Goal: Task Accomplishment & Management: Use online tool/utility

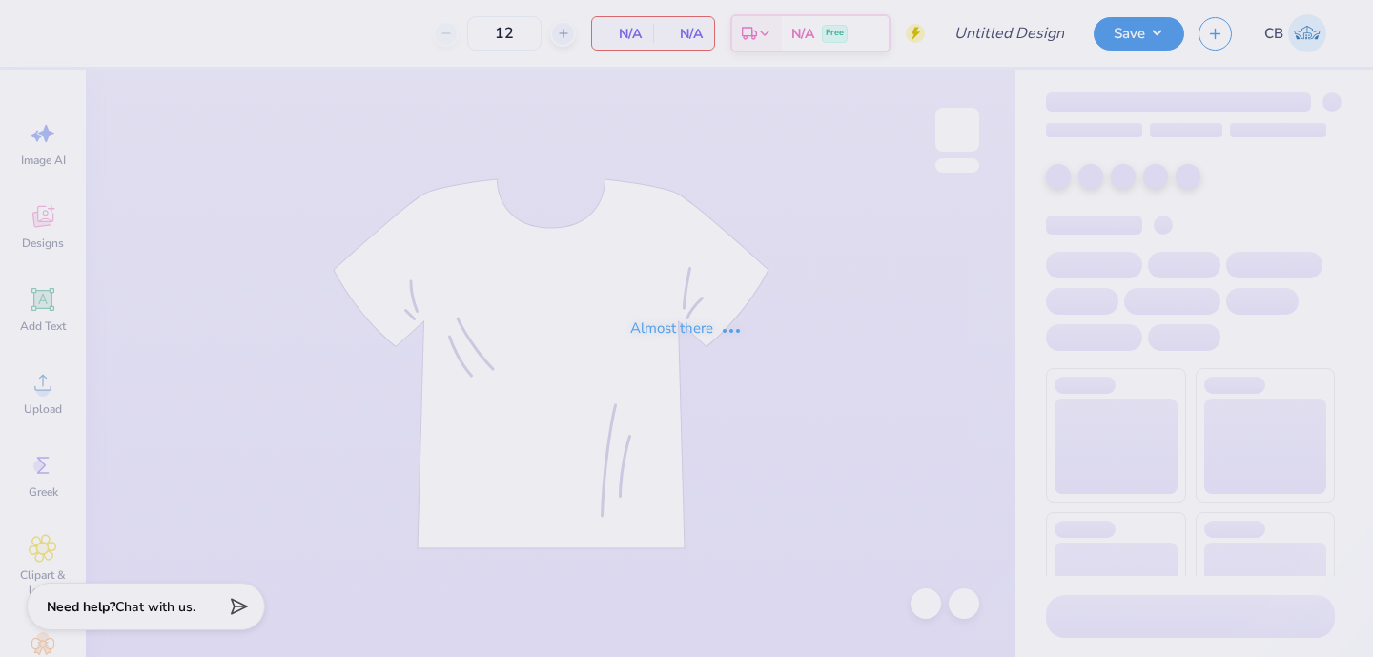
type input "Cheer Crewnecks"
type input "24"
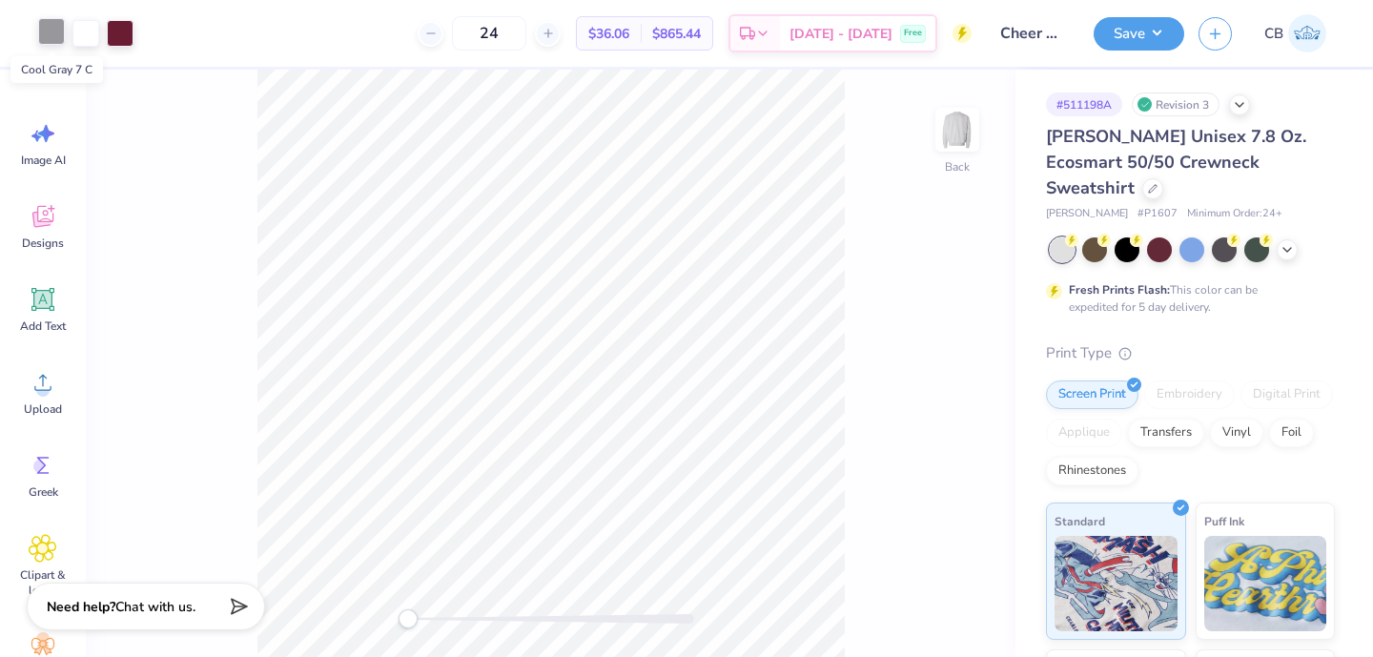
click at [53, 41] on div at bounding box center [51, 31] width 27 height 27
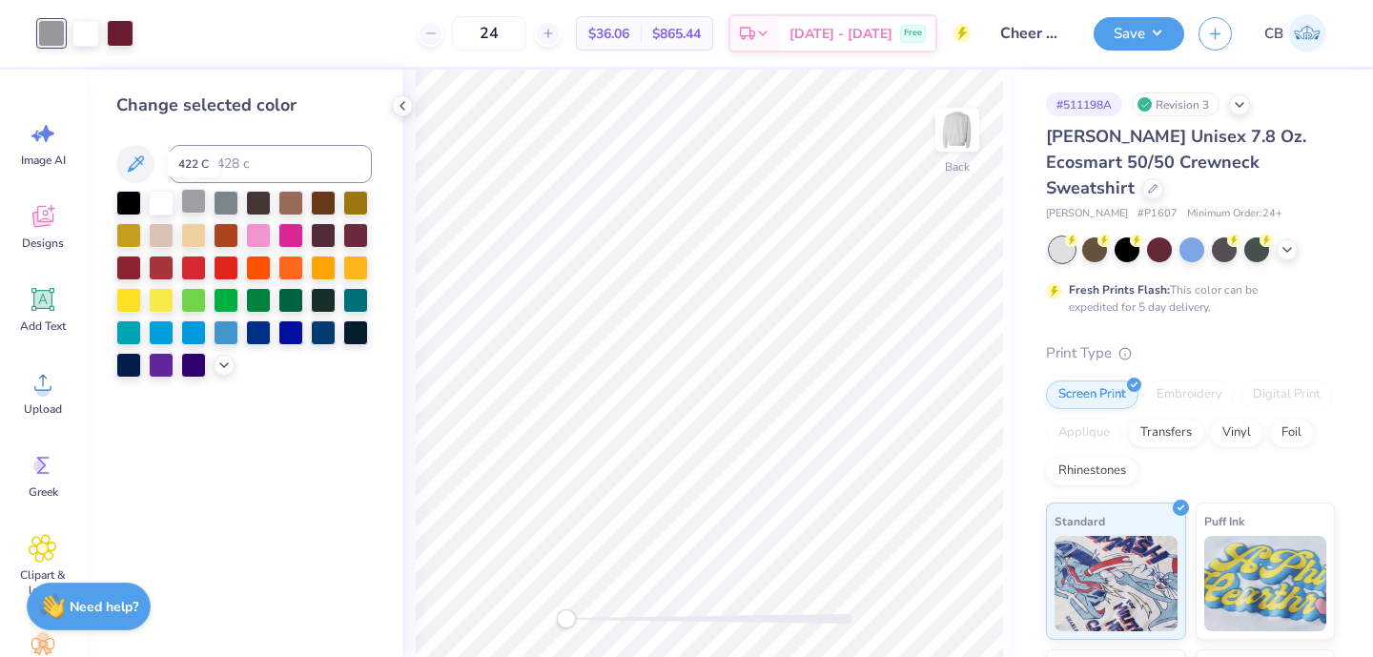
click at [198, 197] on div at bounding box center [193, 201] width 25 height 25
click at [250, 240] on div at bounding box center [258, 233] width 25 height 25
click at [218, 368] on icon at bounding box center [223, 363] width 15 height 15
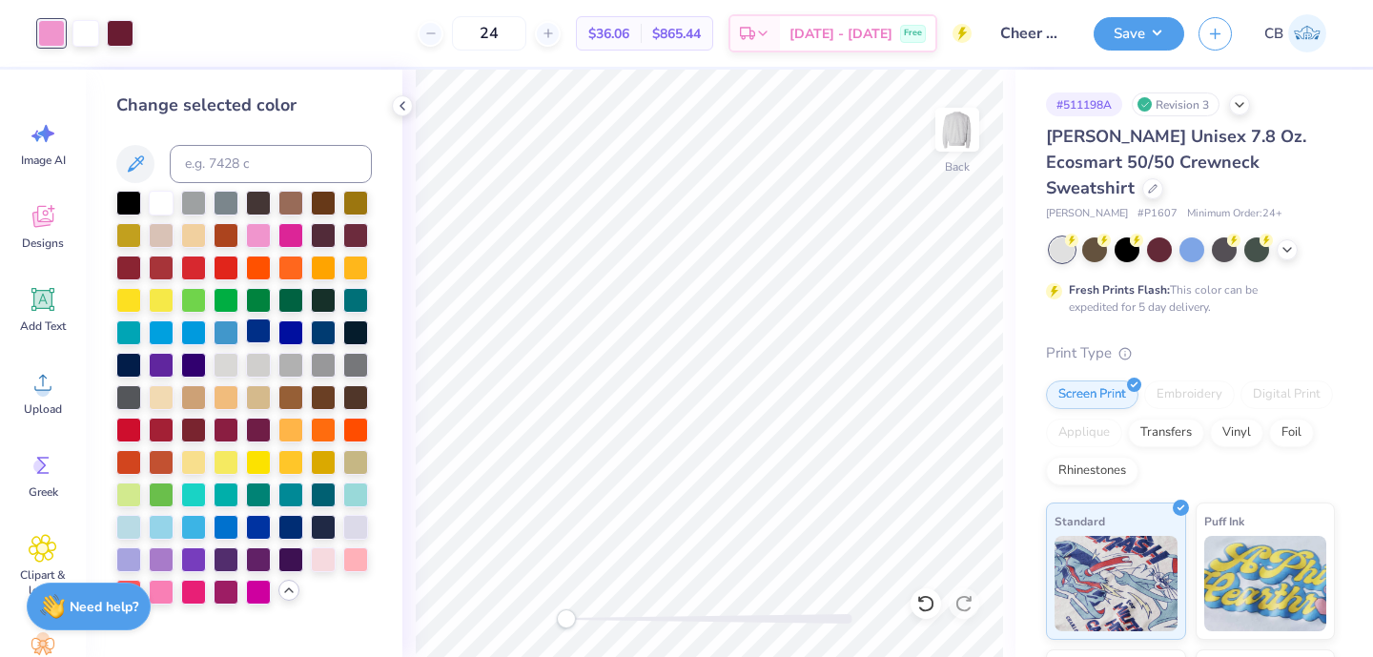
click at [257, 329] on div at bounding box center [258, 330] width 25 height 25
click at [221, 367] on div at bounding box center [226, 363] width 25 height 25
click at [189, 396] on div at bounding box center [193, 395] width 25 height 25
click at [164, 393] on div at bounding box center [161, 395] width 25 height 25
click at [218, 364] on div at bounding box center [226, 363] width 25 height 25
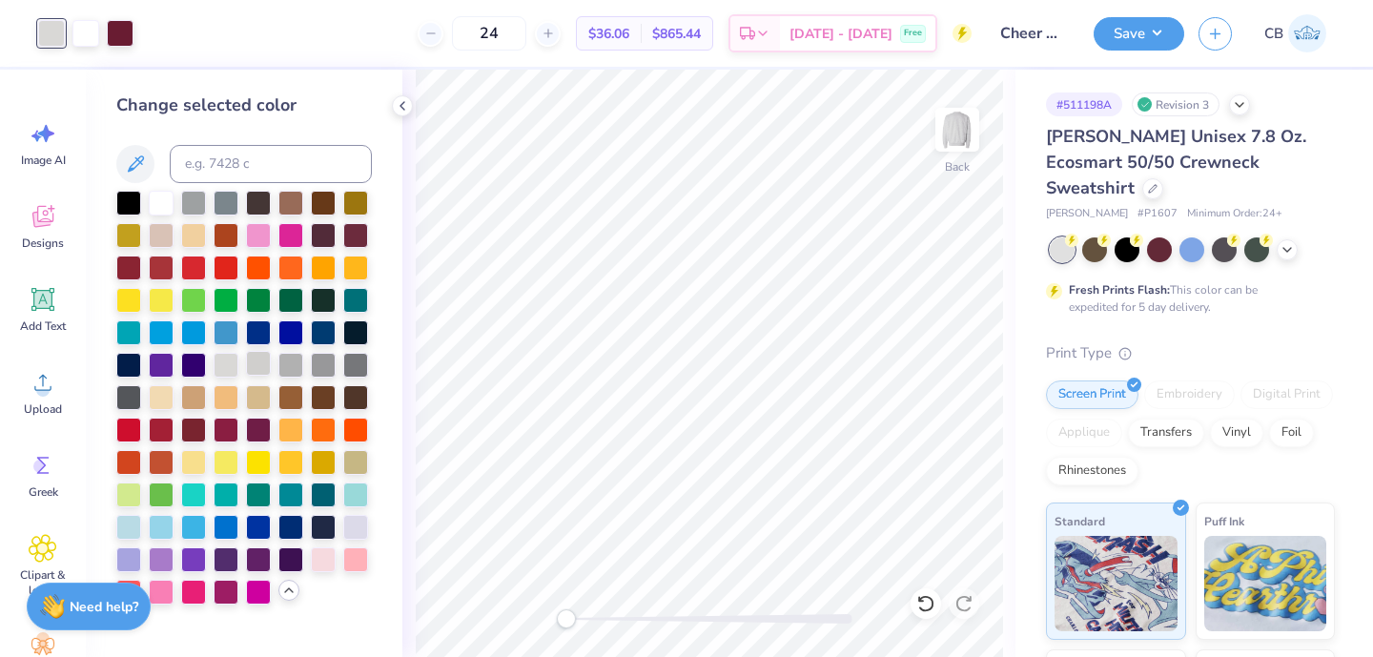
click at [249, 362] on div at bounding box center [258, 363] width 25 height 25
click at [292, 367] on div at bounding box center [290, 363] width 25 height 25
click at [405, 106] on icon at bounding box center [402, 105] width 15 height 15
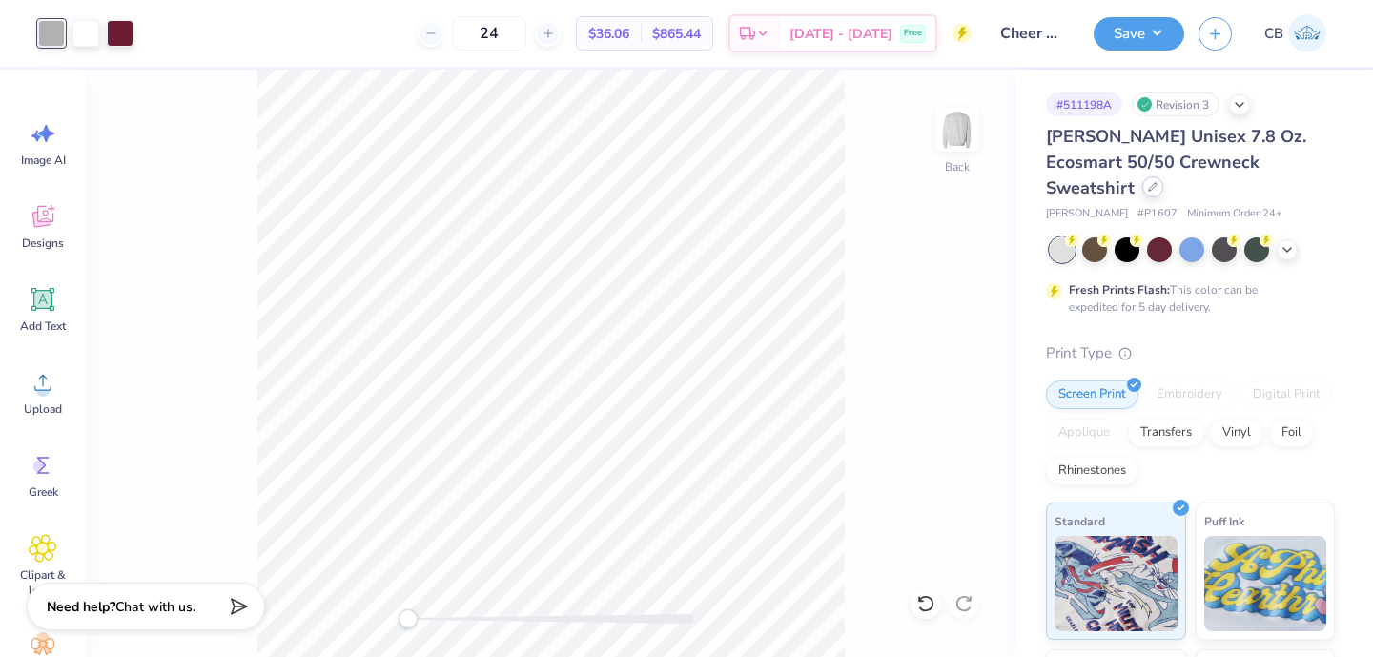
click at [1157, 183] on icon at bounding box center [1153, 187] width 8 height 8
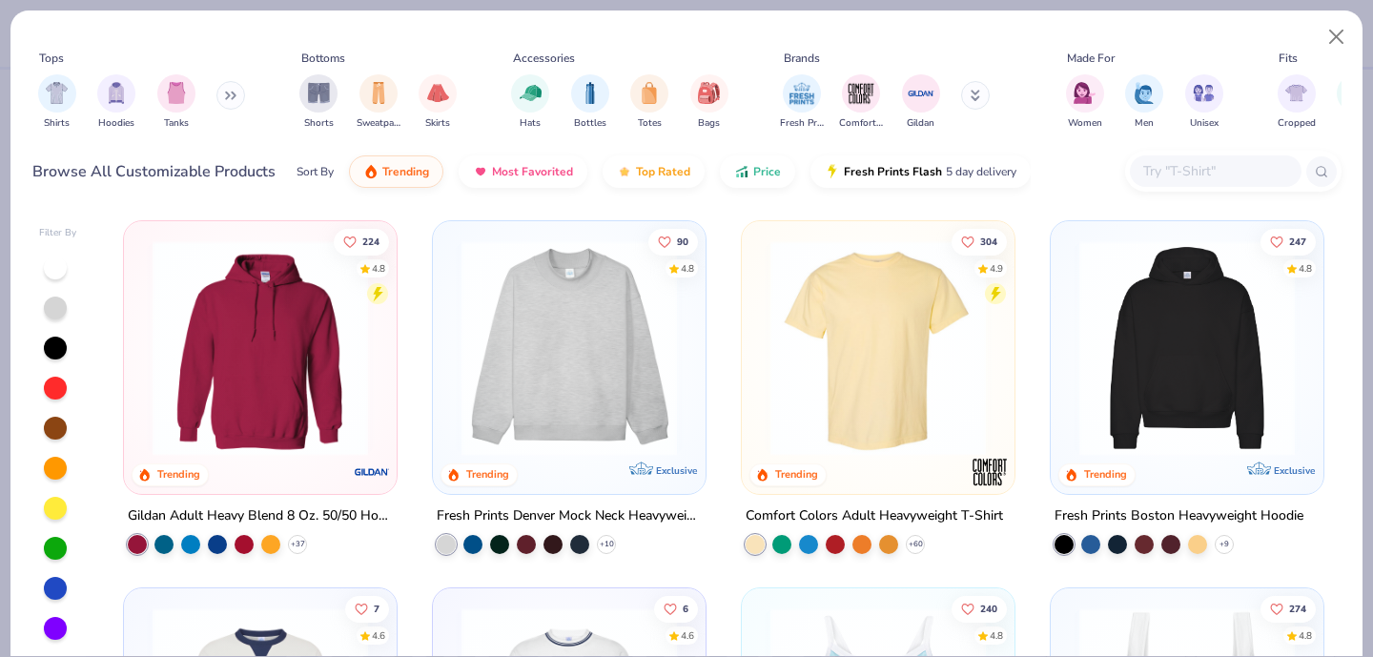
click at [1185, 182] on div at bounding box center [1216, 170] width 172 height 31
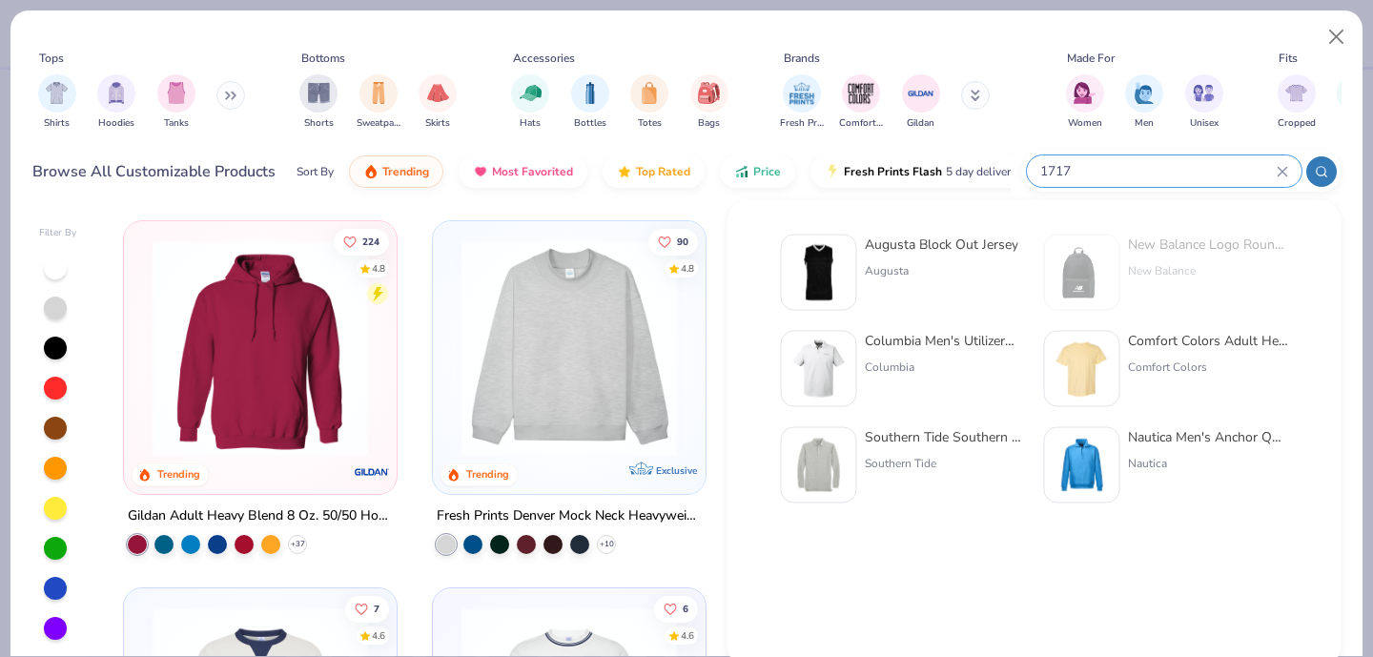
type input "1717"
click at [1081, 393] on img at bounding box center [1082, 368] width 59 height 59
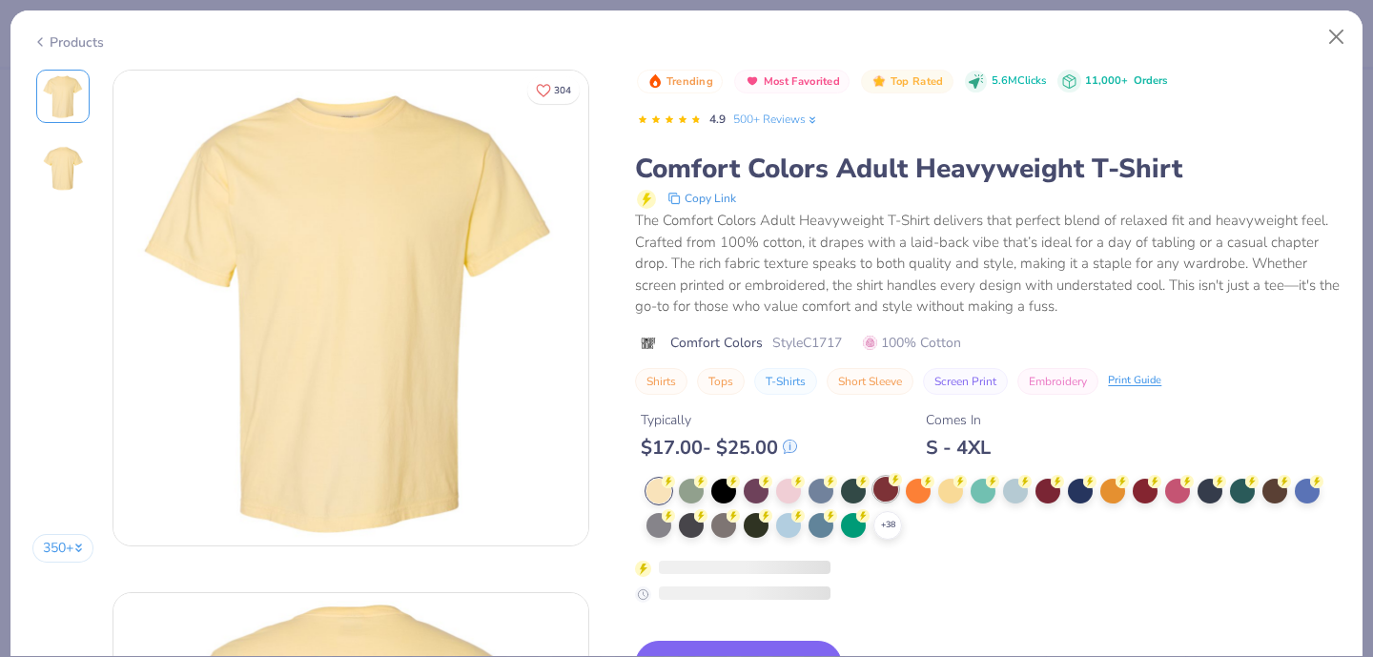
click at [893, 489] on div at bounding box center [885, 489] width 25 height 25
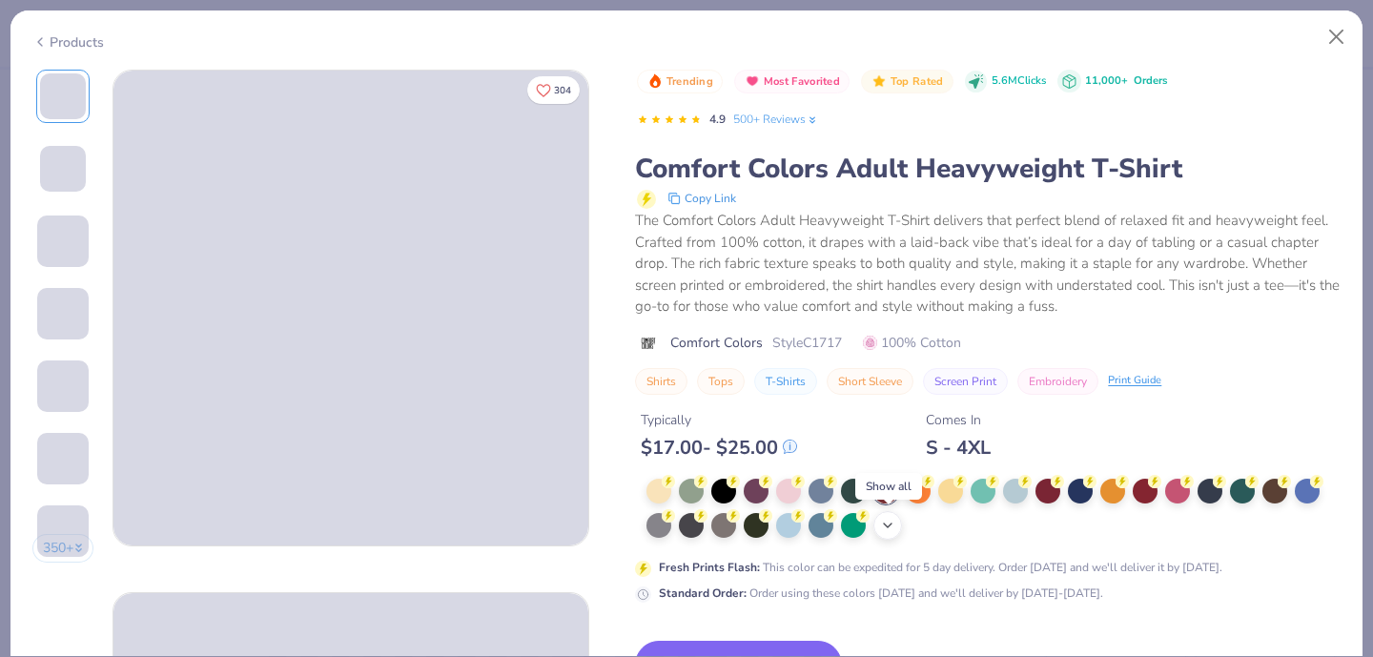
click at [895, 525] on div "+ 38" at bounding box center [887, 525] width 29 height 29
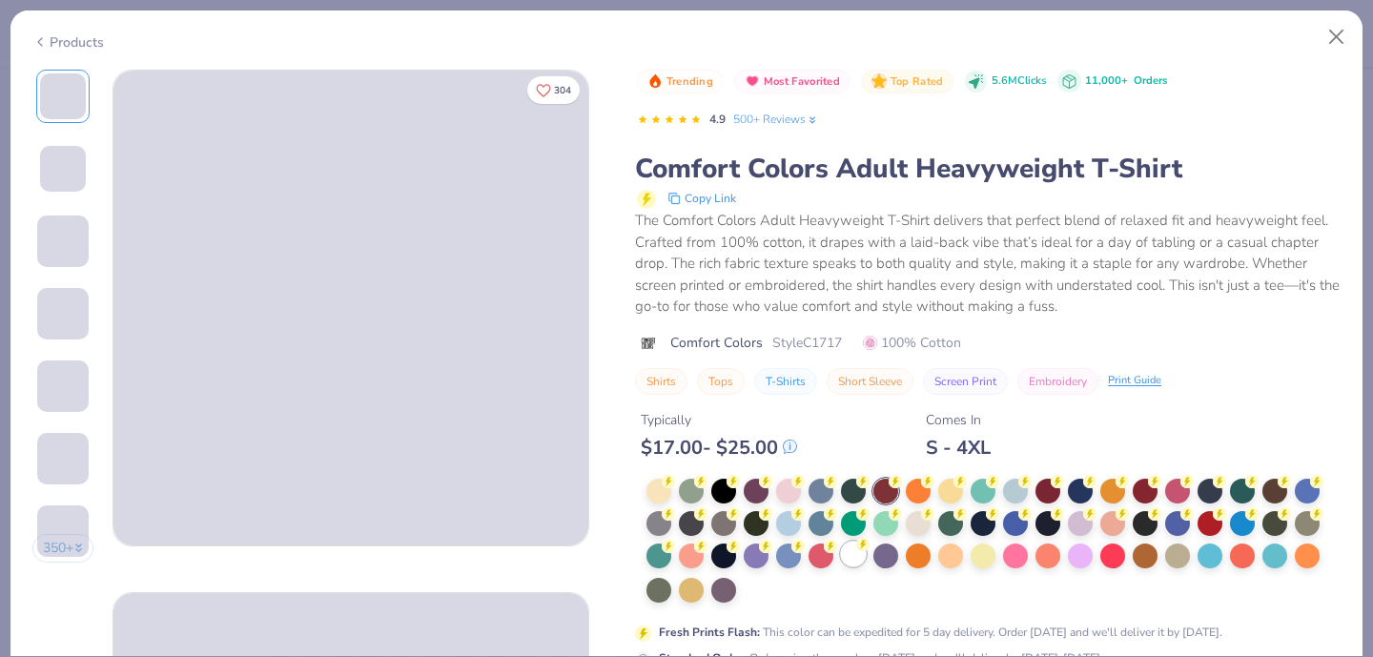
click at [862, 556] on div at bounding box center [853, 554] width 25 height 25
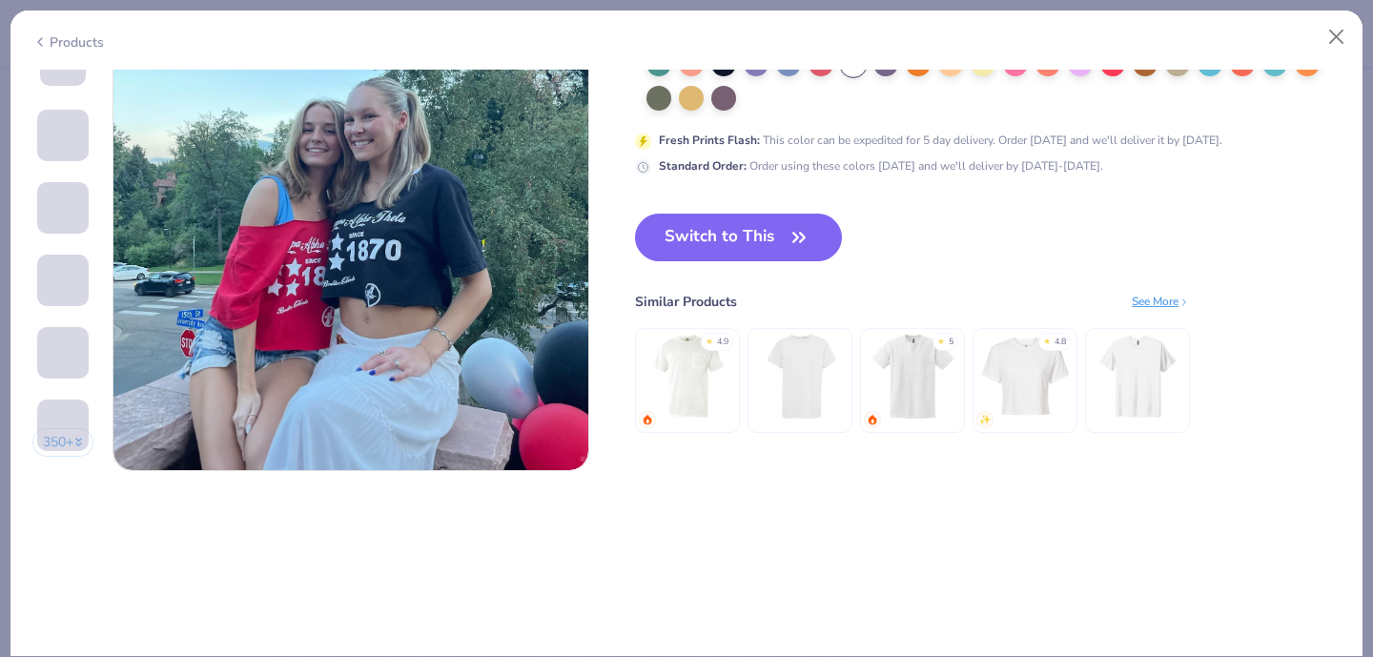
scroll to position [3188, 0]
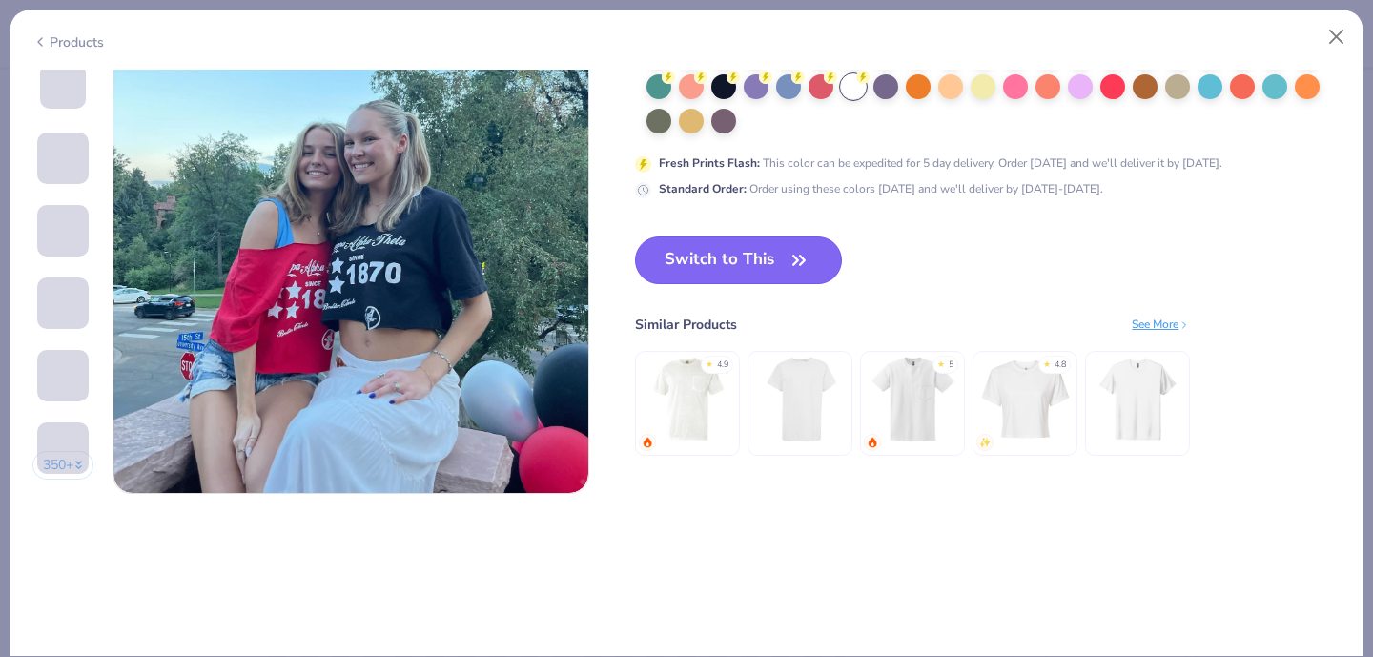
click at [750, 252] on button "Switch to This" at bounding box center [738, 260] width 207 height 48
click at [763, 251] on button "Switch to This" at bounding box center [738, 260] width 207 height 48
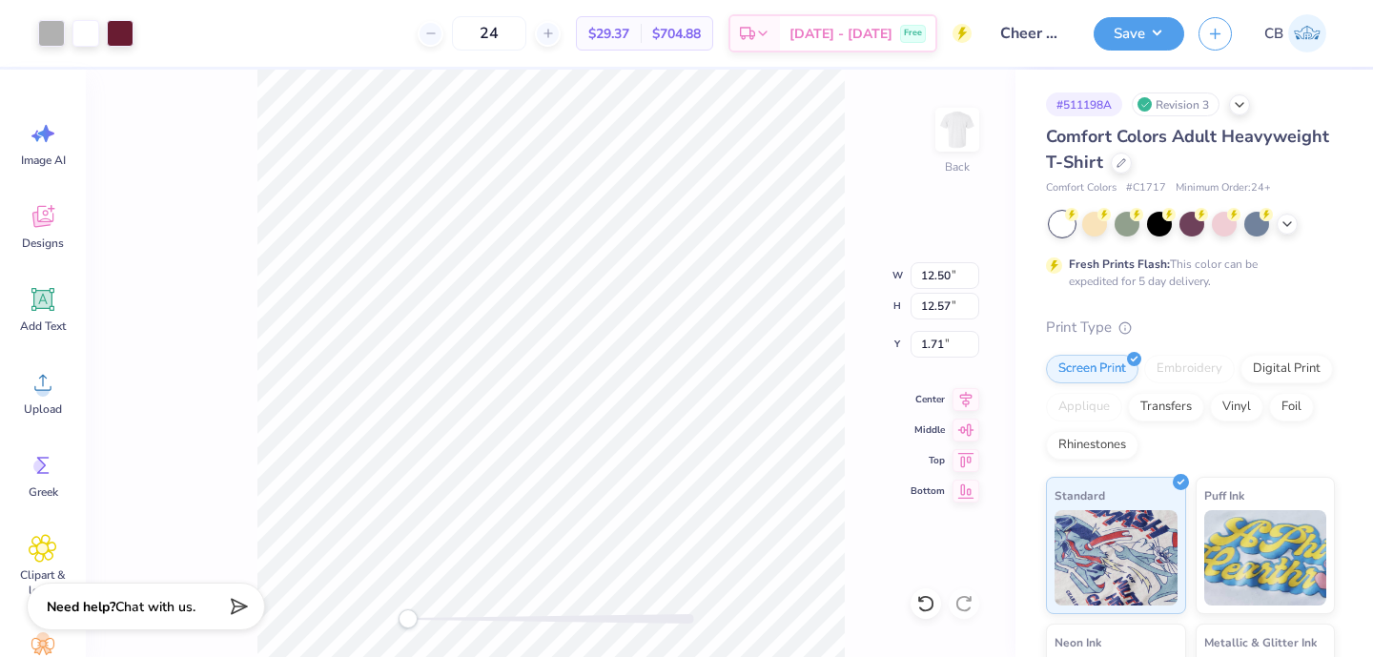
click at [810, 258] on div "Back W 12.50 12.50 " H 12.57 12.57 " Y 1.71 1.71 " Center Middle Top Bottom" at bounding box center [551, 363] width 930 height 587
click at [947, 106] on div "Back W 12.50 12.50 " H 12.57 12.57 " Y 3.00 3.00 " Center Middle Top Bottom" at bounding box center [551, 363] width 930 height 587
click at [944, 119] on img at bounding box center [957, 130] width 38 height 38
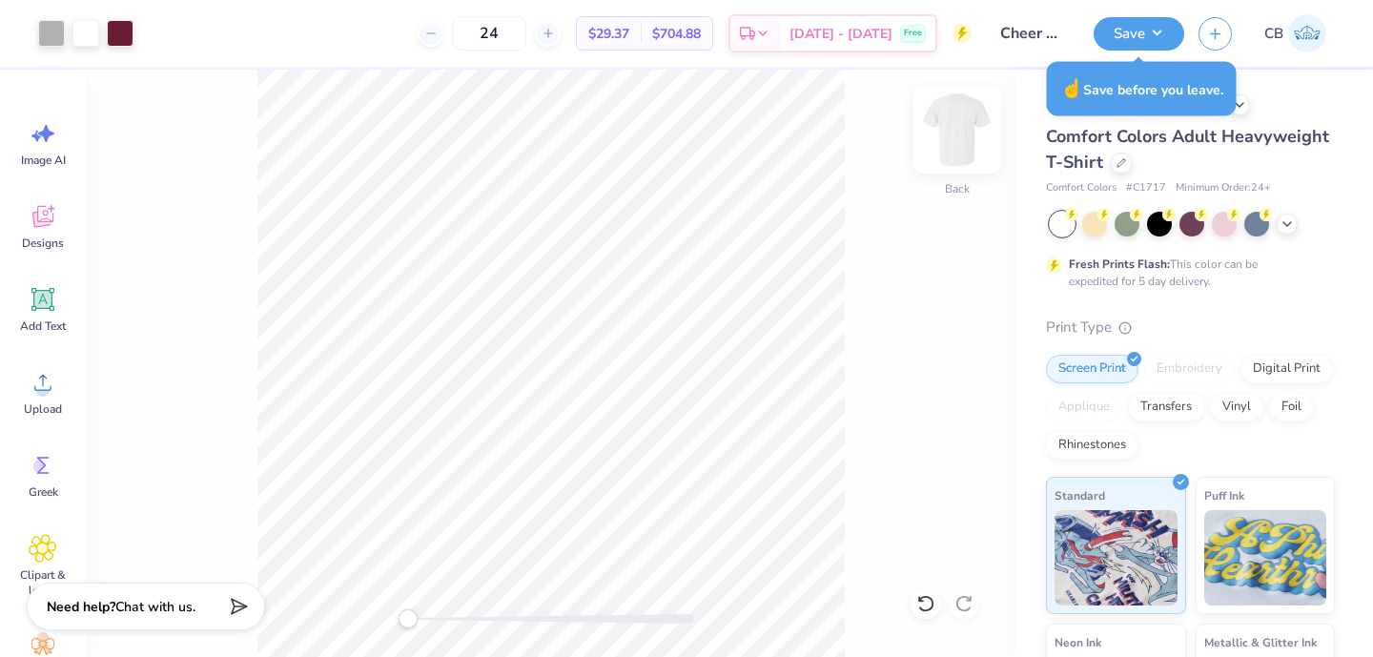
click at [945, 138] on img at bounding box center [957, 130] width 76 height 76
click at [1296, 118] on div "# 511198A Revision 3 Comfort Colors Adult Heavyweight T-Shirt Comfort Colors # …" at bounding box center [1195, 489] width 358 height 838
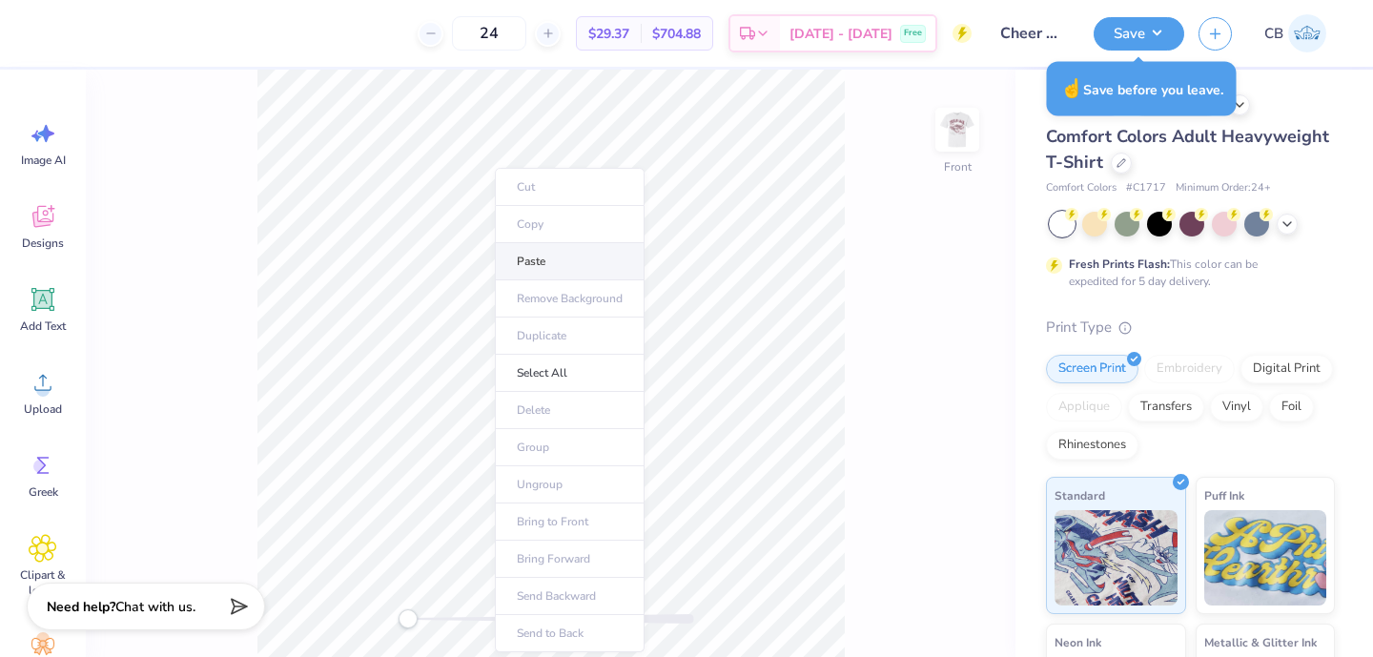
click at [523, 263] on li "Paste" at bounding box center [570, 261] width 150 height 37
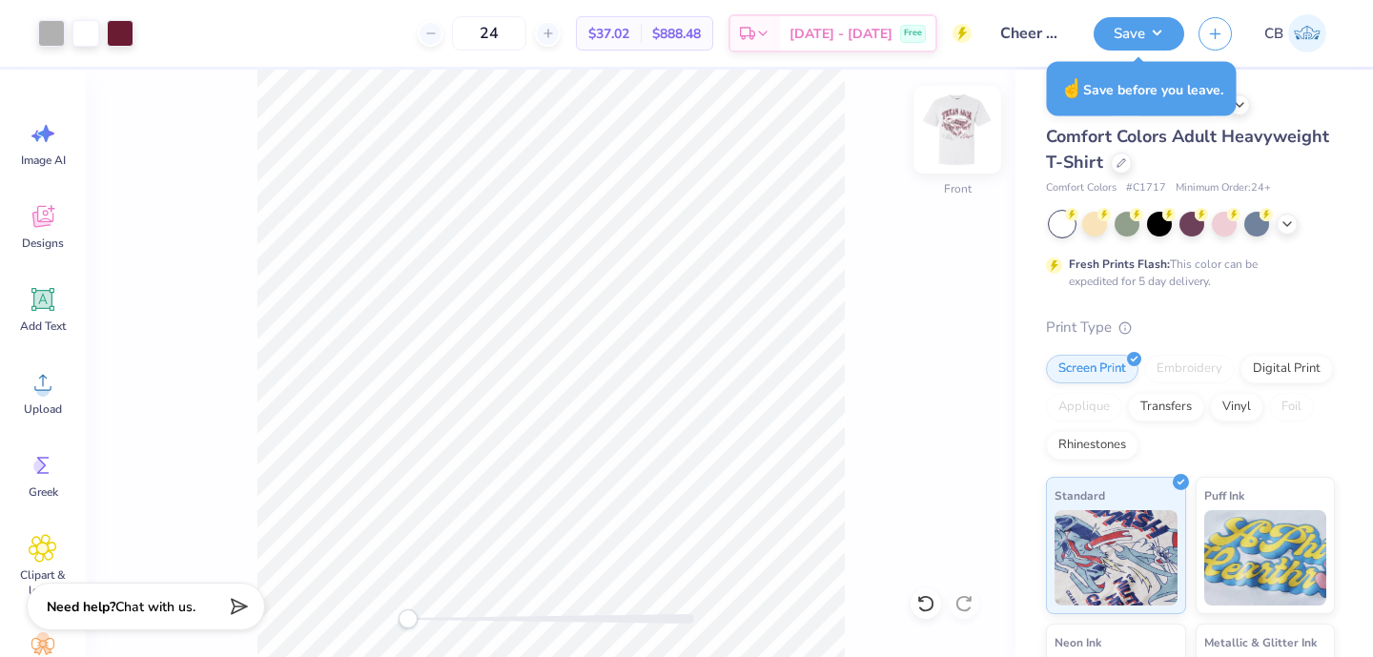
click at [965, 136] on img at bounding box center [957, 130] width 76 height 76
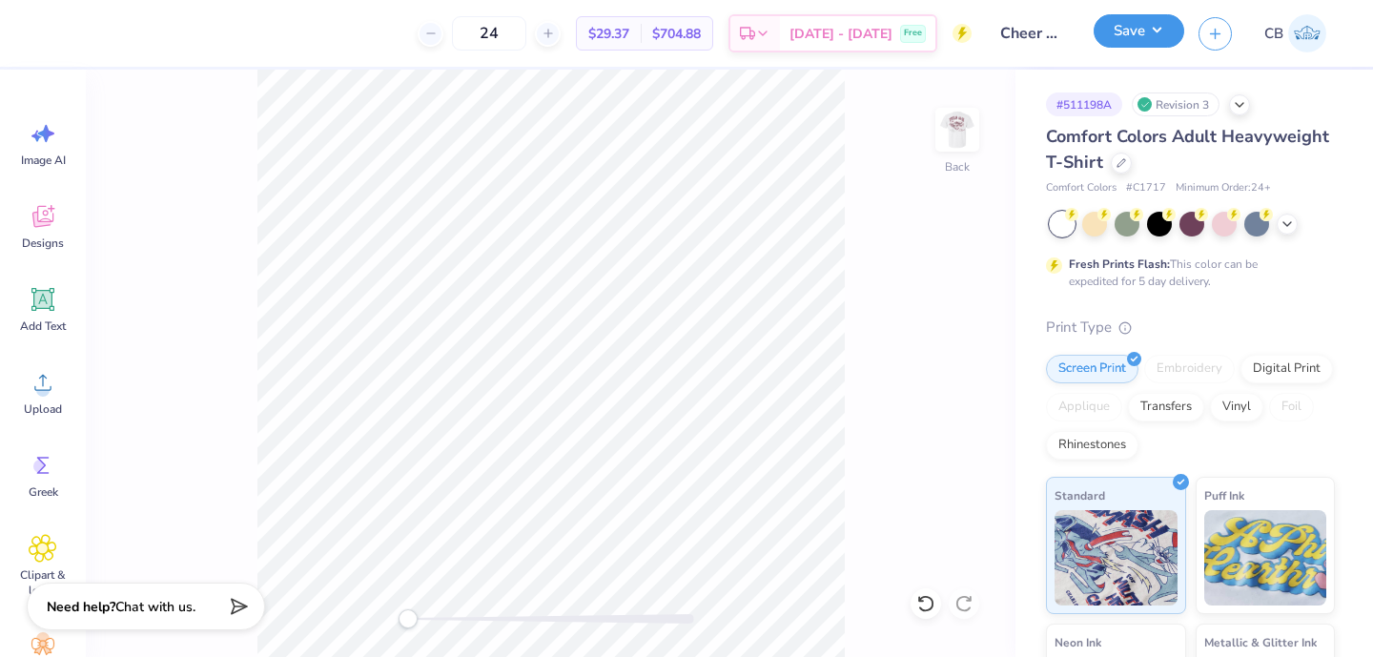
click at [1128, 43] on button "Save" at bounding box center [1139, 30] width 91 height 33
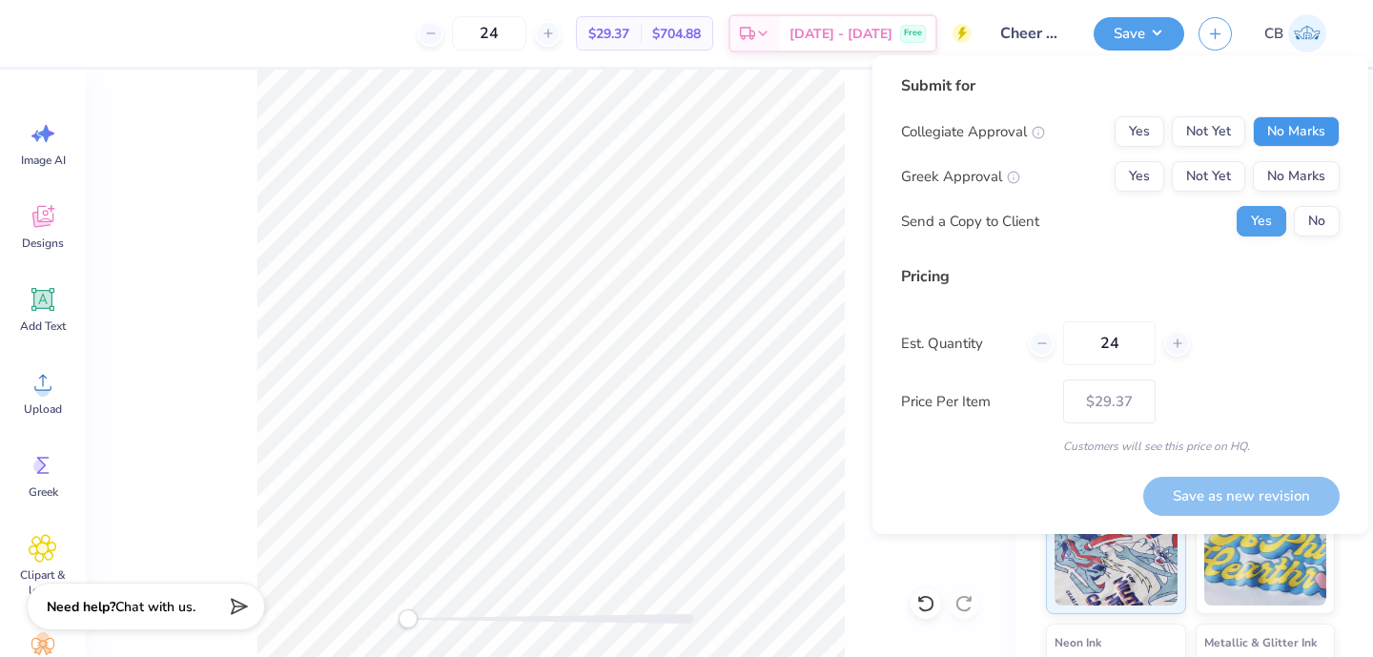
click at [1275, 127] on button "No Marks" at bounding box center [1296, 131] width 87 height 31
click at [1130, 120] on button "Yes" at bounding box center [1140, 131] width 50 height 31
click at [1281, 166] on button "No Marks" at bounding box center [1296, 176] width 87 height 31
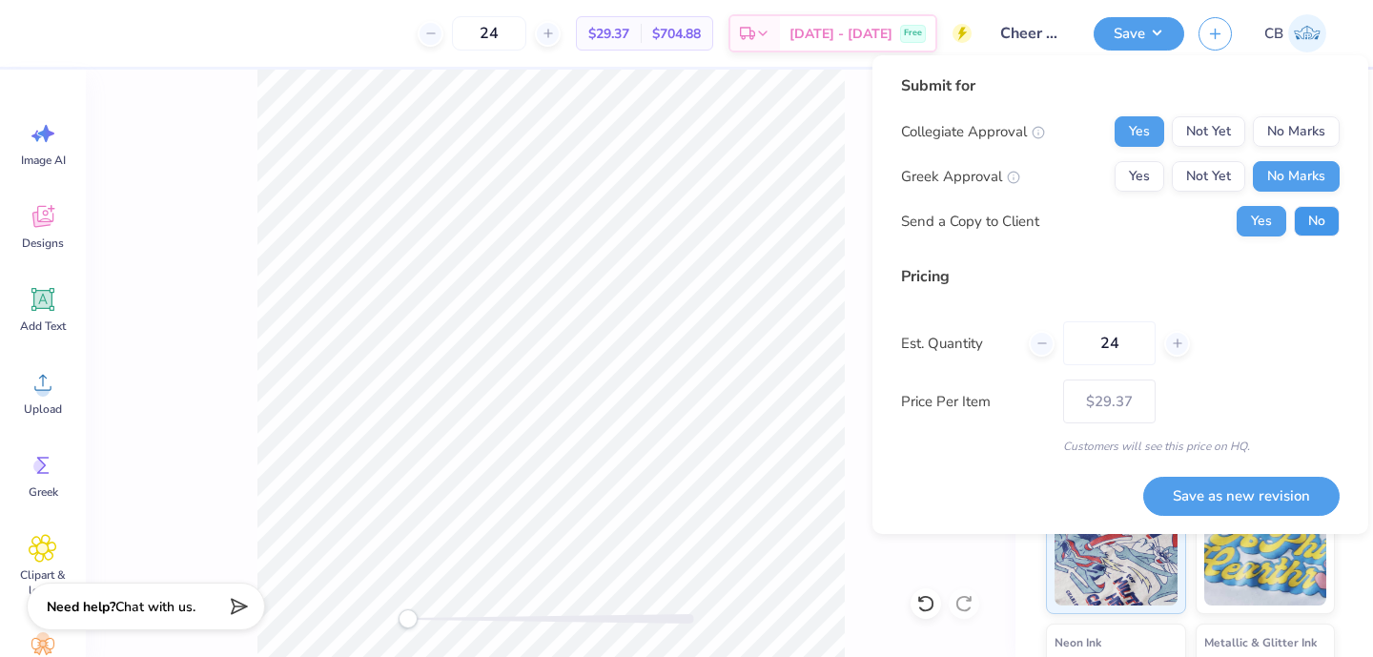
click at [1304, 217] on button "No" at bounding box center [1317, 221] width 46 height 31
click at [1183, 488] on button "Save as new revision" at bounding box center [1241, 496] width 196 height 39
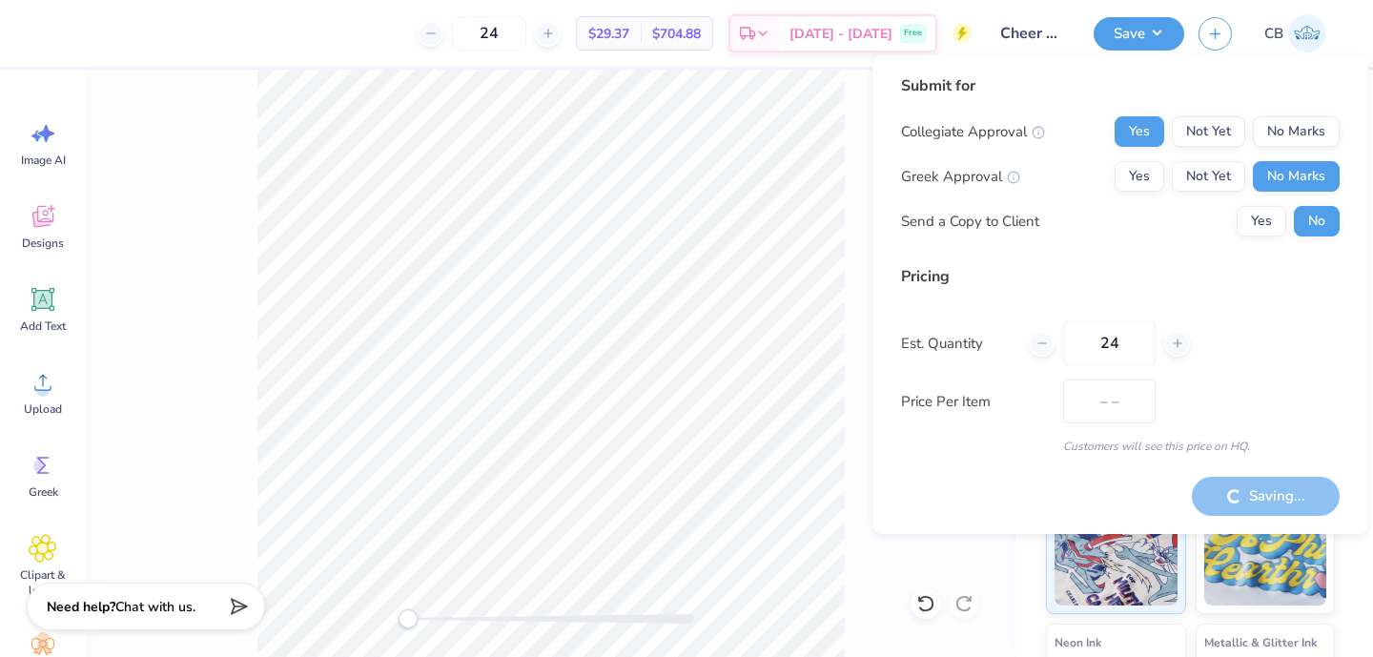
type input "$29.37"
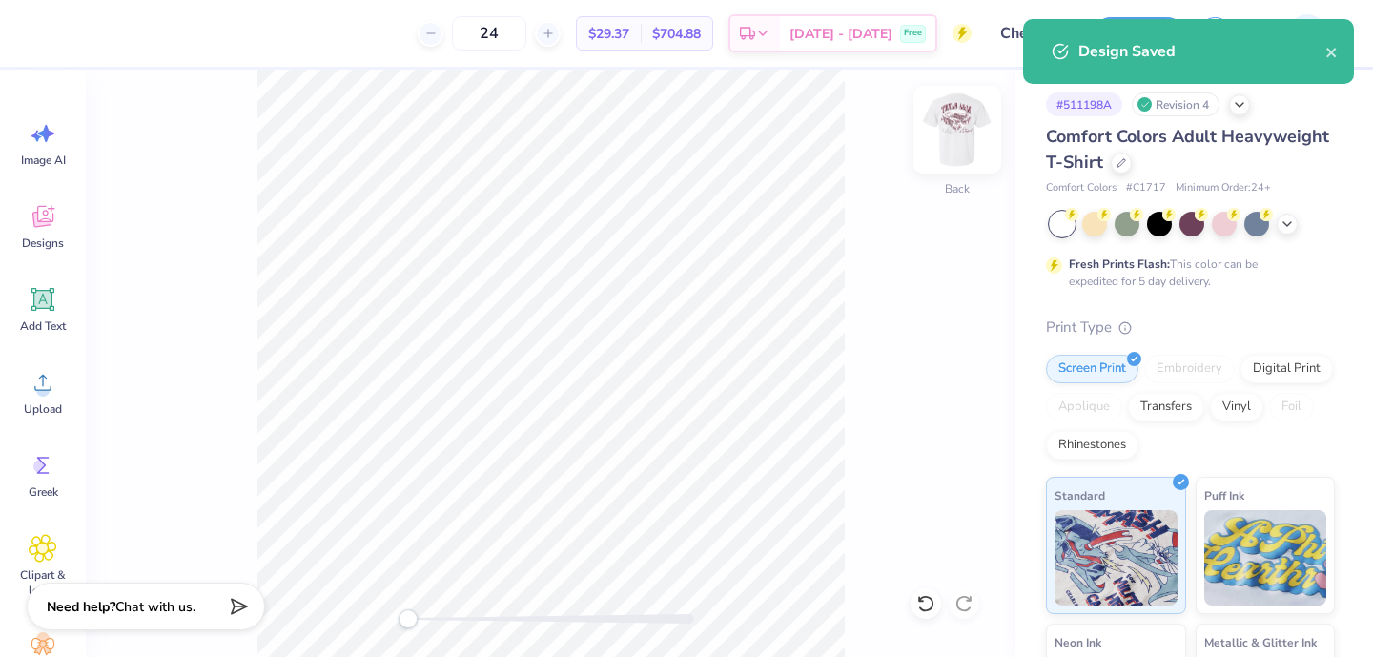
click at [965, 130] on img at bounding box center [957, 130] width 76 height 76
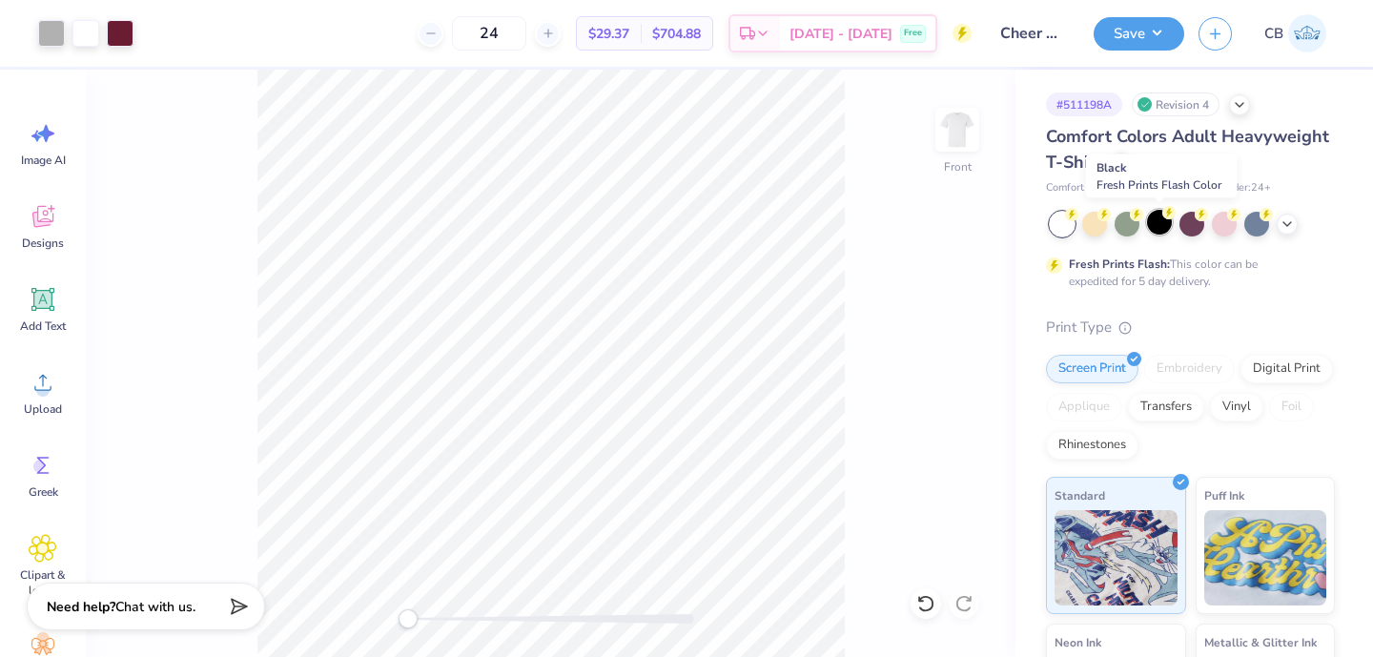
click at [1159, 226] on div at bounding box center [1159, 222] width 25 height 25
click at [1299, 222] on div at bounding box center [1192, 224] width 285 height 25
click at [1295, 224] on div at bounding box center [1287, 222] width 21 height 21
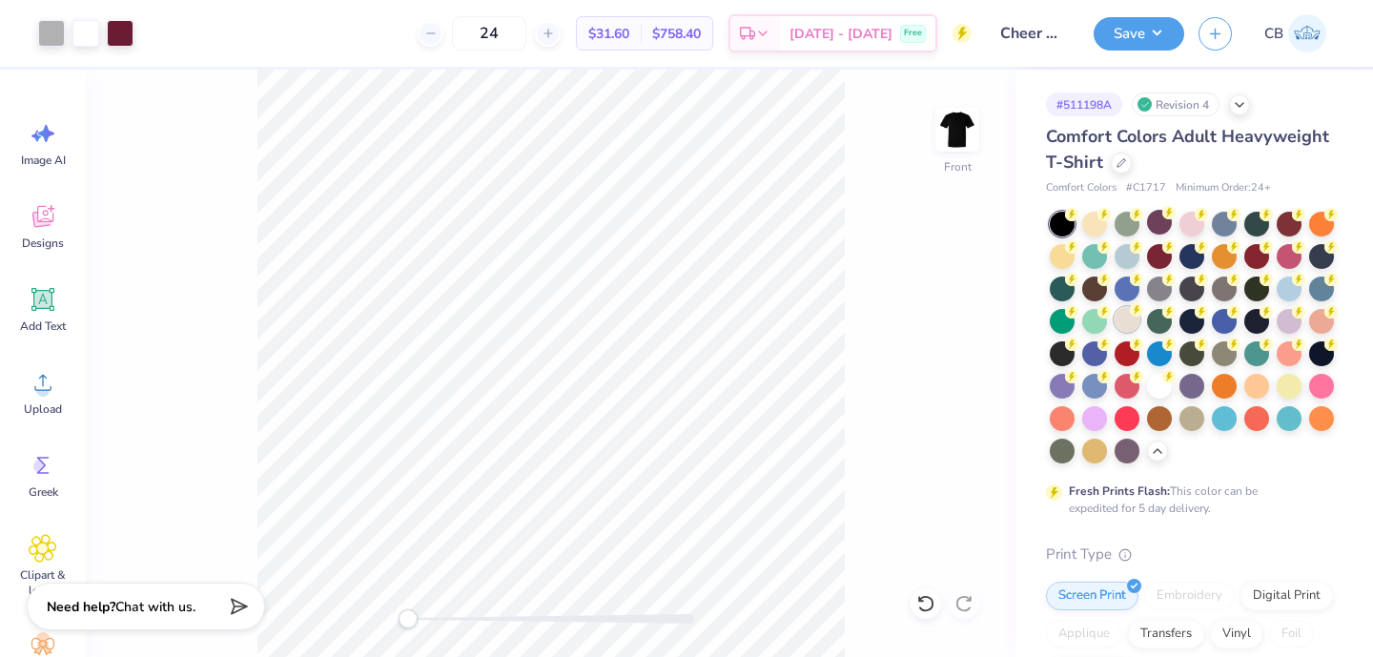
click at [1133, 318] on div at bounding box center [1127, 319] width 25 height 25
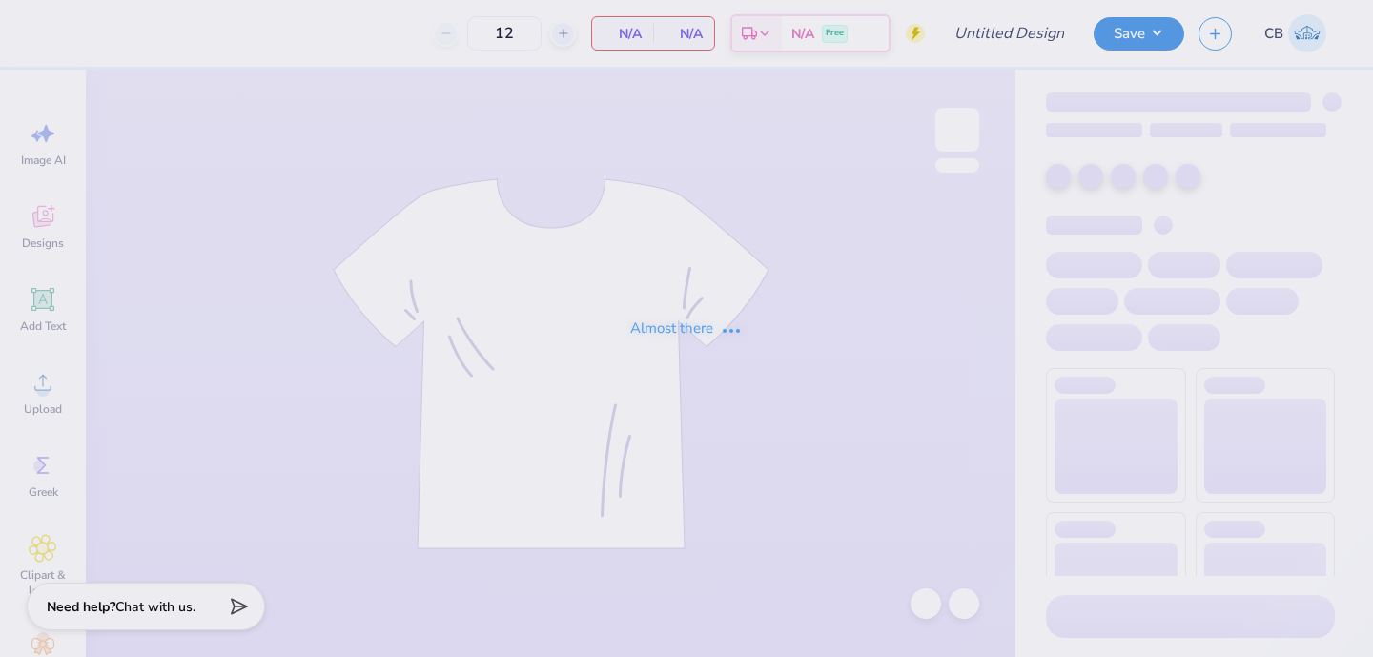
type input "Cheer Tees"
type input "24"
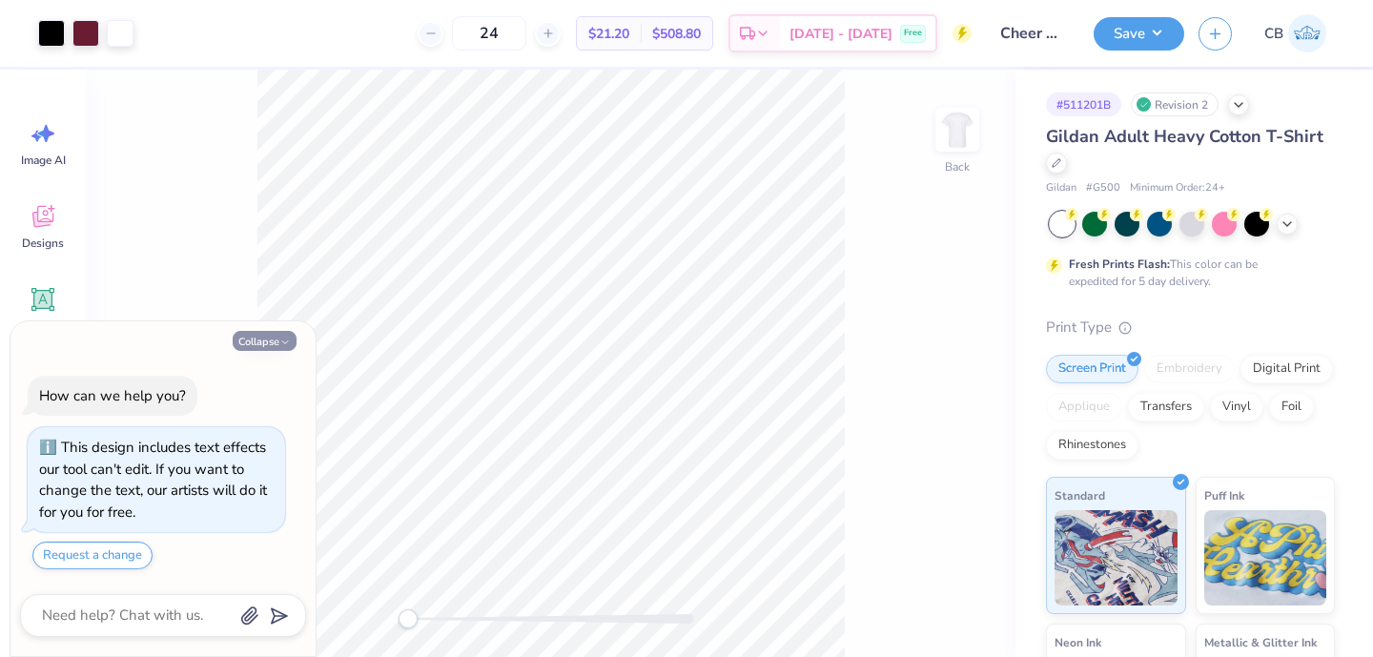
click at [269, 345] on button "Collapse" at bounding box center [265, 341] width 64 height 20
type textarea "x"
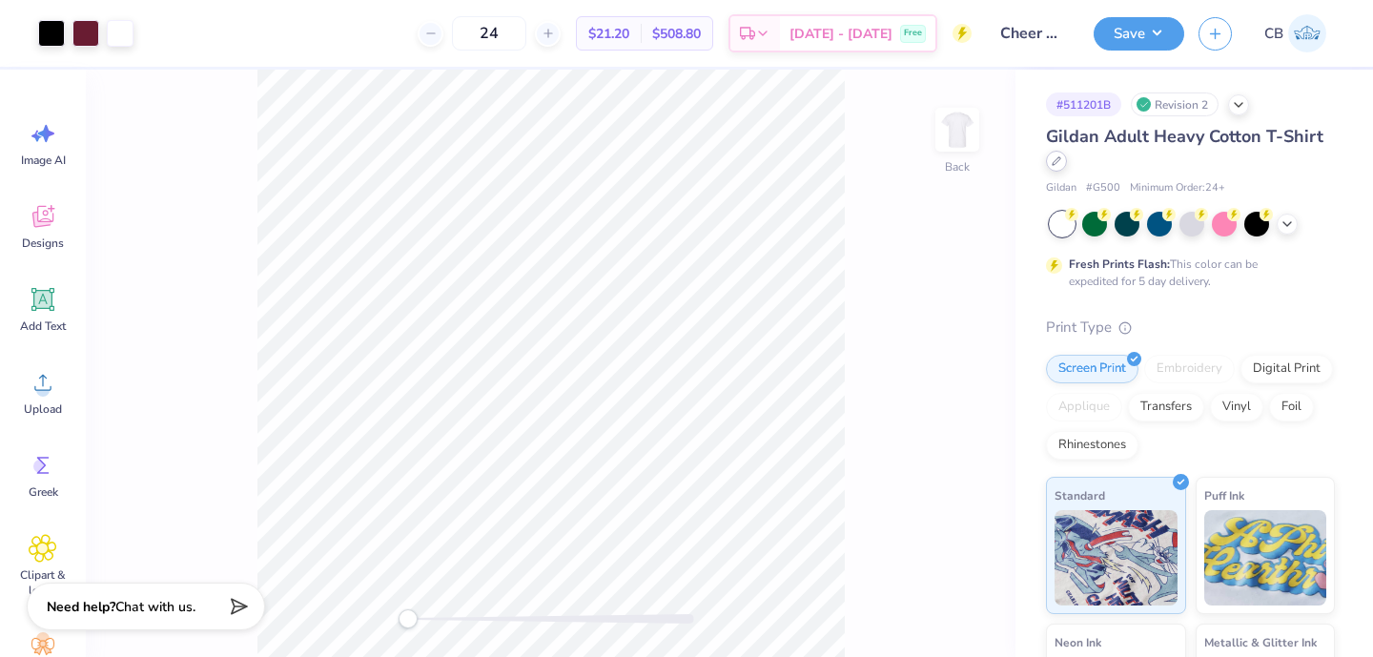
click at [1057, 160] on icon at bounding box center [1057, 161] width 10 height 10
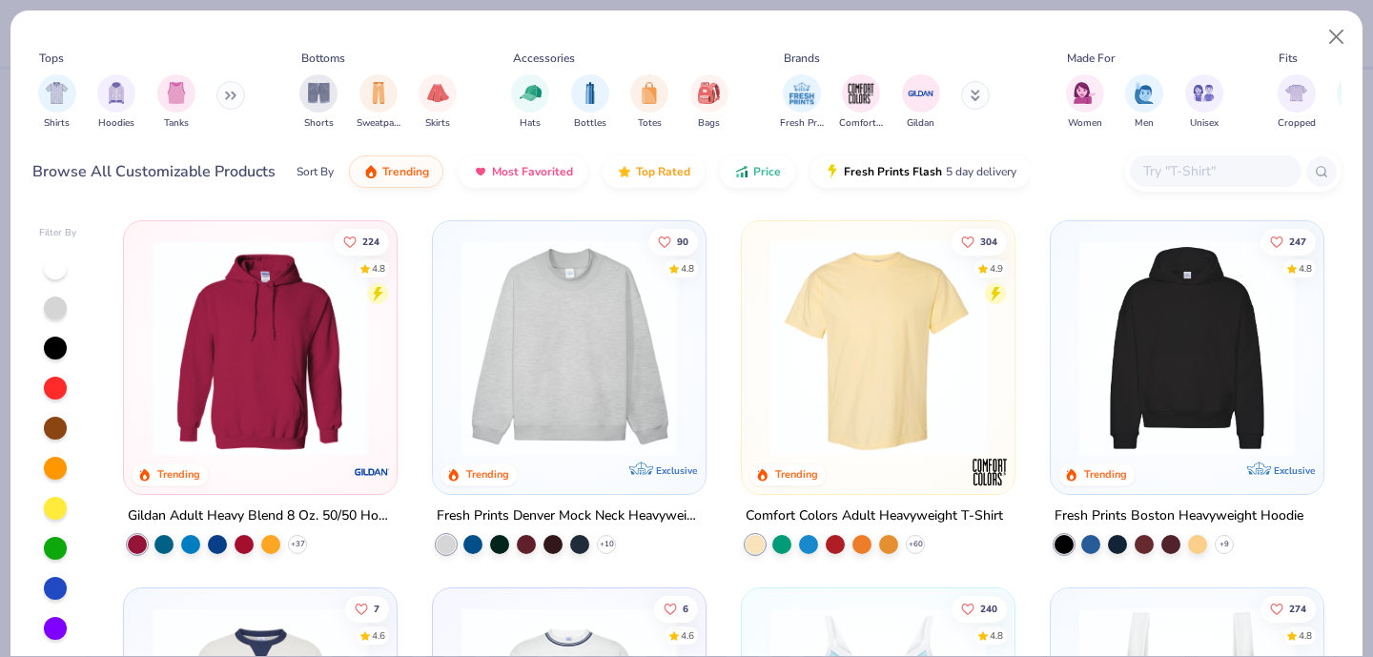
click at [1151, 171] on input "text" at bounding box center [1214, 171] width 147 height 22
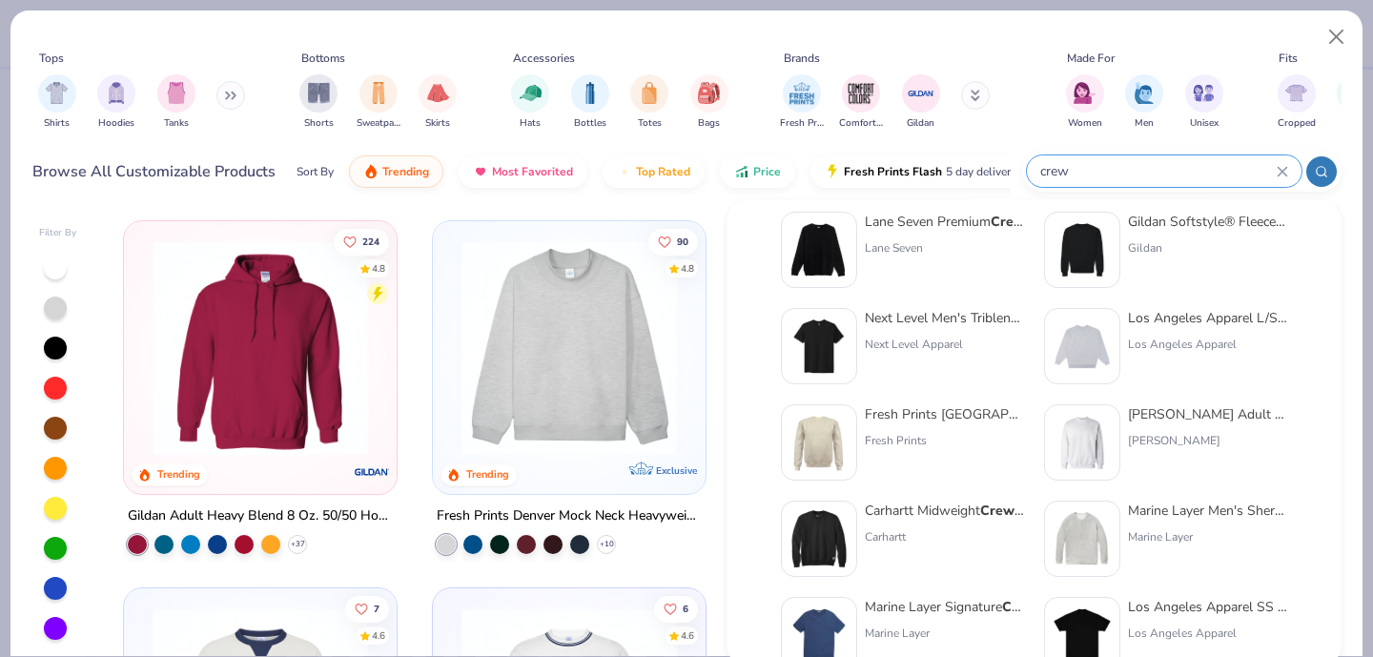
scroll to position [602, 0]
type input "crew"
click at [1096, 442] on img at bounding box center [1082, 441] width 59 height 59
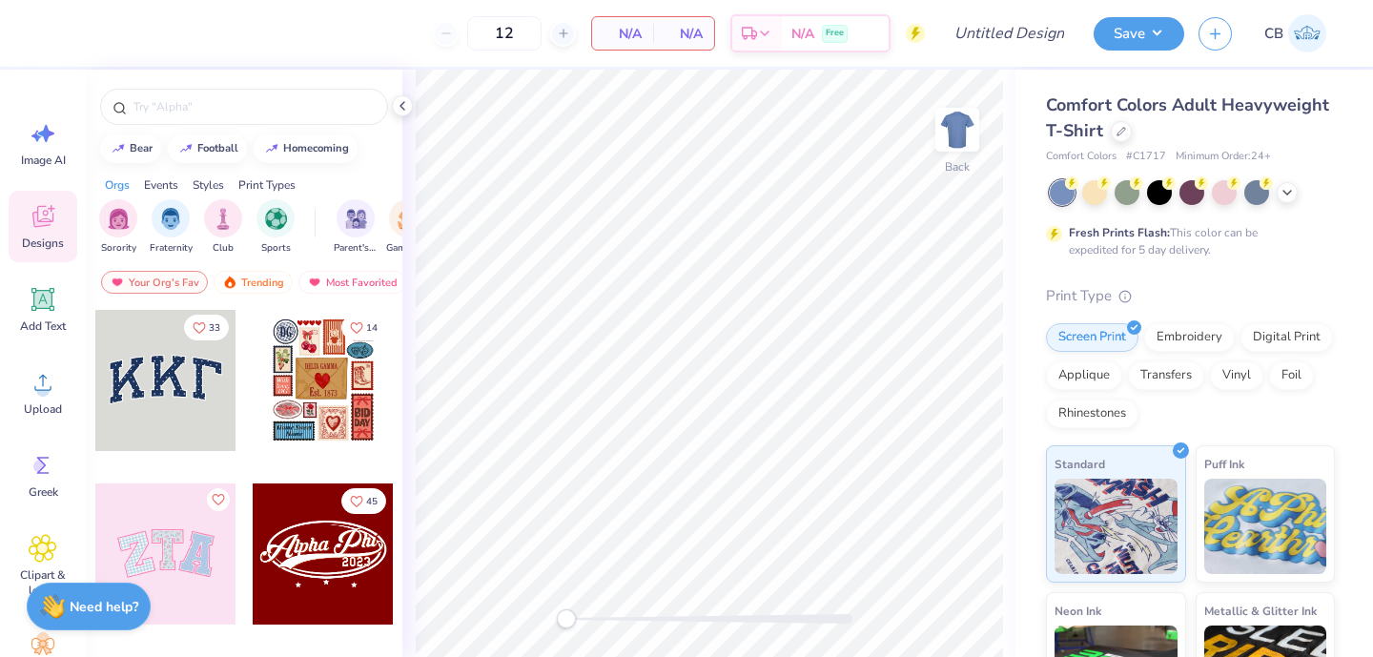
drag, startPoint x: 513, startPoint y: 35, endPoint x: 465, endPoint y: 35, distance: 47.7
click at [465, 35] on div "12" at bounding box center [504, 33] width 143 height 34
type input "24"
click at [383, 39] on div "24 N/A Per Item N/A Total Est. Delivery N/A Free" at bounding box center [488, 33] width 873 height 67
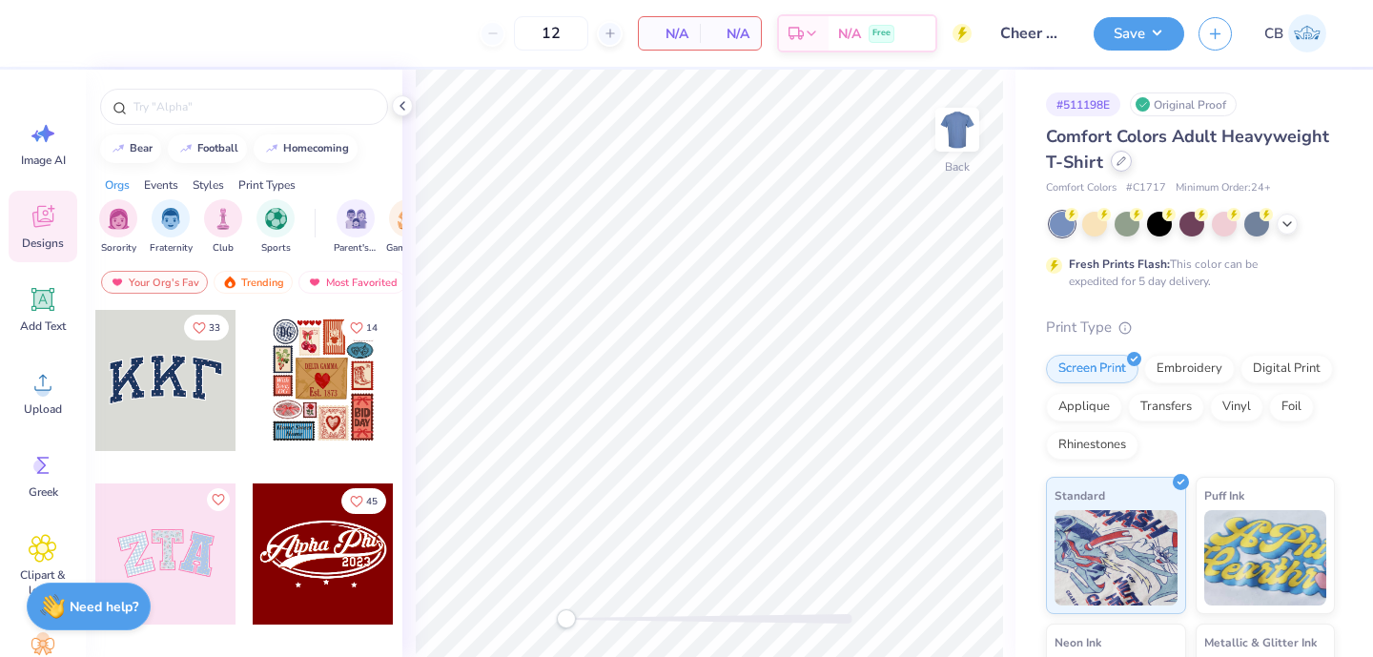
click at [1125, 166] on div at bounding box center [1121, 161] width 21 height 21
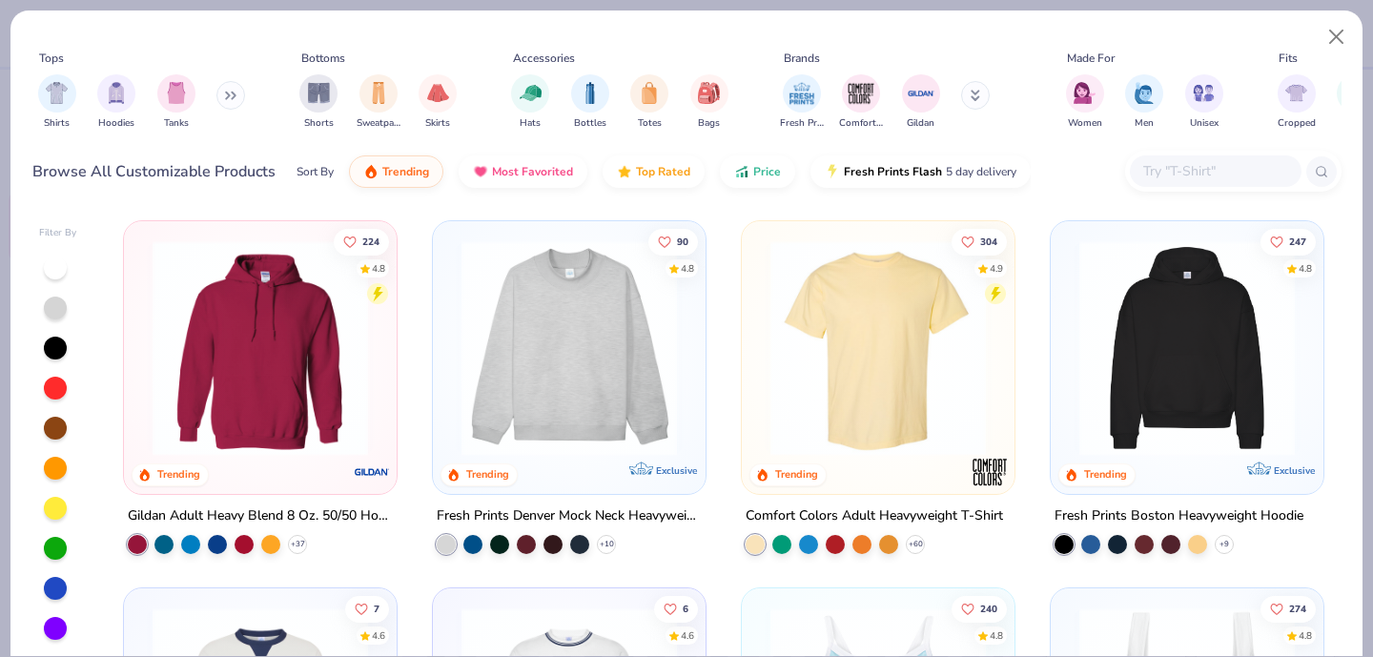
click at [1173, 171] on input "text" at bounding box center [1214, 171] width 147 height 22
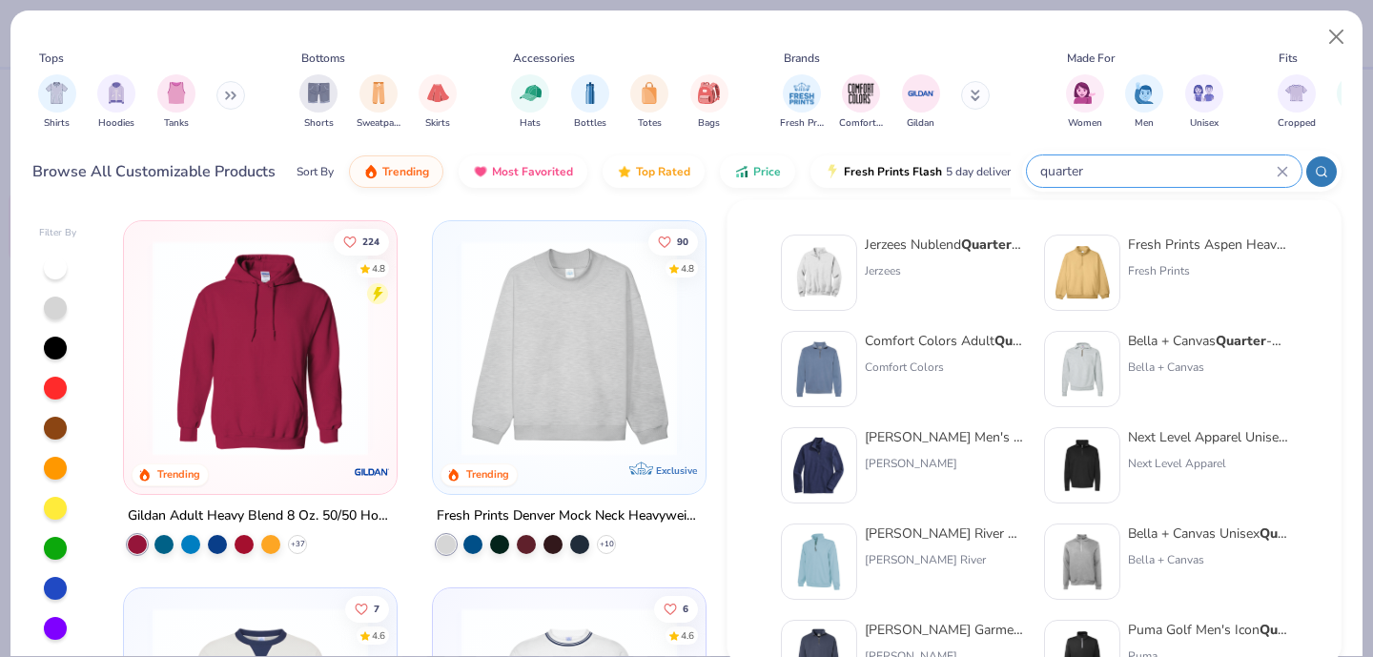
type input "quarter"
click at [802, 264] on img at bounding box center [819, 272] width 59 height 59
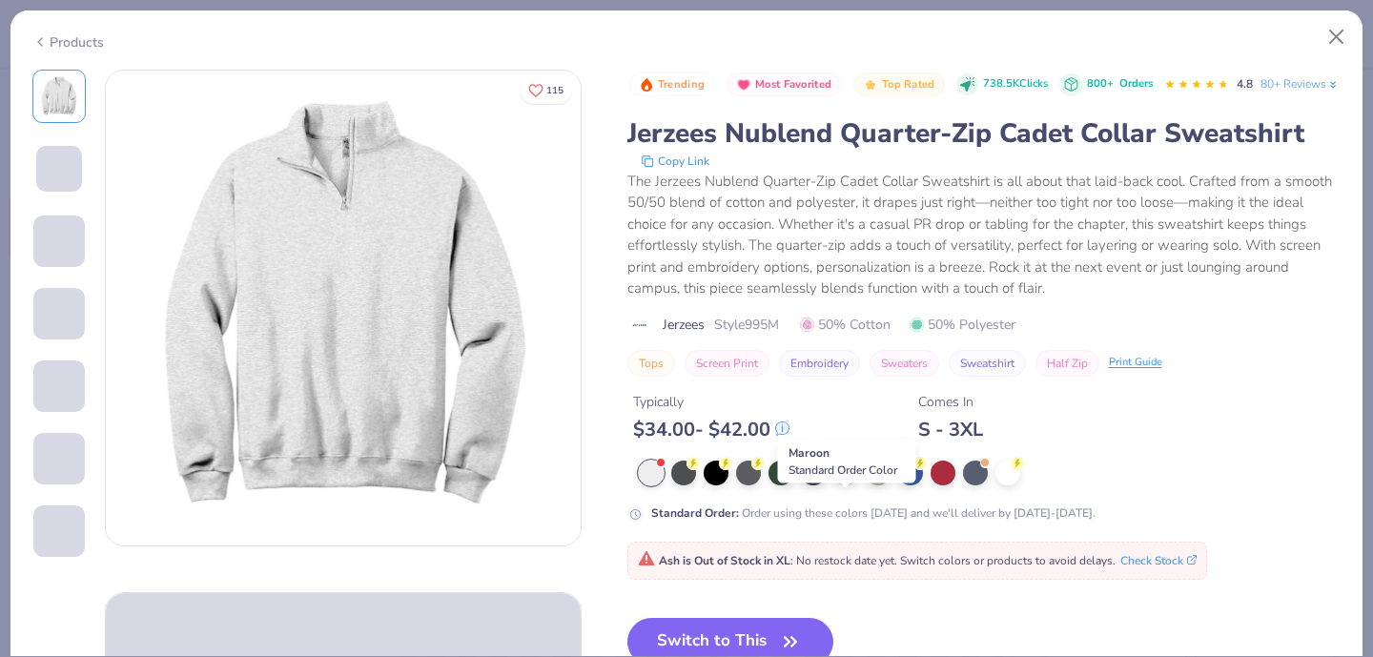
click at [852, 483] on div at bounding box center [845, 471] width 25 height 25
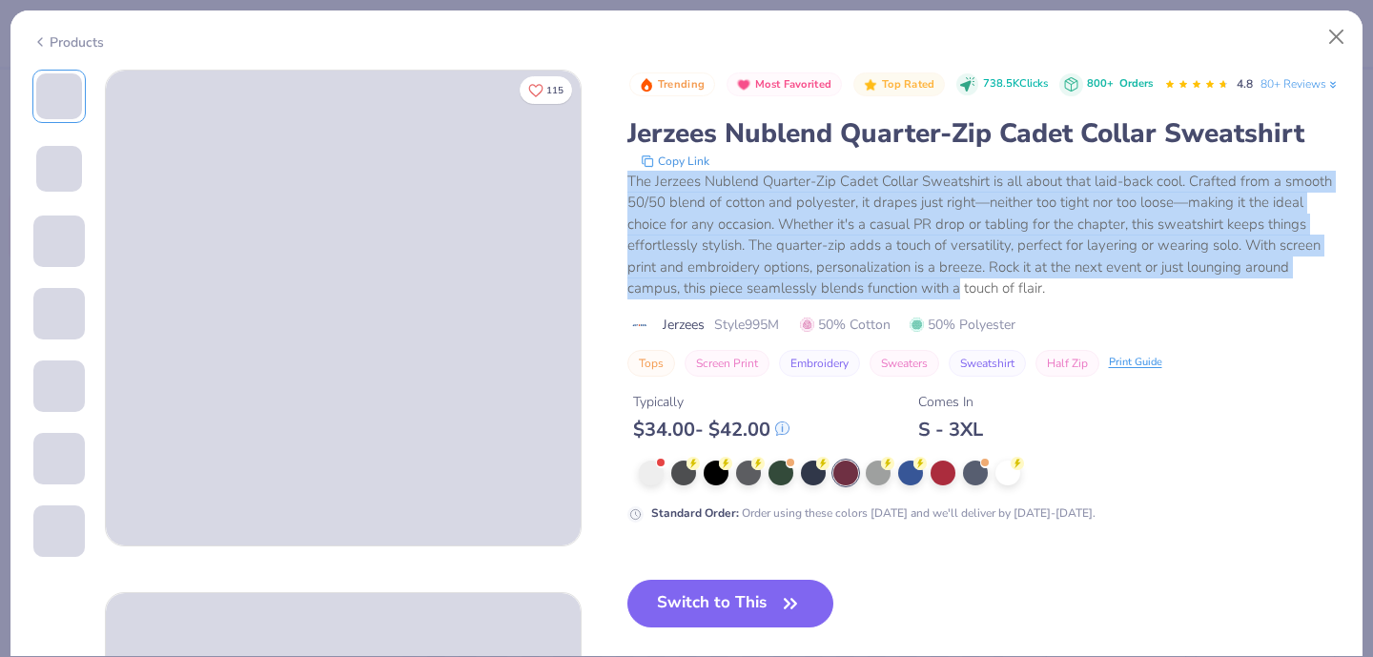
drag, startPoint x: 630, startPoint y: 218, endPoint x: 957, endPoint y: 328, distance: 345.0
click at [957, 299] on div "The Jerzees Nublend Quarter-Zip Cadet Collar Sweatshirt is all about that laid-…" at bounding box center [984, 235] width 714 height 129
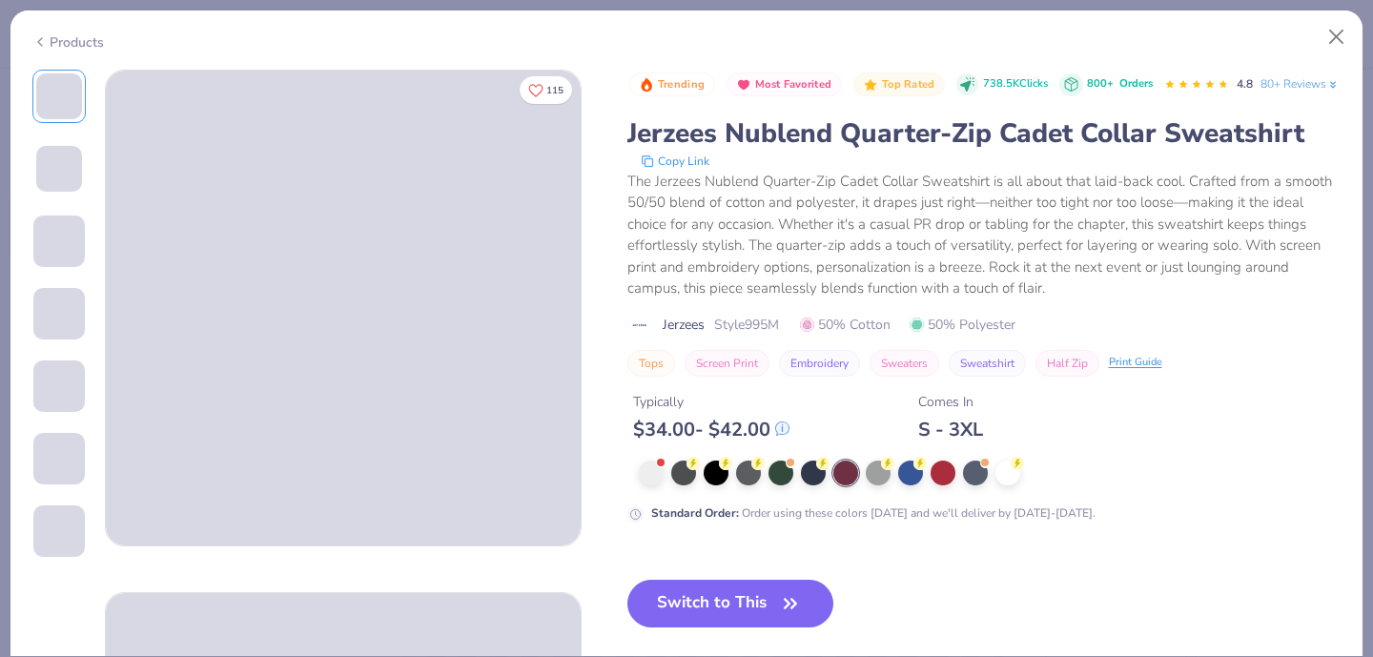
click at [1035, 299] on div "The Jerzees Nublend Quarter-Zip Cadet Collar Sweatshirt is all about that laid-…" at bounding box center [984, 235] width 714 height 129
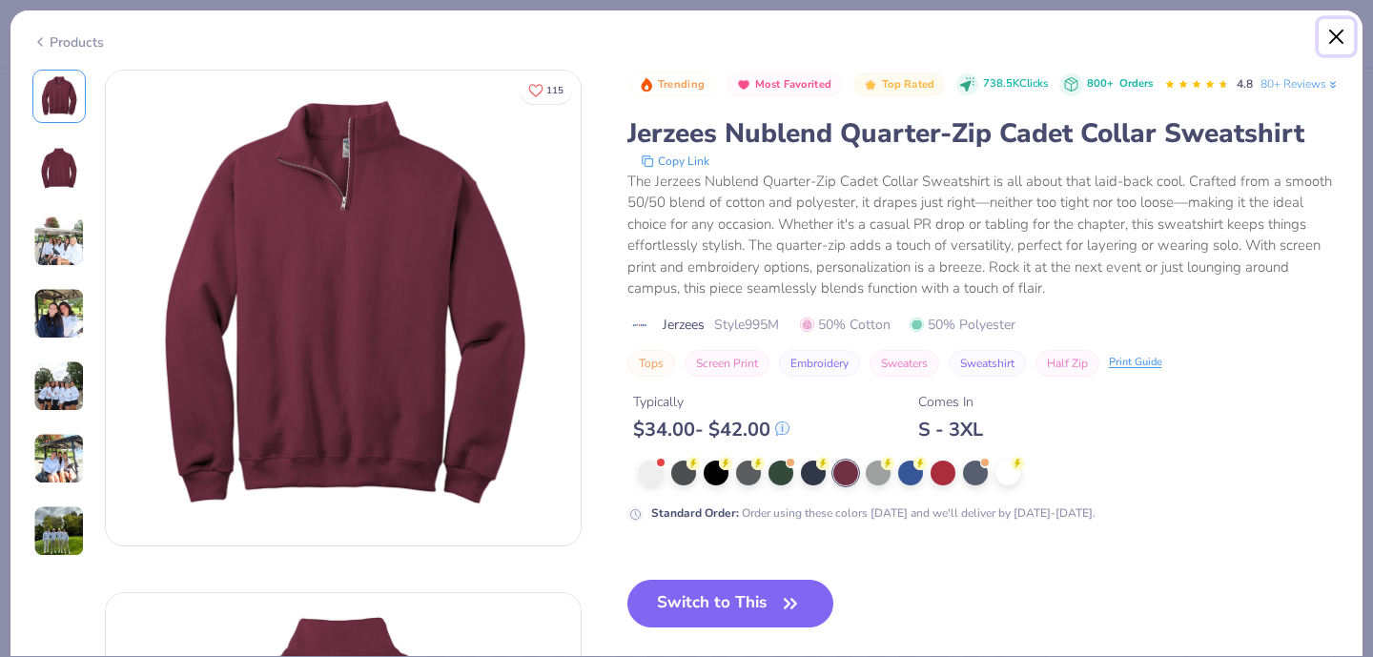
click at [1333, 30] on button "Close" at bounding box center [1337, 37] width 36 height 36
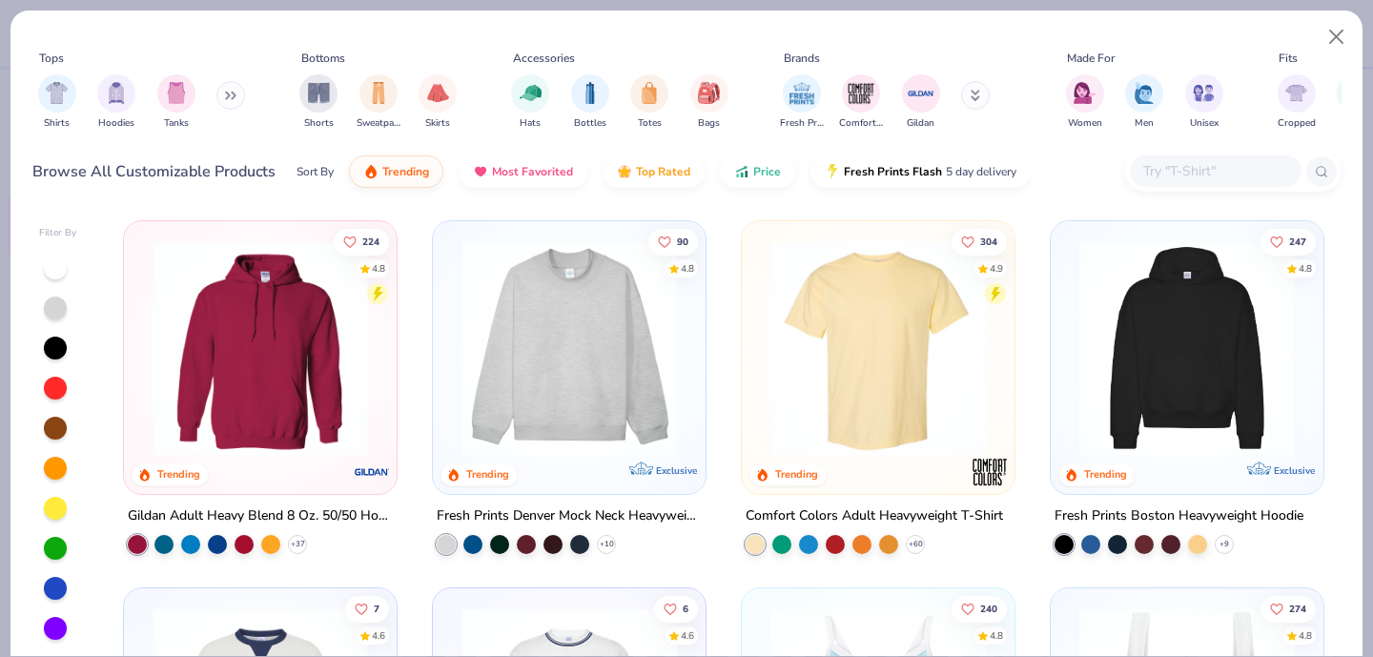
click at [808, 61] on div "Brands" at bounding box center [802, 58] width 36 height 17
click at [837, 55] on div "Brands" at bounding box center [897, 58] width 240 height 17
click at [1336, 38] on button "Close" at bounding box center [1337, 37] width 36 height 36
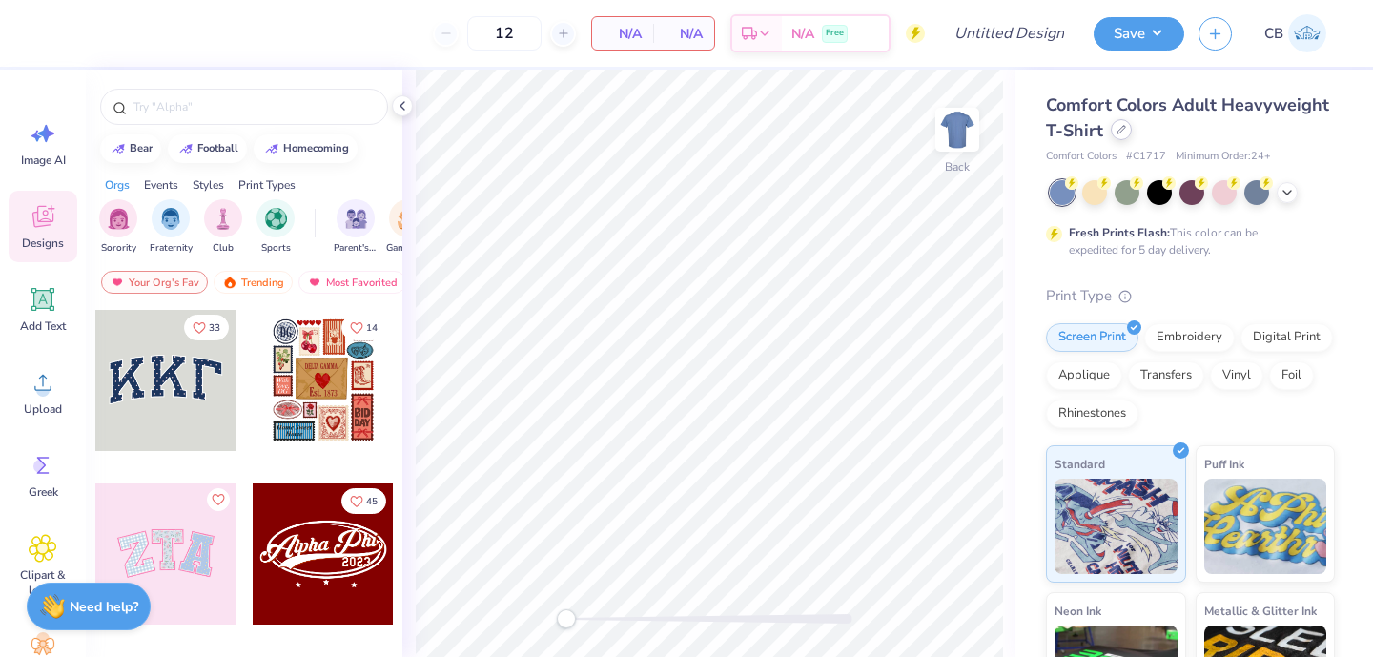
click at [1120, 130] on icon at bounding box center [1122, 130] width 10 height 10
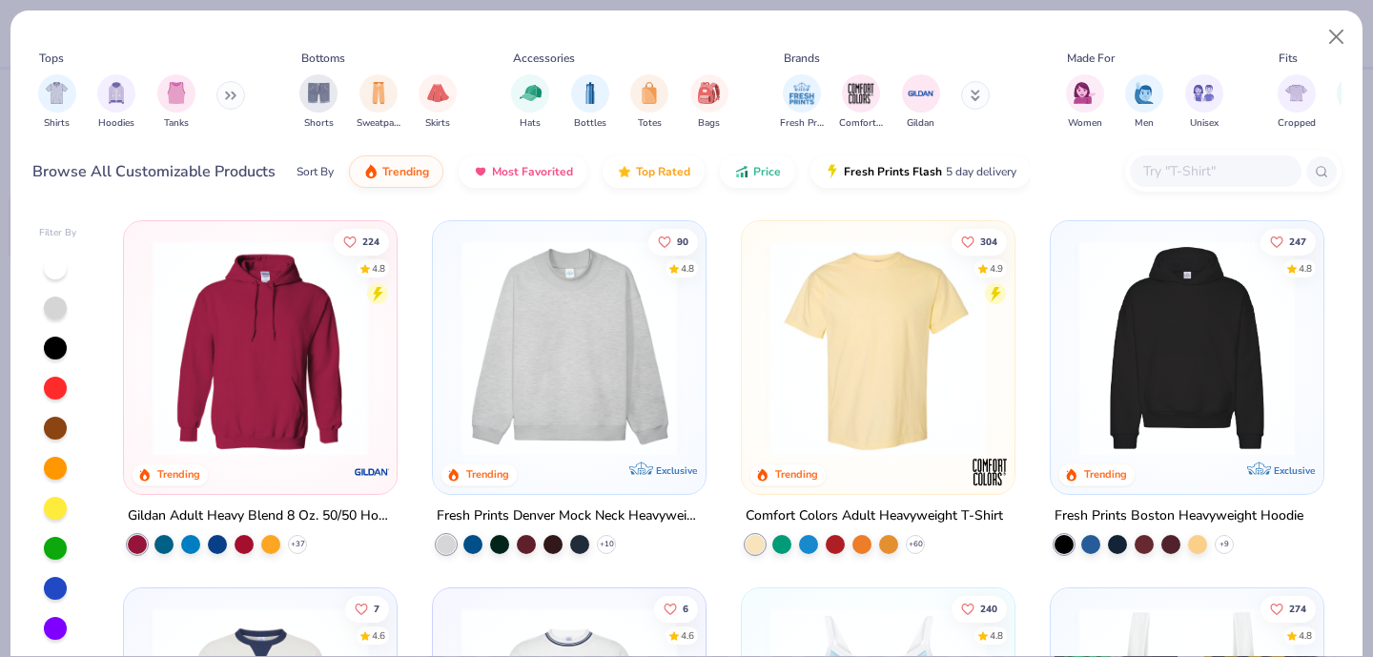
click at [1178, 171] on input "text" at bounding box center [1214, 171] width 147 height 22
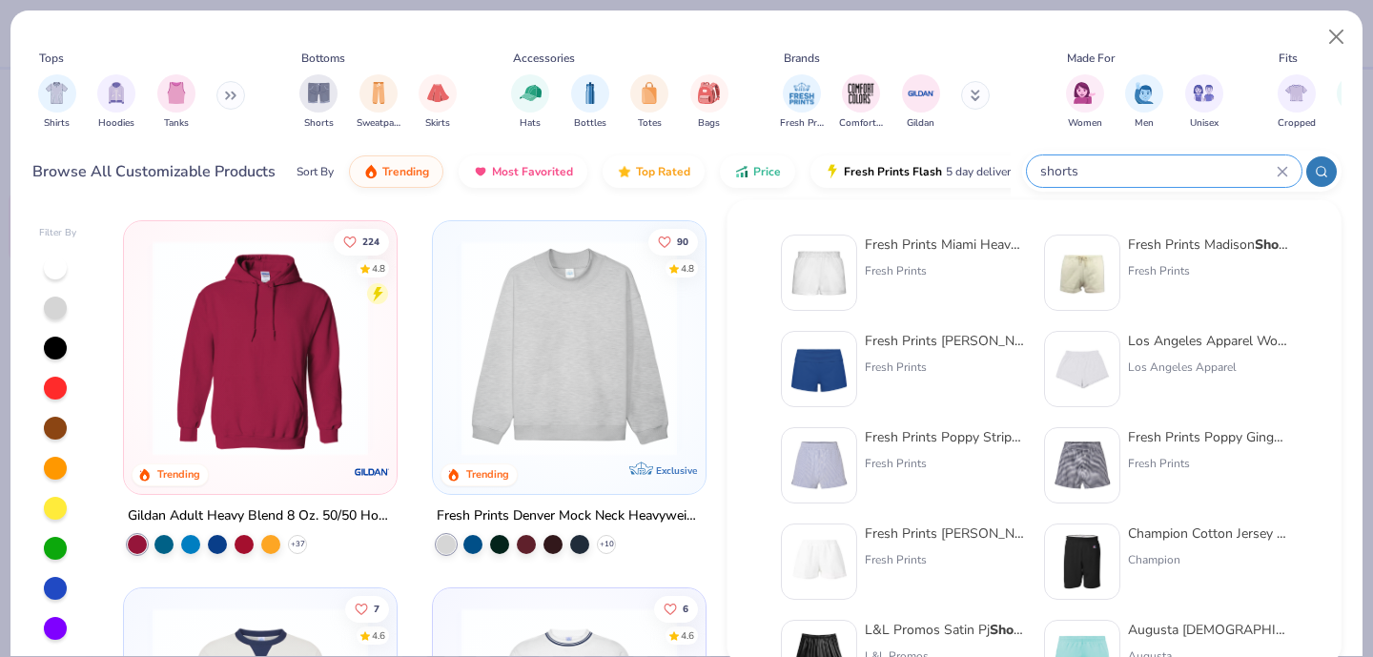
type input "shorts"
click at [826, 263] on img at bounding box center [819, 272] width 59 height 59
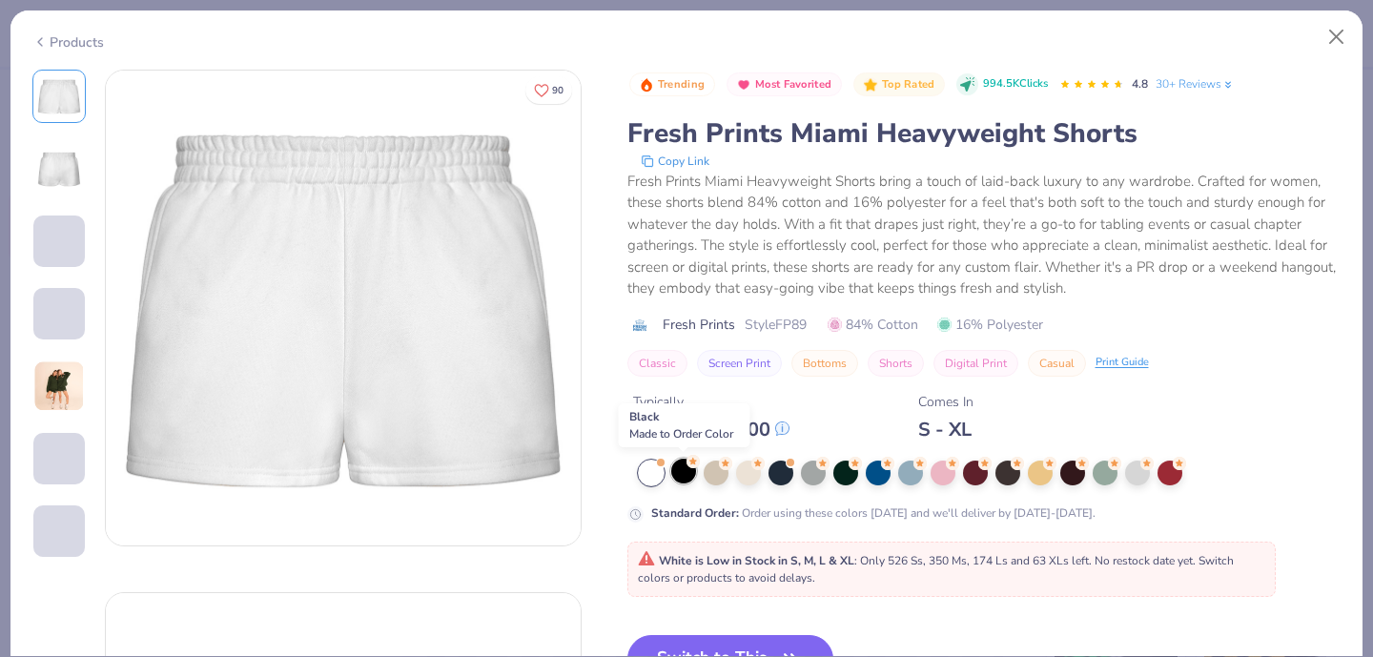
click at [679, 469] on div at bounding box center [683, 471] width 25 height 25
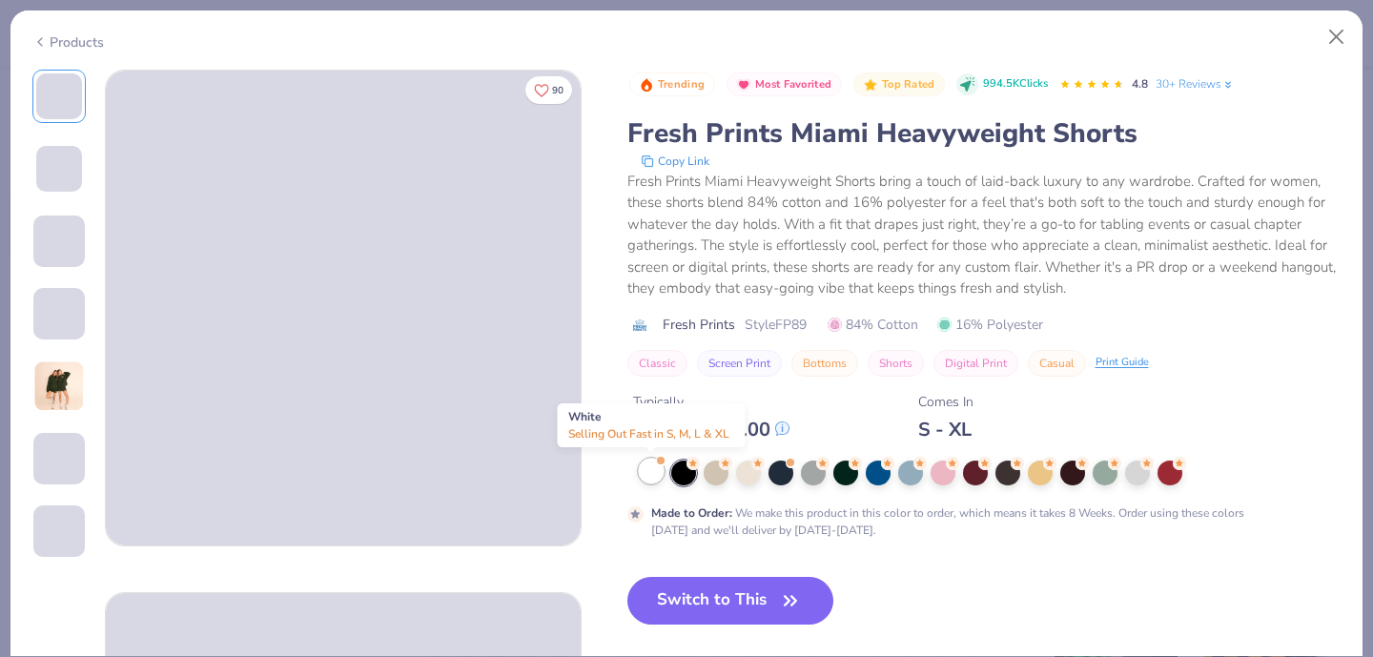
click at [644, 472] on div at bounding box center [651, 471] width 25 height 25
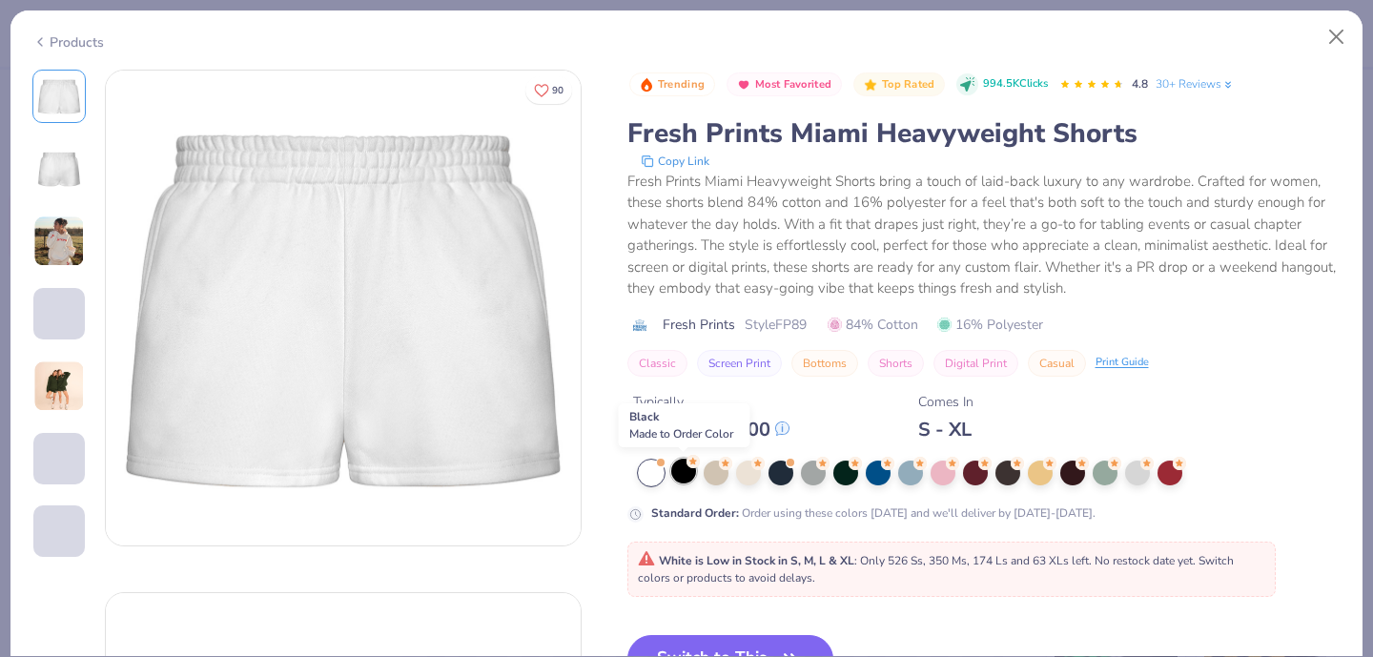
click at [683, 472] on div at bounding box center [683, 471] width 25 height 25
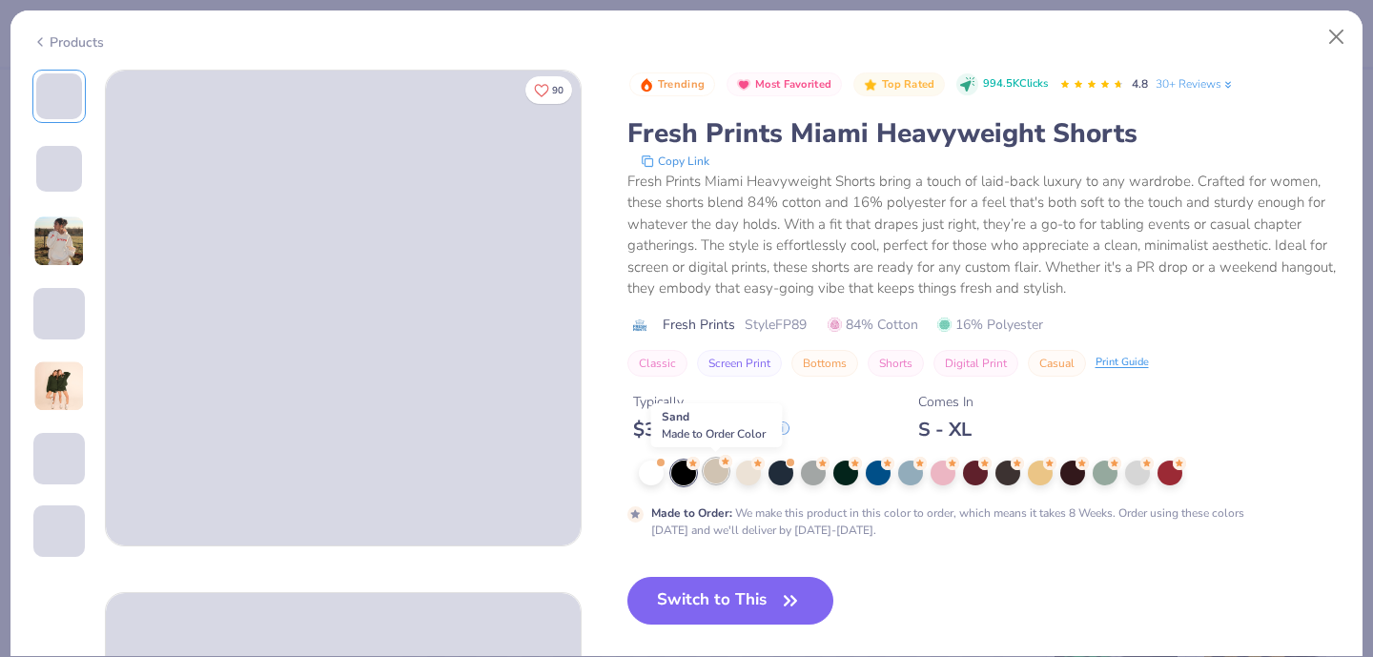
click at [714, 468] on div at bounding box center [716, 471] width 25 height 25
click at [774, 478] on div at bounding box center [781, 471] width 25 height 25
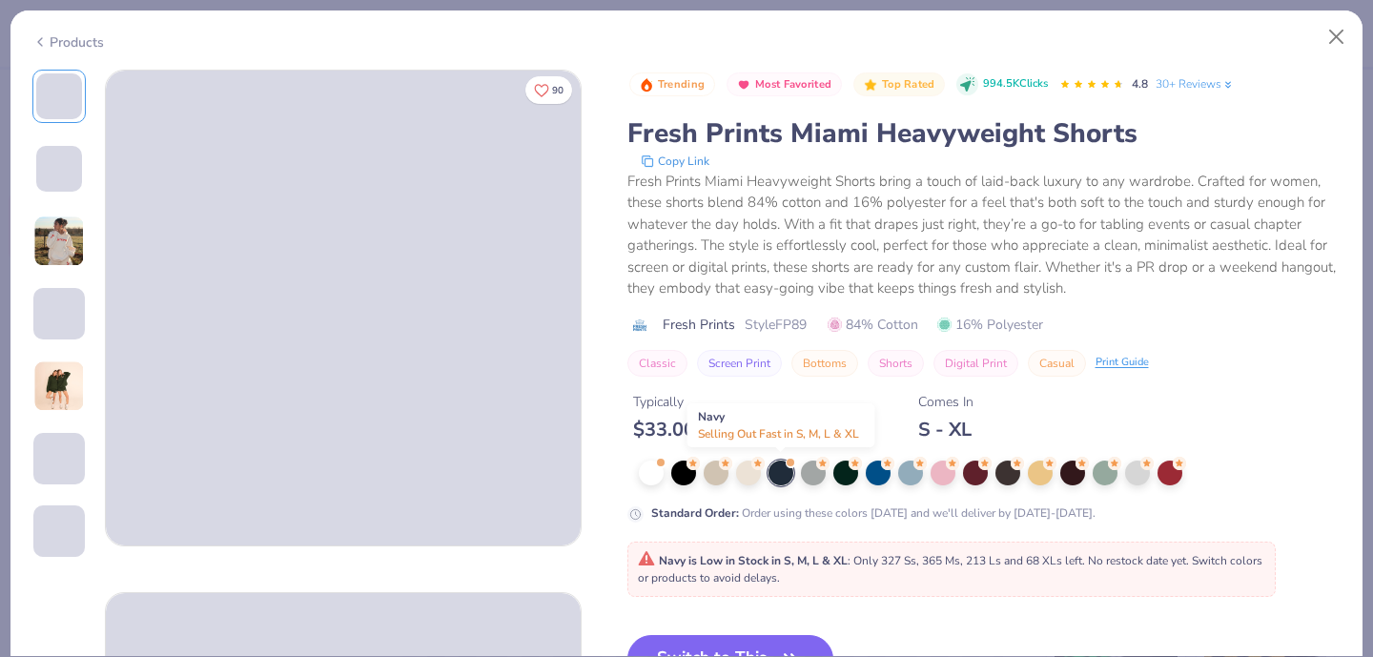
click at [780, 471] on div at bounding box center [781, 473] width 25 height 25
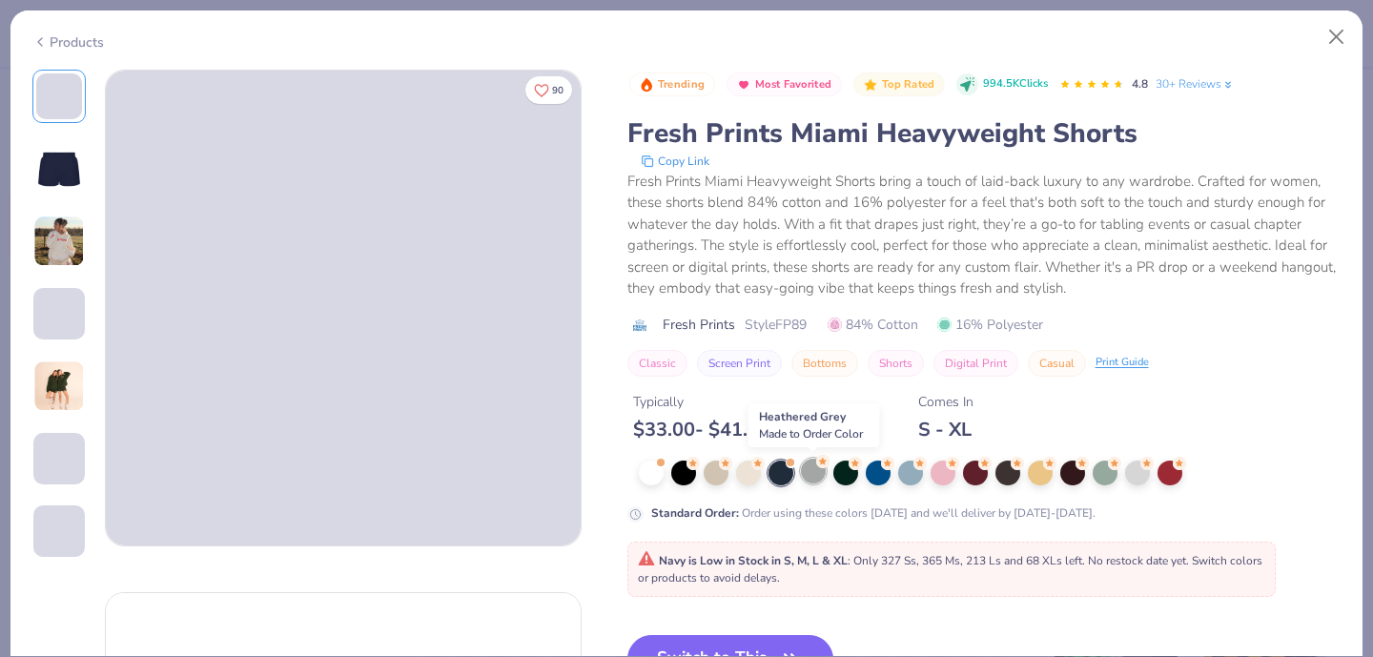
click at [811, 474] on div at bounding box center [813, 471] width 25 height 25
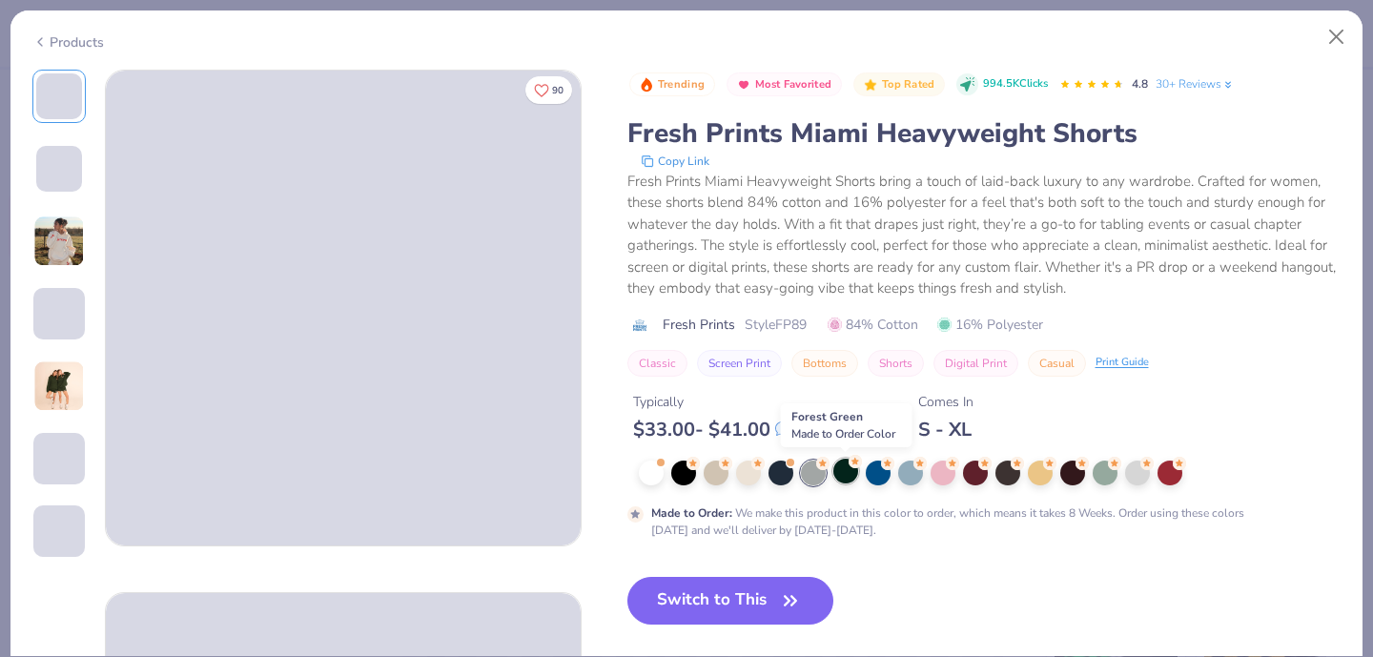
click at [853, 474] on div at bounding box center [845, 471] width 25 height 25
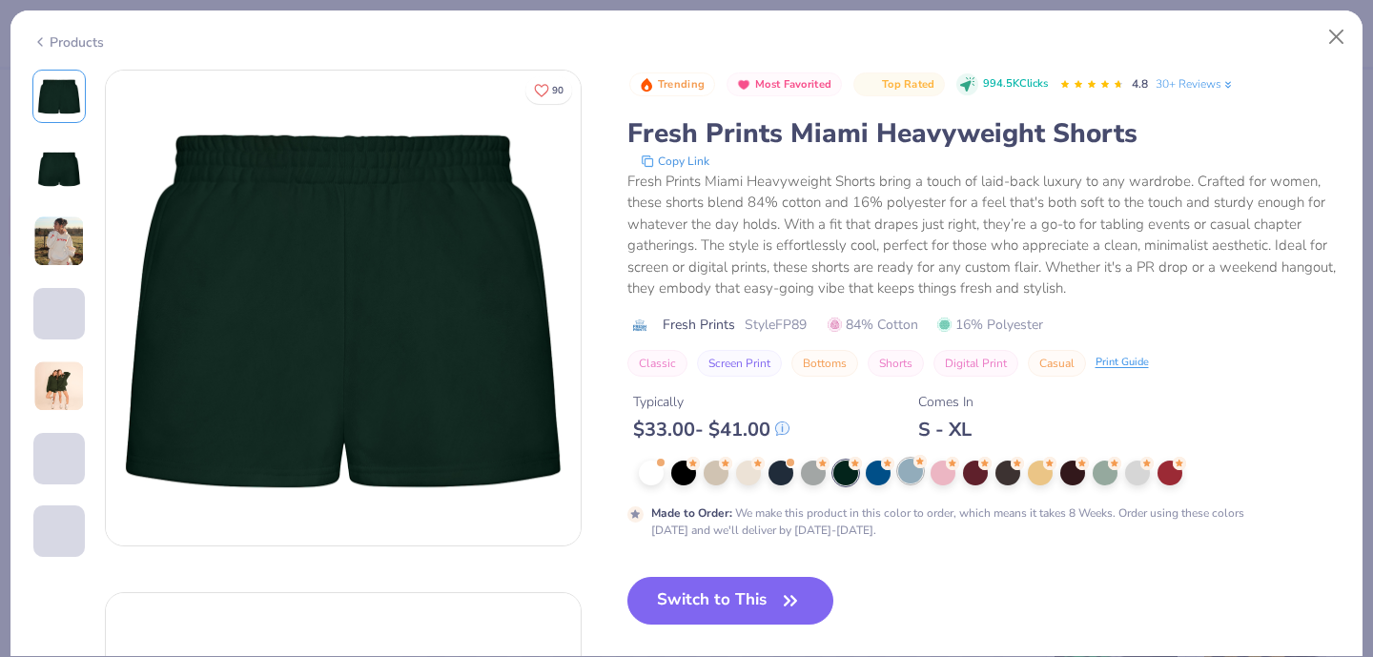
click at [904, 470] on div at bounding box center [910, 471] width 25 height 25
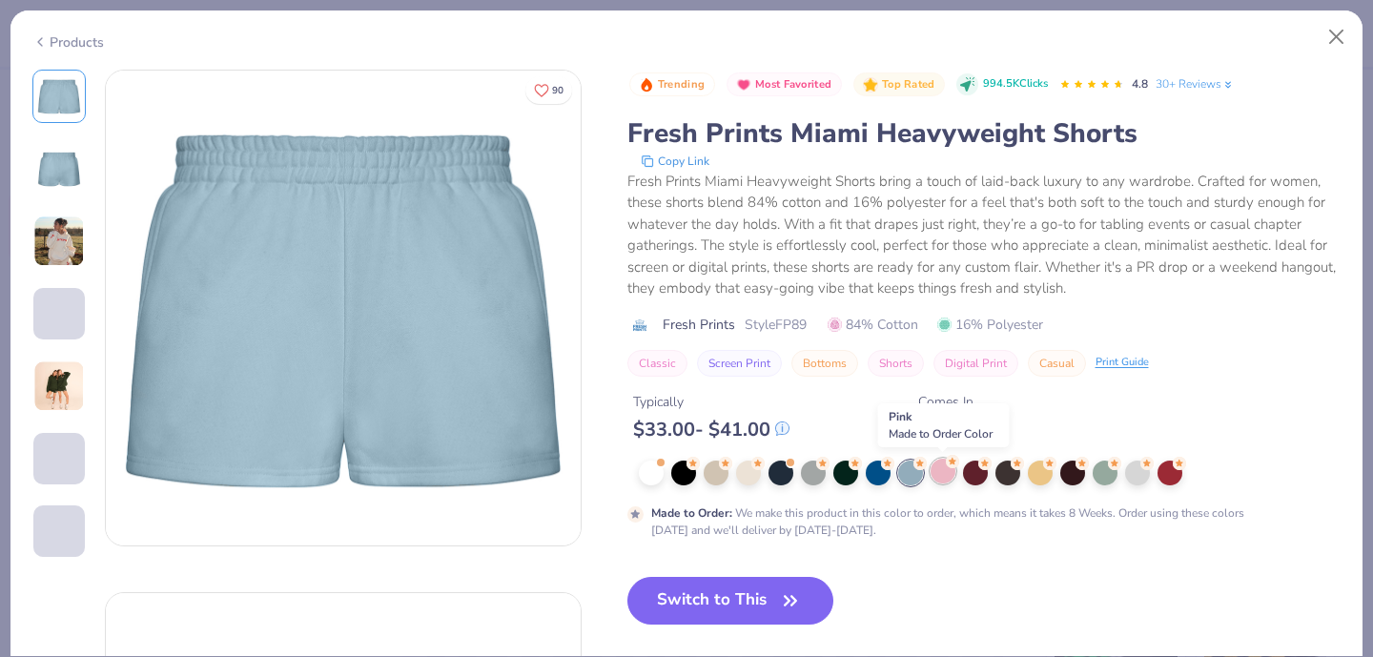
click at [944, 479] on div at bounding box center [943, 471] width 25 height 25
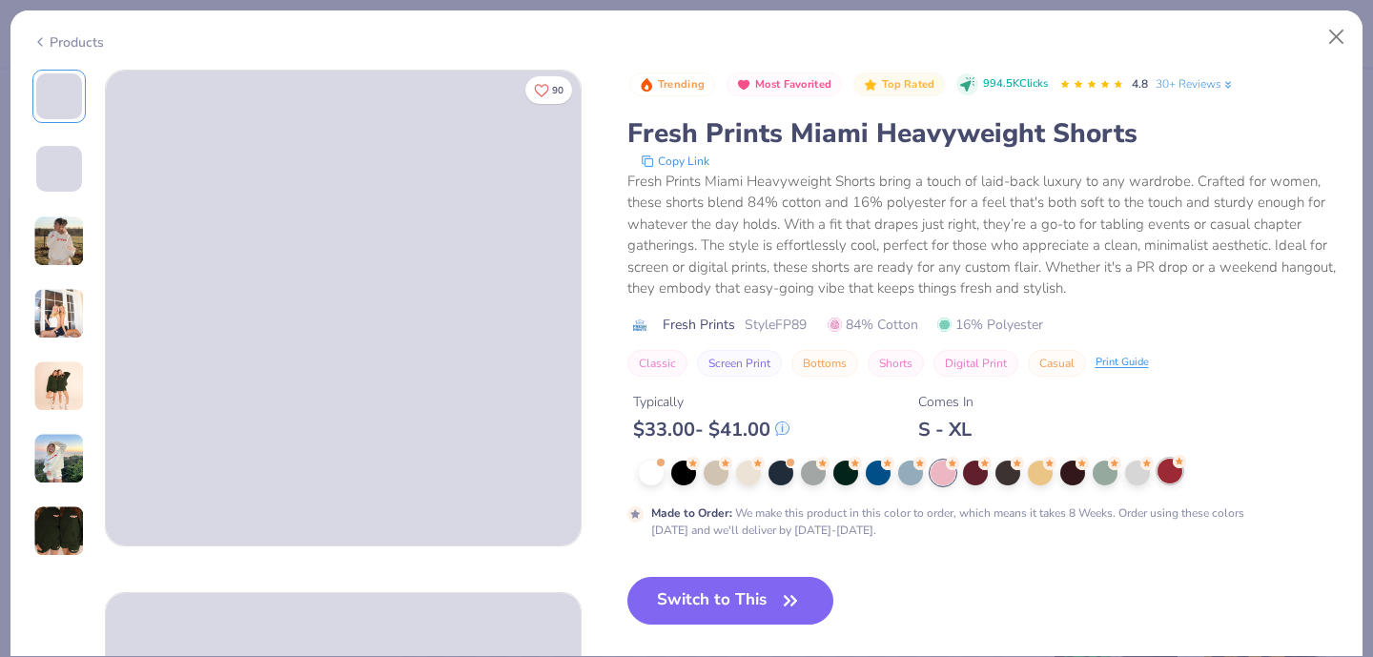
click at [1179, 478] on div at bounding box center [1170, 471] width 25 height 25
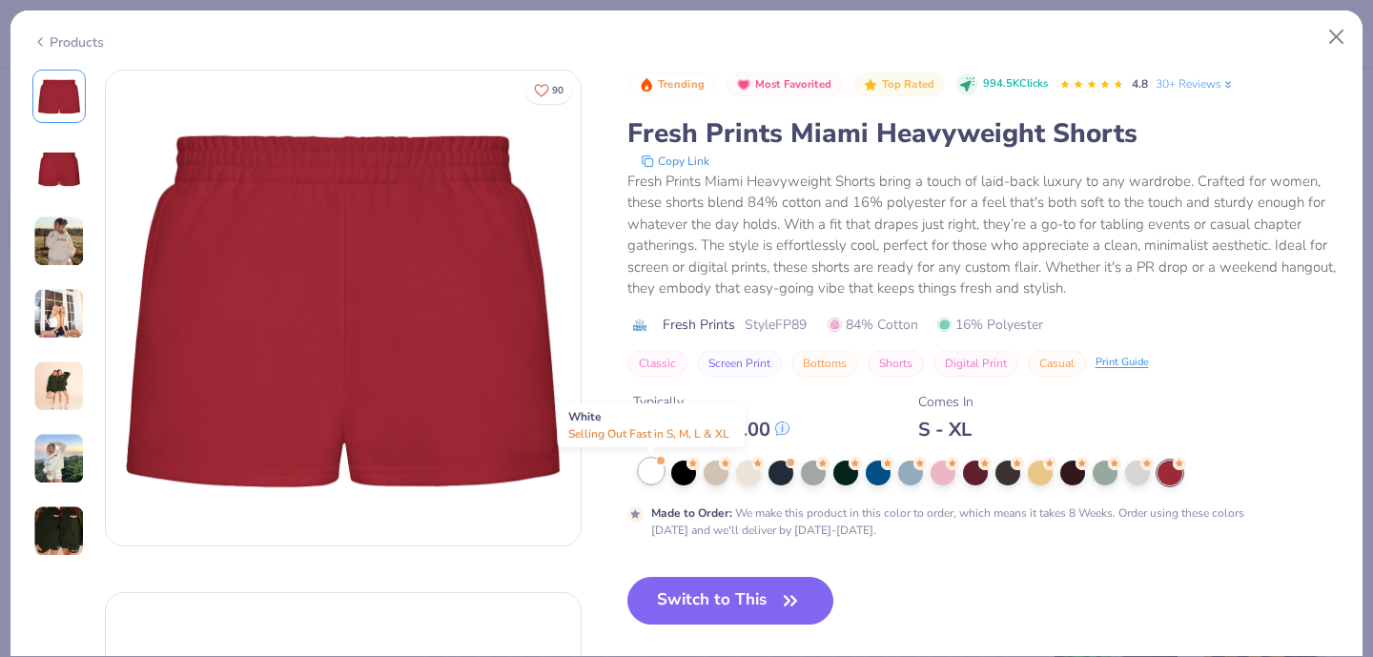
click at [647, 471] on div at bounding box center [651, 471] width 25 height 25
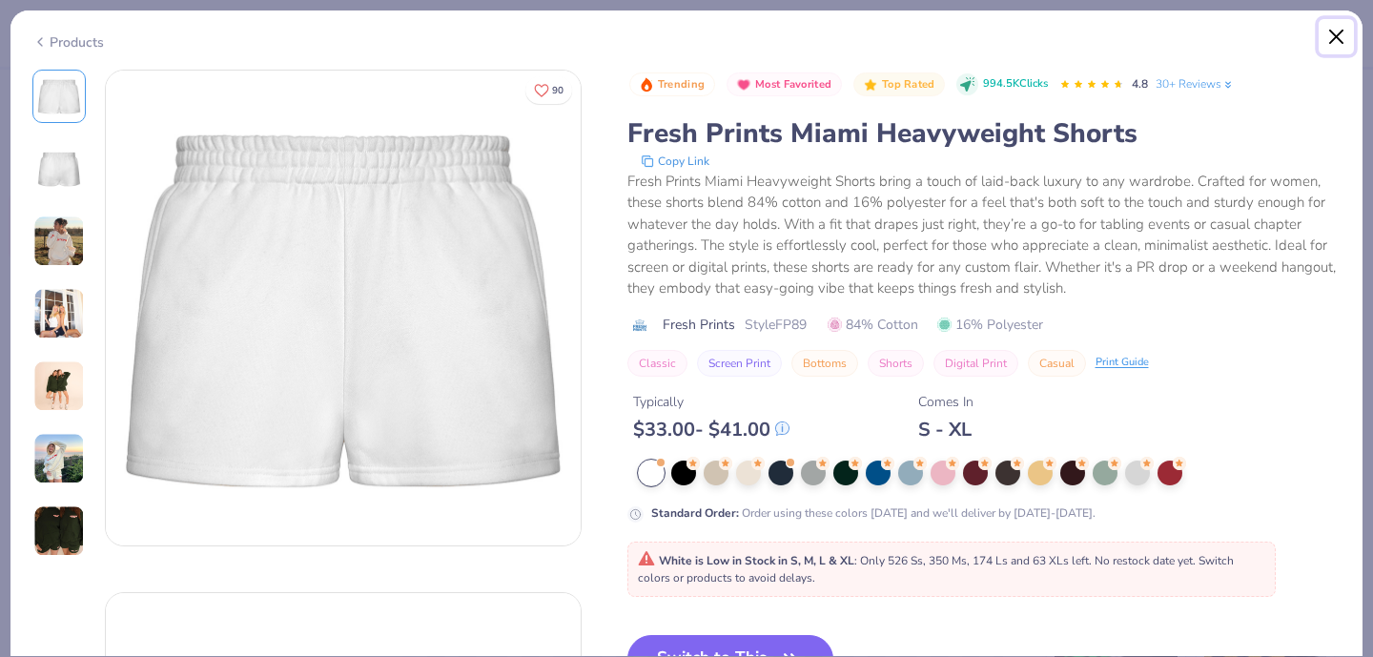
click at [1345, 29] on button "Close" at bounding box center [1337, 37] width 36 height 36
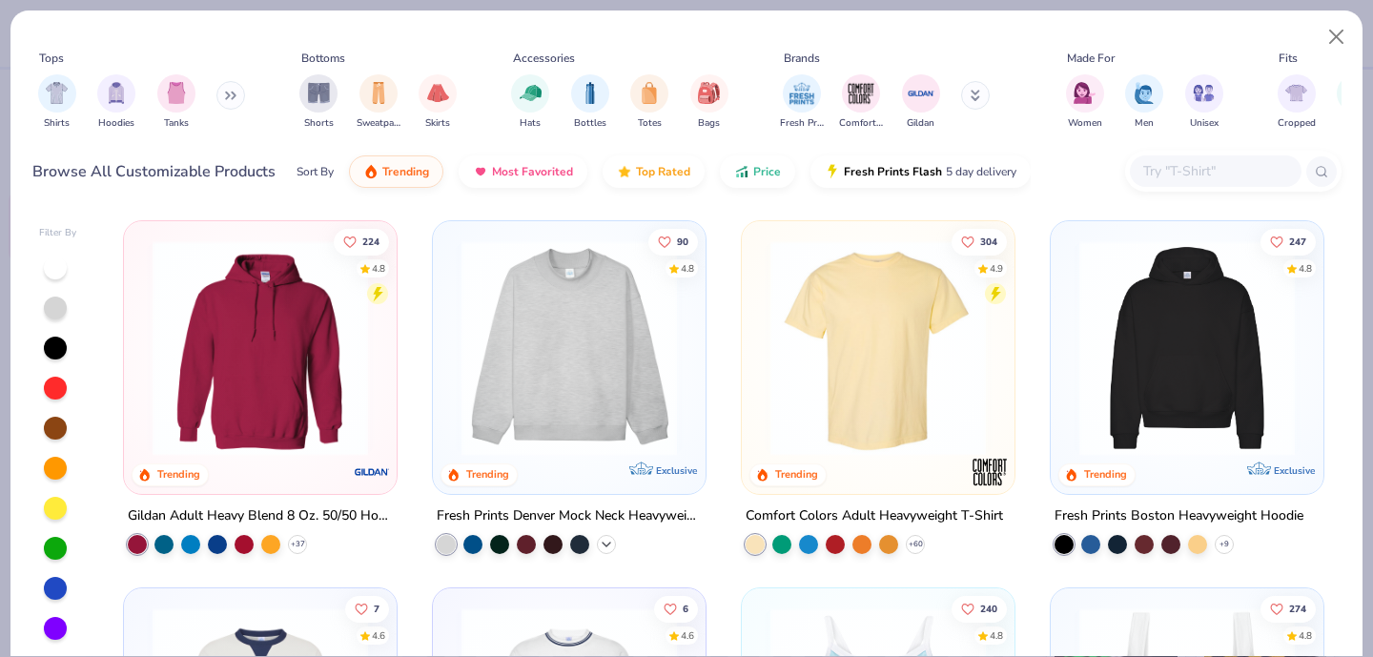
click at [606, 542] on icon at bounding box center [606, 544] width 15 height 15
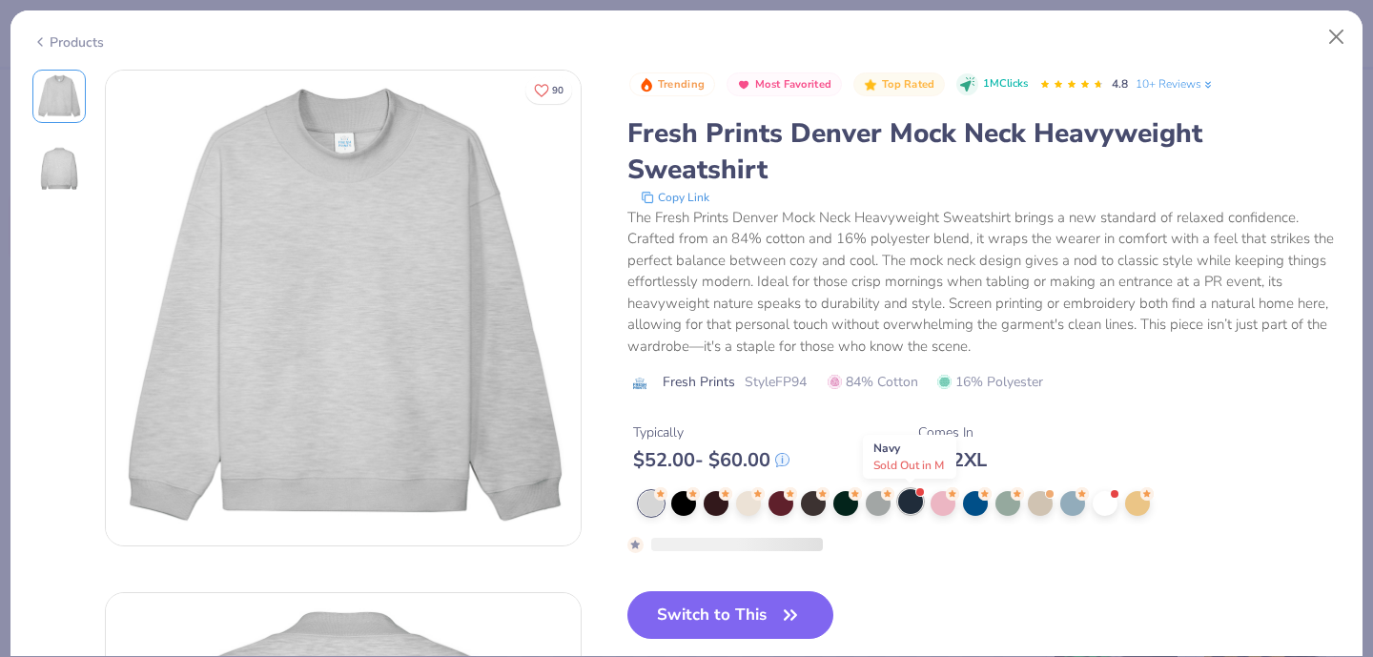
click at [911, 505] on div at bounding box center [910, 501] width 25 height 25
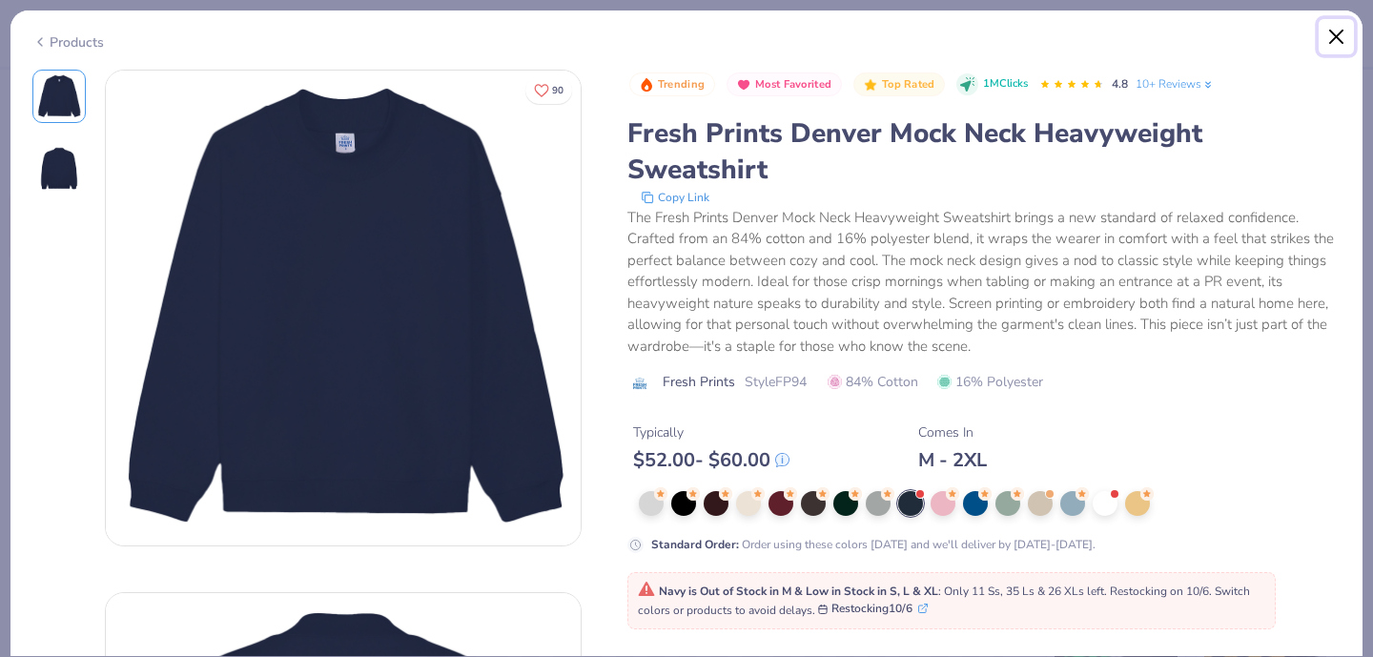
click at [1343, 37] on button "Close" at bounding box center [1337, 37] width 36 height 36
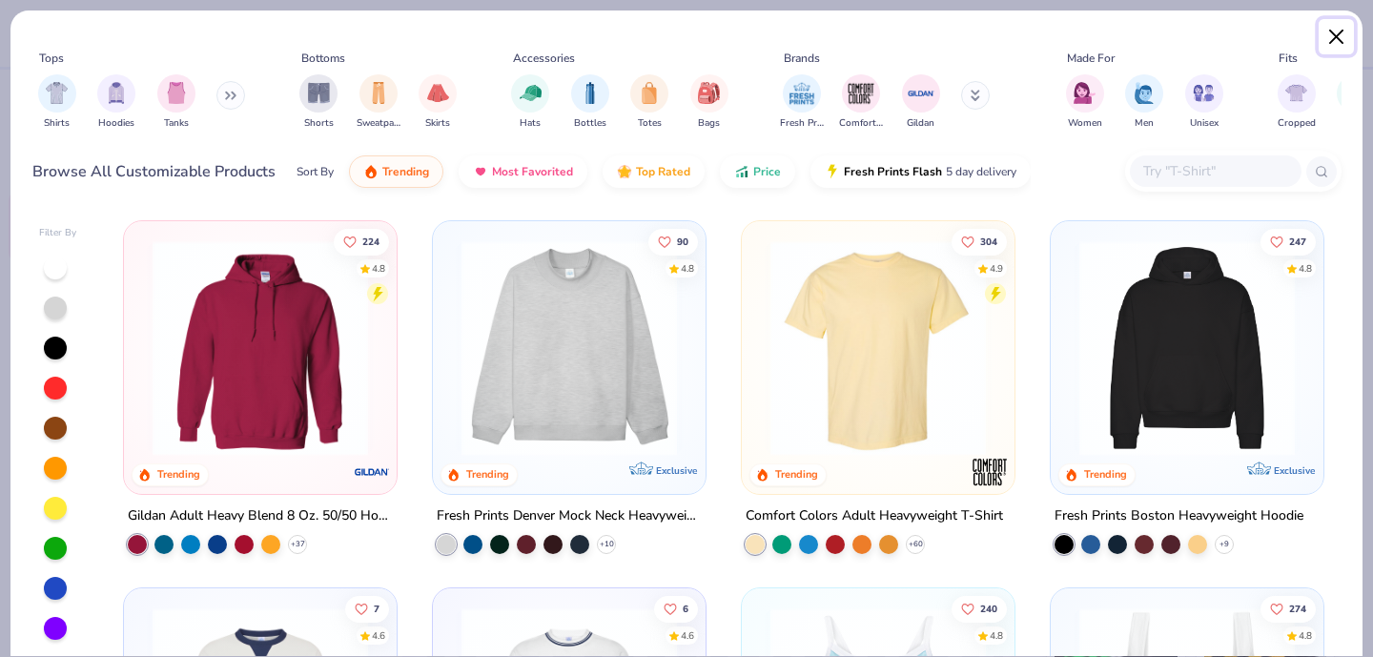
click at [1345, 34] on button "Close" at bounding box center [1337, 37] width 36 height 36
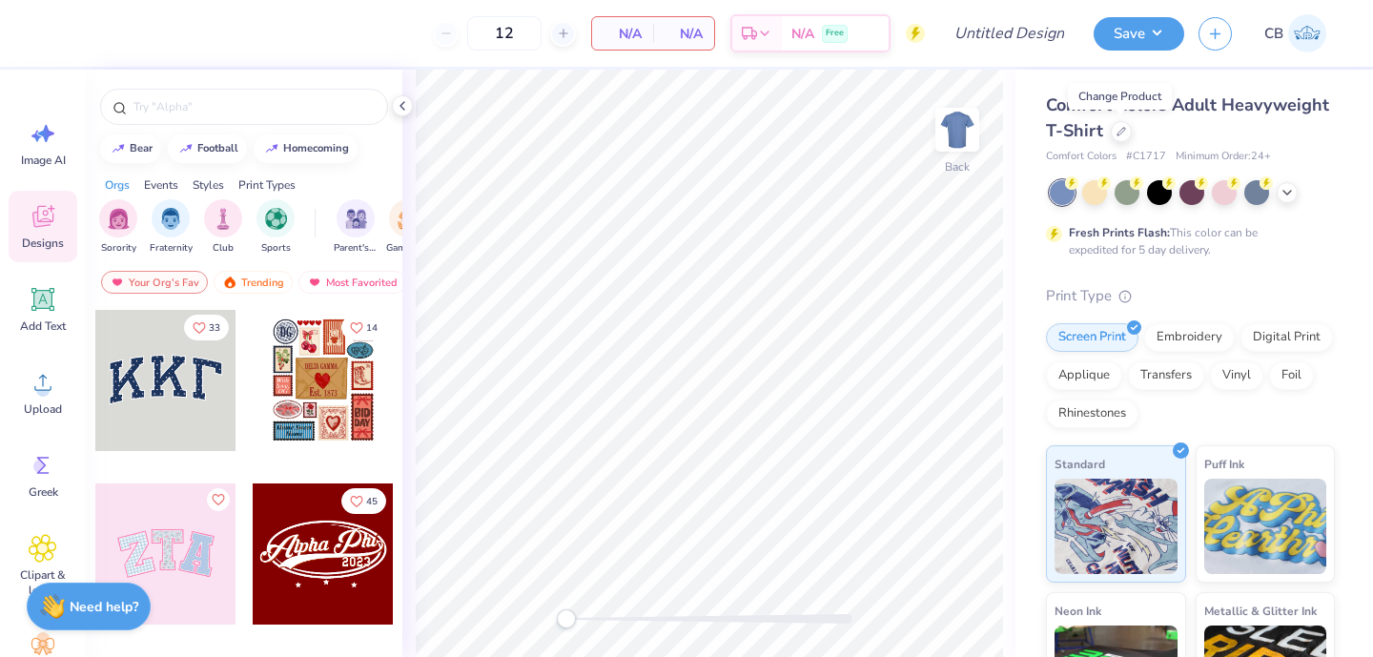
click at [1017, 89] on div "Comfort Colors Adult Heavyweight T-Shirt Comfort Colors # C1717 Minimum Order: …" at bounding box center [1195, 473] width 358 height 807
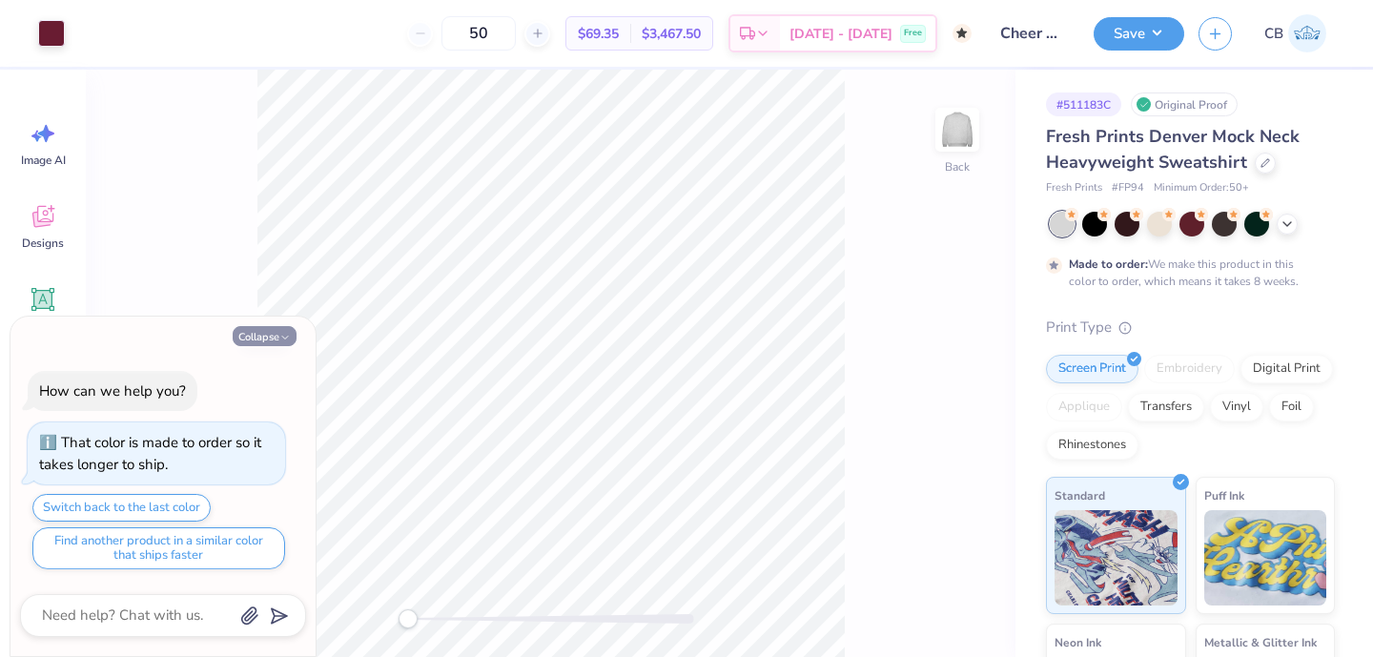
click at [279, 328] on button "Collapse" at bounding box center [265, 336] width 64 height 20
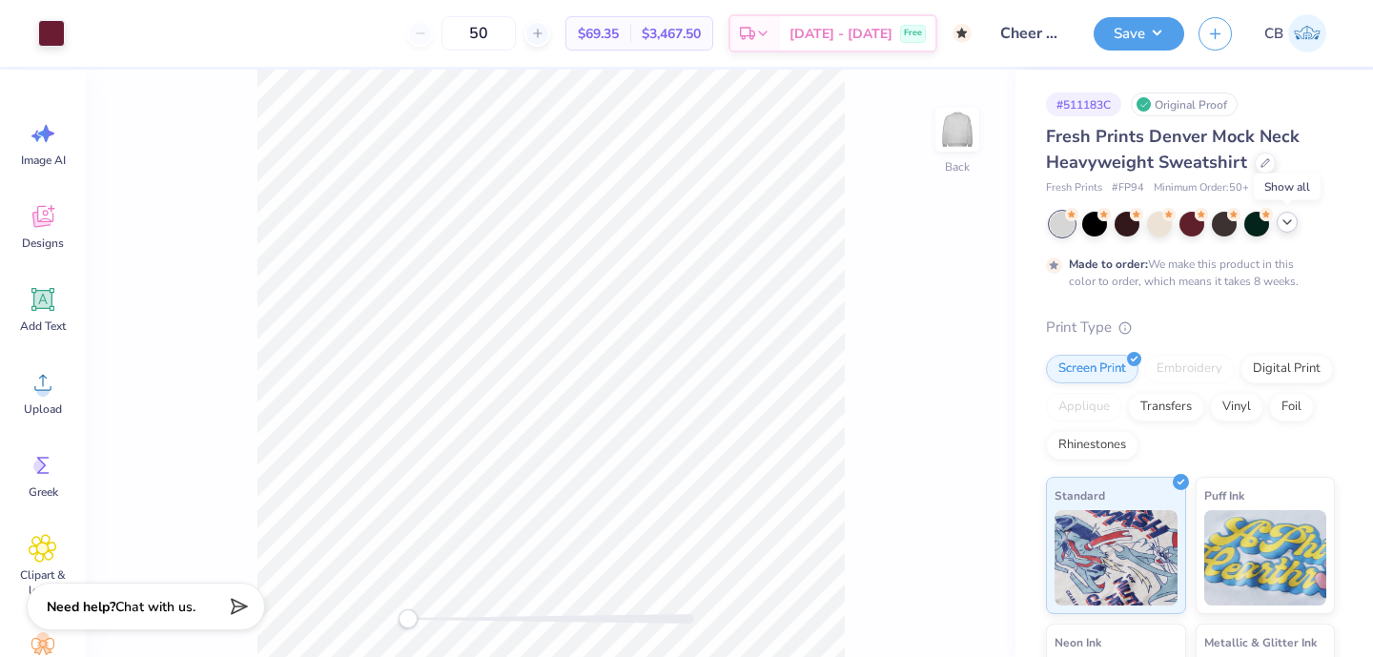
click at [1289, 218] on icon at bounding box center [1287, 222] width 15 height 15
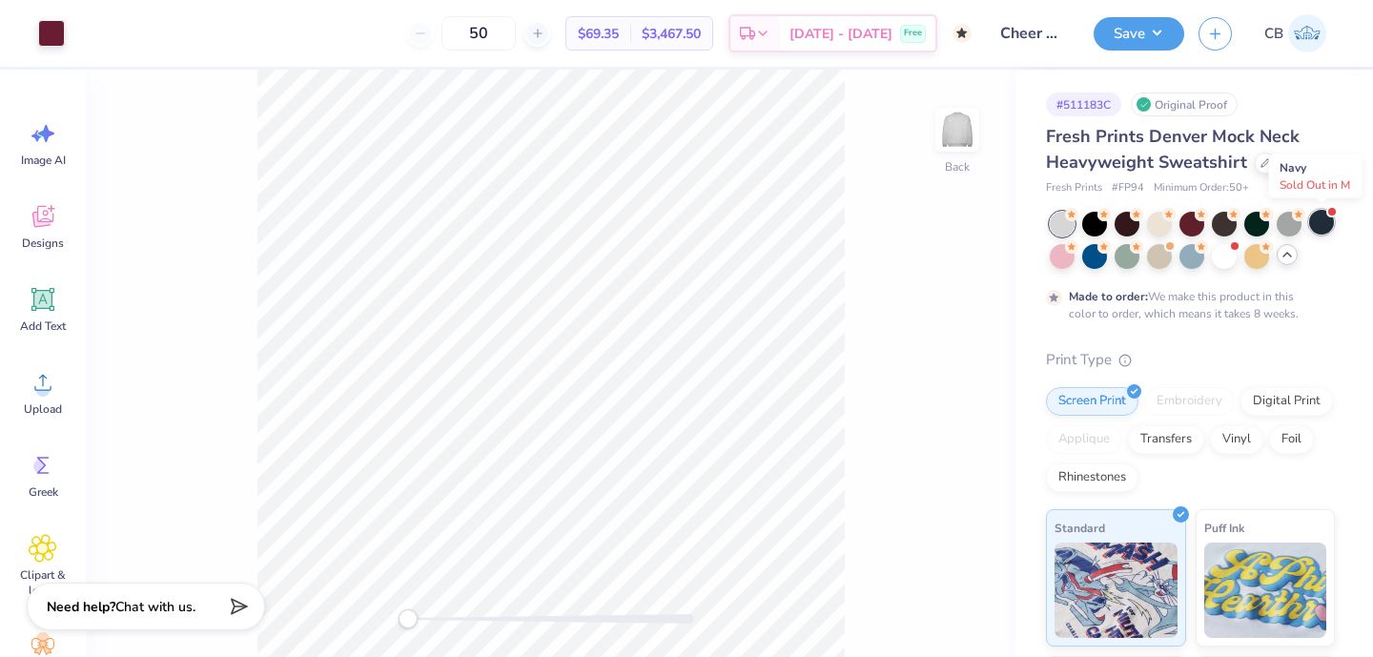
click at [1325, 218] on div at bounding box center [1321, 222] width 25 height 25
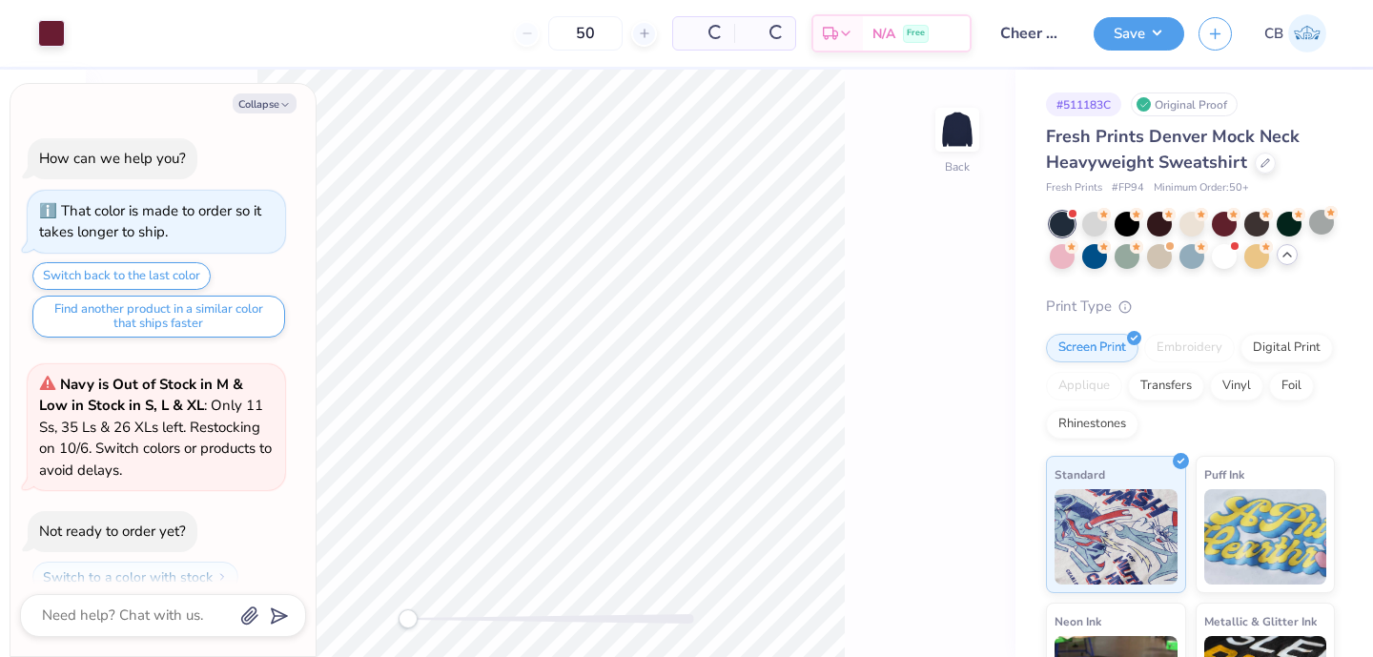
scroll to position [175, 0]
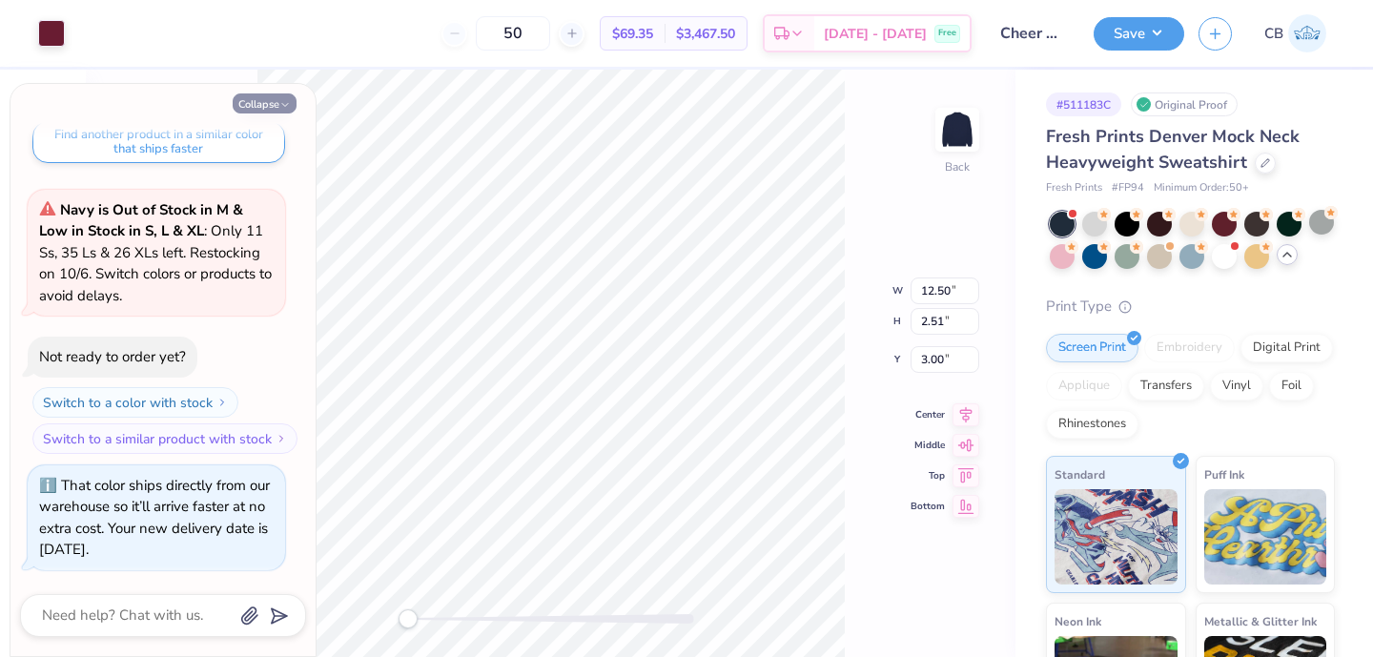
click at [256, 101] on button "Collapse" at bounding box center [265, 103] width 64 height 20
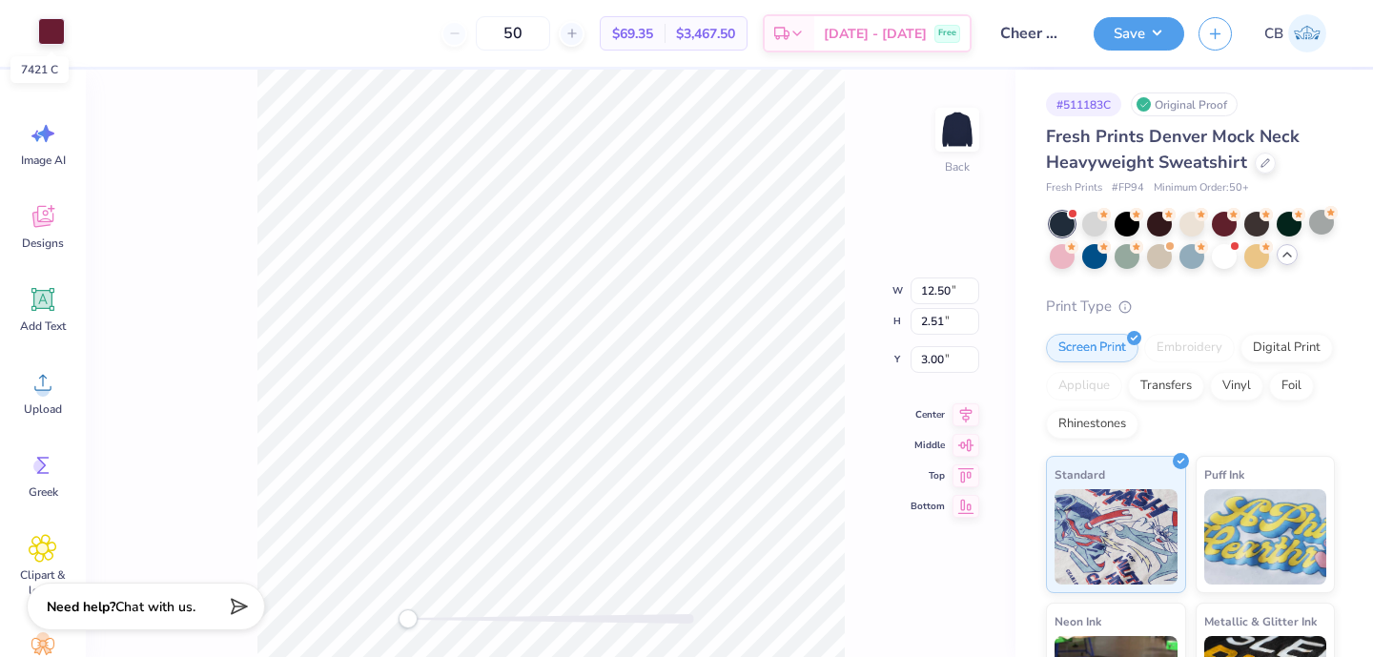
click at [50, 35] on div at bounding box center [51, 31] width 27 height 27
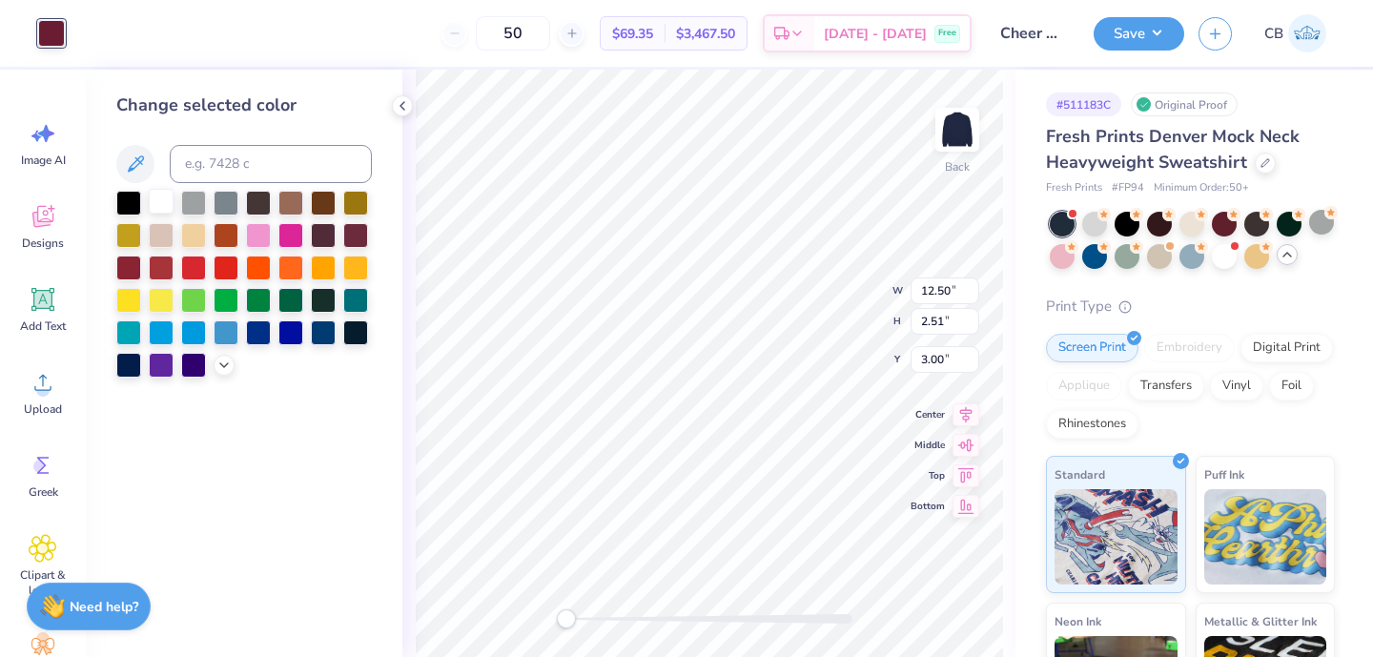
click at [157, 209] on div at bounding box center [161, 201] width 25 height 25
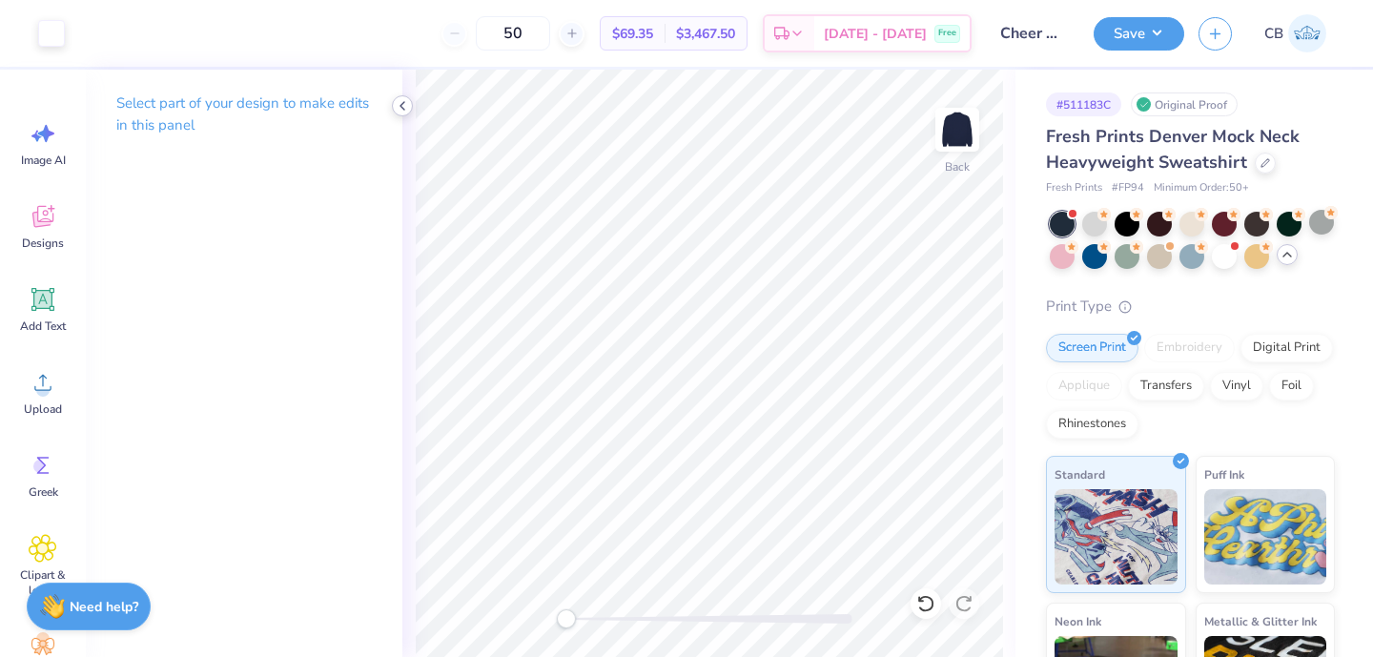
click at [395, 107] on icon at bounding box center [402, 105] width 15 height 15
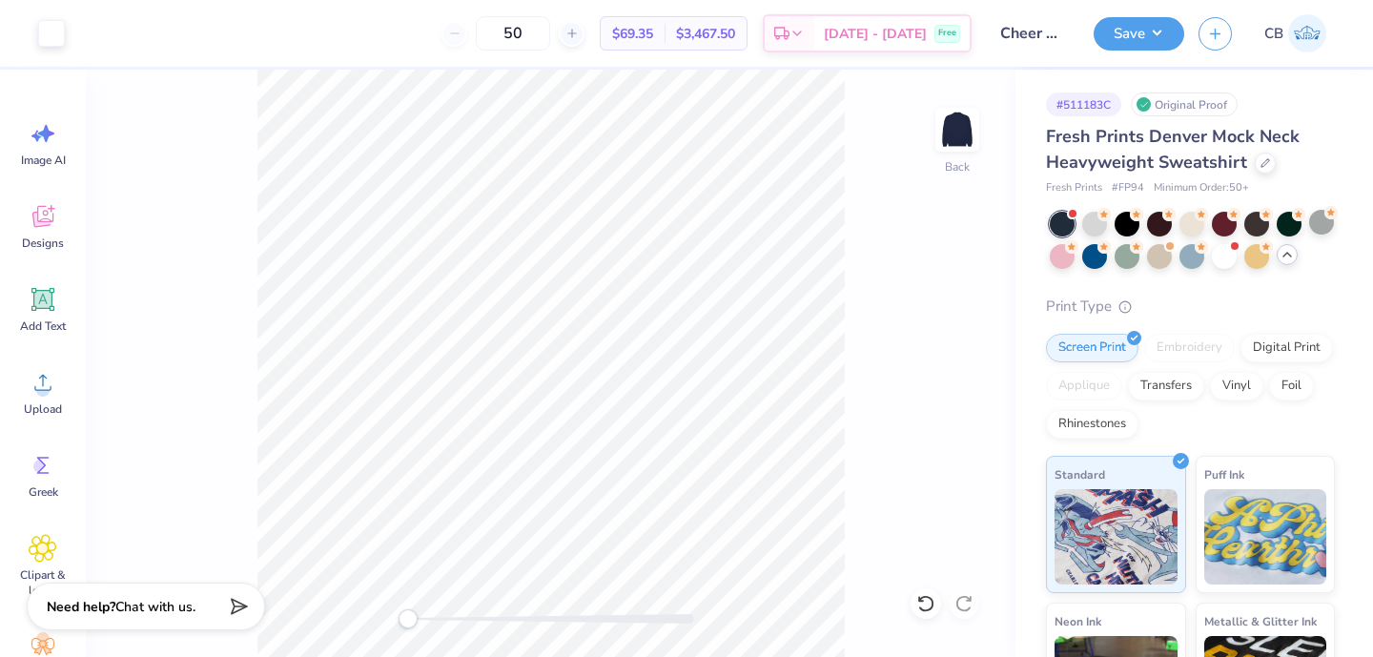
click at [1292, 257] on icon at bounding box center [1287, 254] width 15 height 15
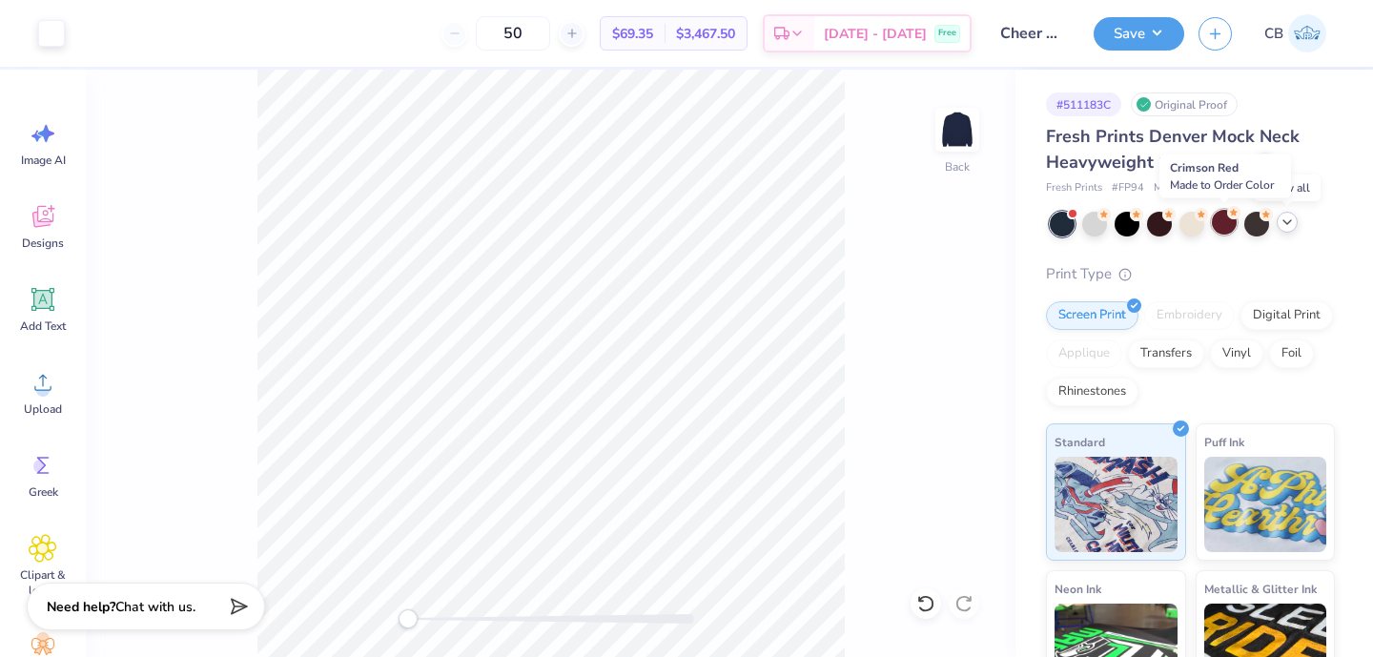
click at [1228, 219] on div at bounding box center [1224, 222] width 25 height 25
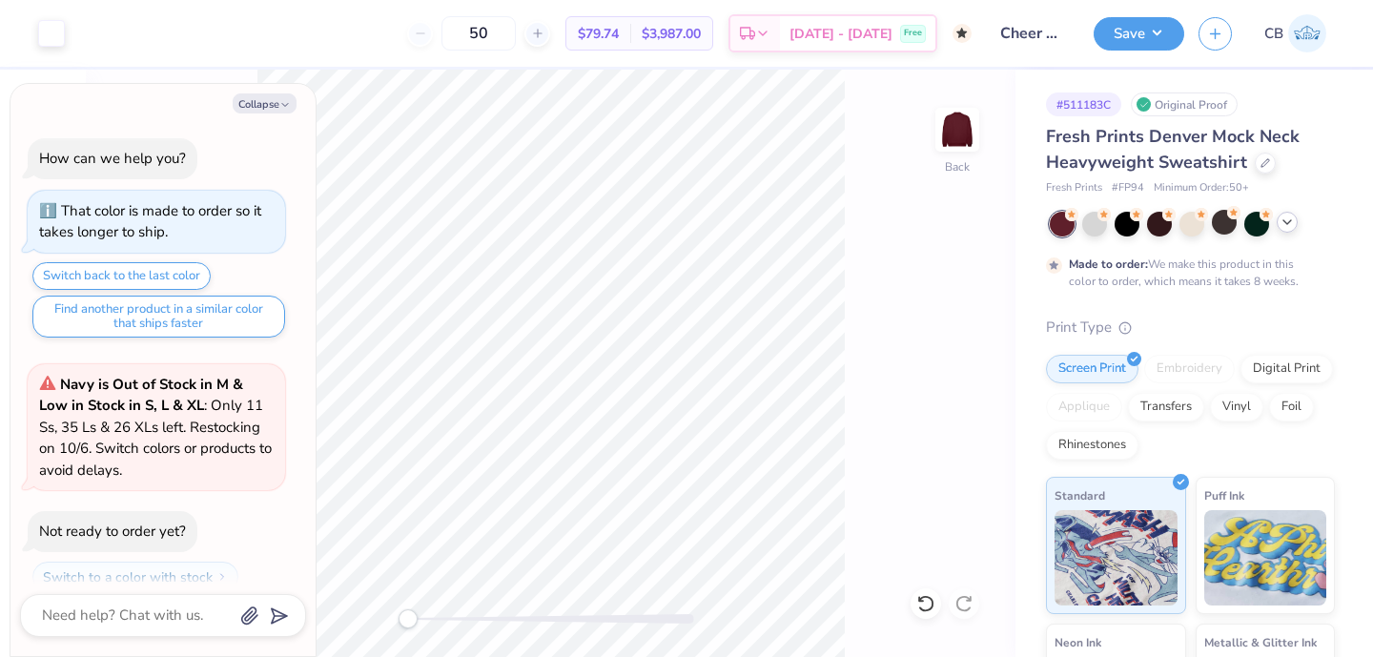
scroll to position [355, 0]
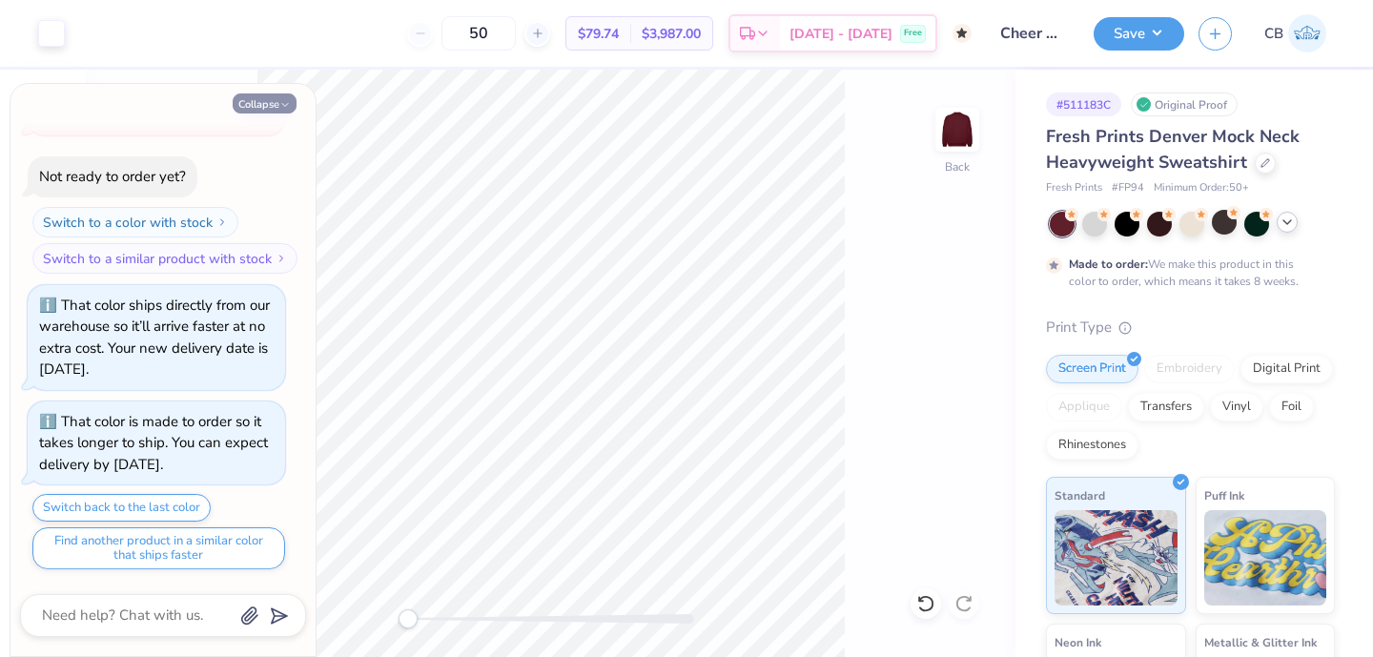
click at [251, 106] on button "Collapse" at bounding box center [265, 103] width 64 height 20
type textarea "x"
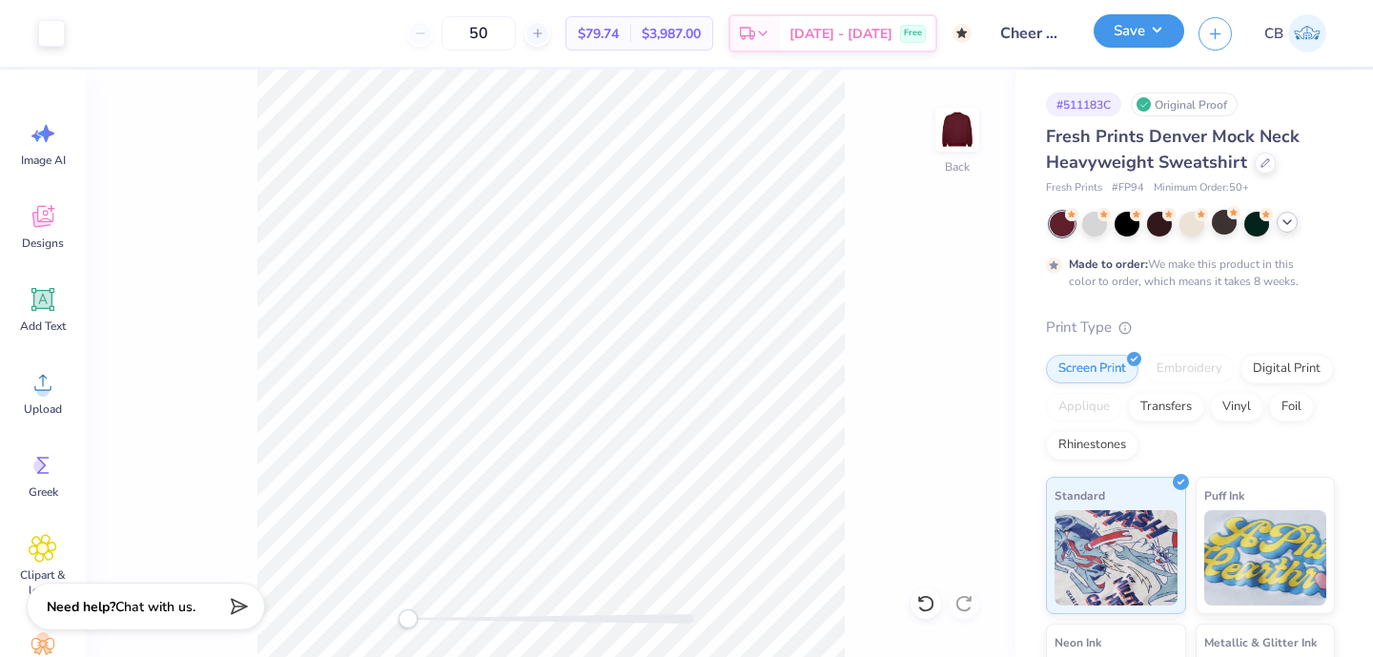
click at [1108, 36] on button "Save" at bounding box center [1139, 30] width 91 height 33
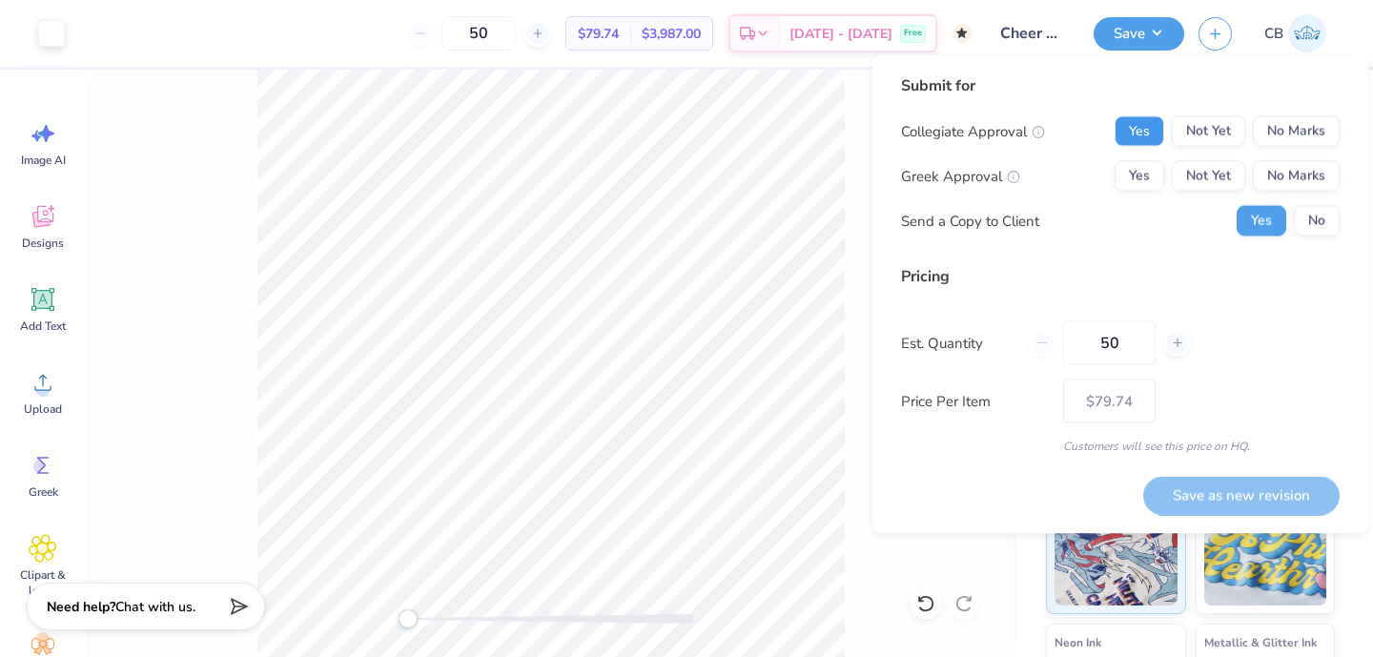
click at [1136, 134] on button "Yes" at bounding box center [1140, 131] width 50 height 31
click at [1283, 164] on button "No Marks" at bounding box center [1296, 176] width 87 height 31
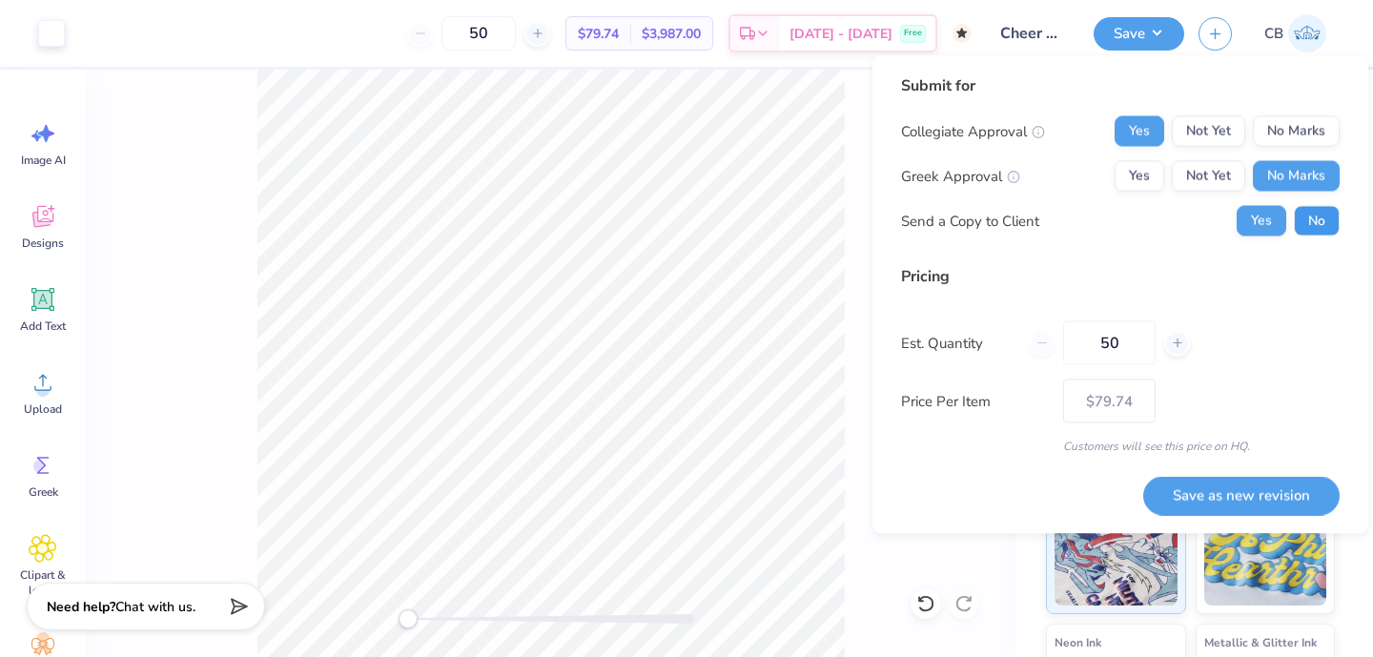
click at [1305, 209] on button "No" at bounding box center [1317, 221] width 46 height 31
click at [1209, 484] on button "Save as new revision" at bounding box center [1241, 495] width 196 height 39
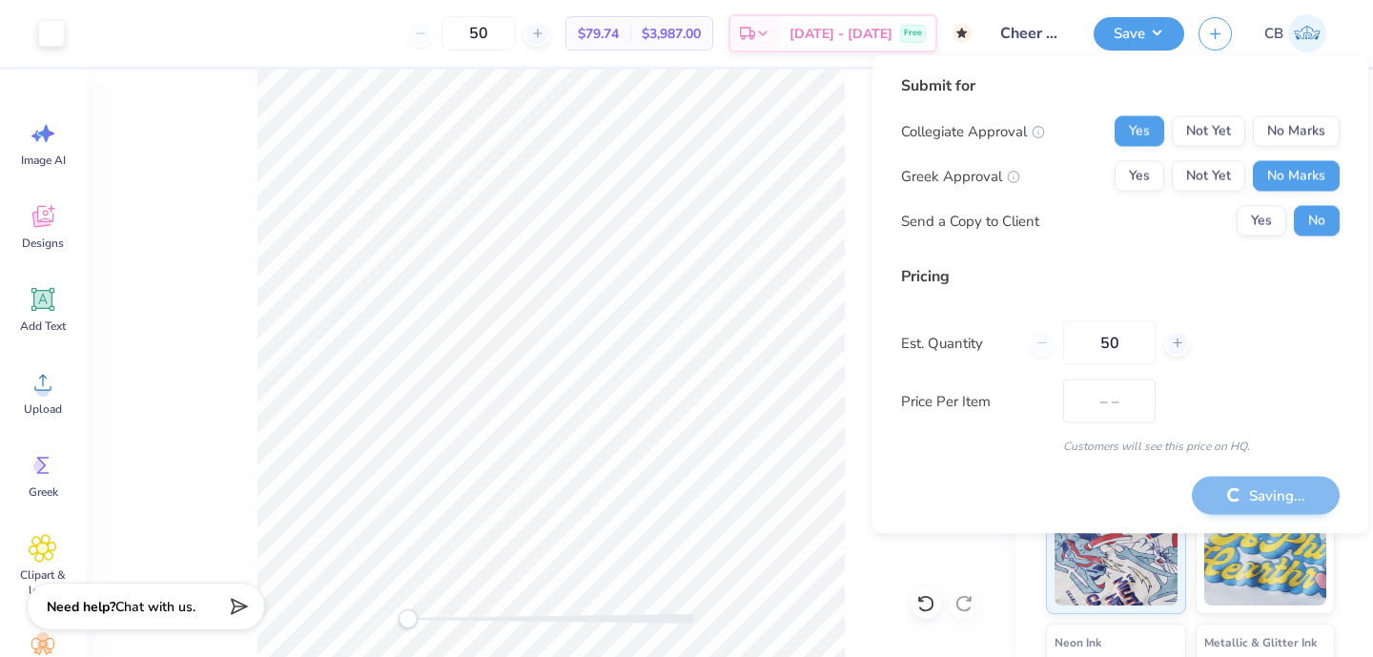
type input "$79.74"
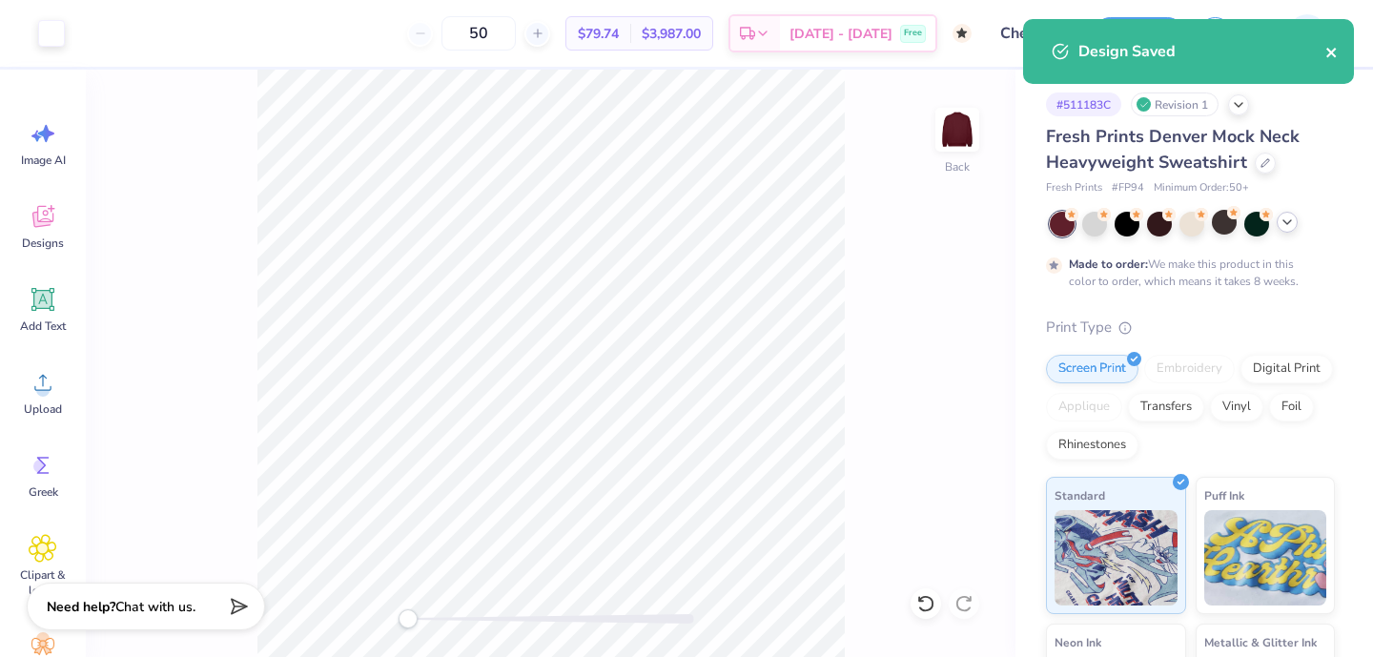
click at [1337, 56] on icon "close" at bounding box center [1331, 52] width 13 height 15
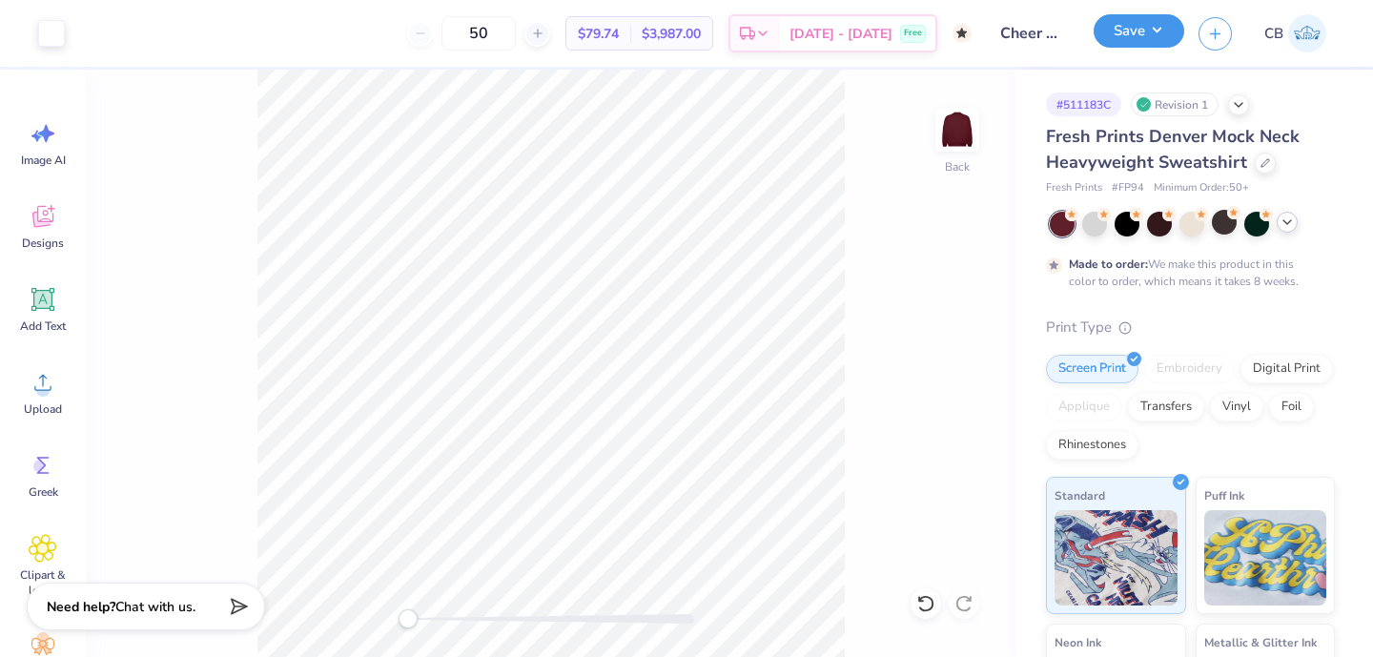
click at [1133, 41] on button "Save" at bounding box center [1139, 30] width 91 height 33
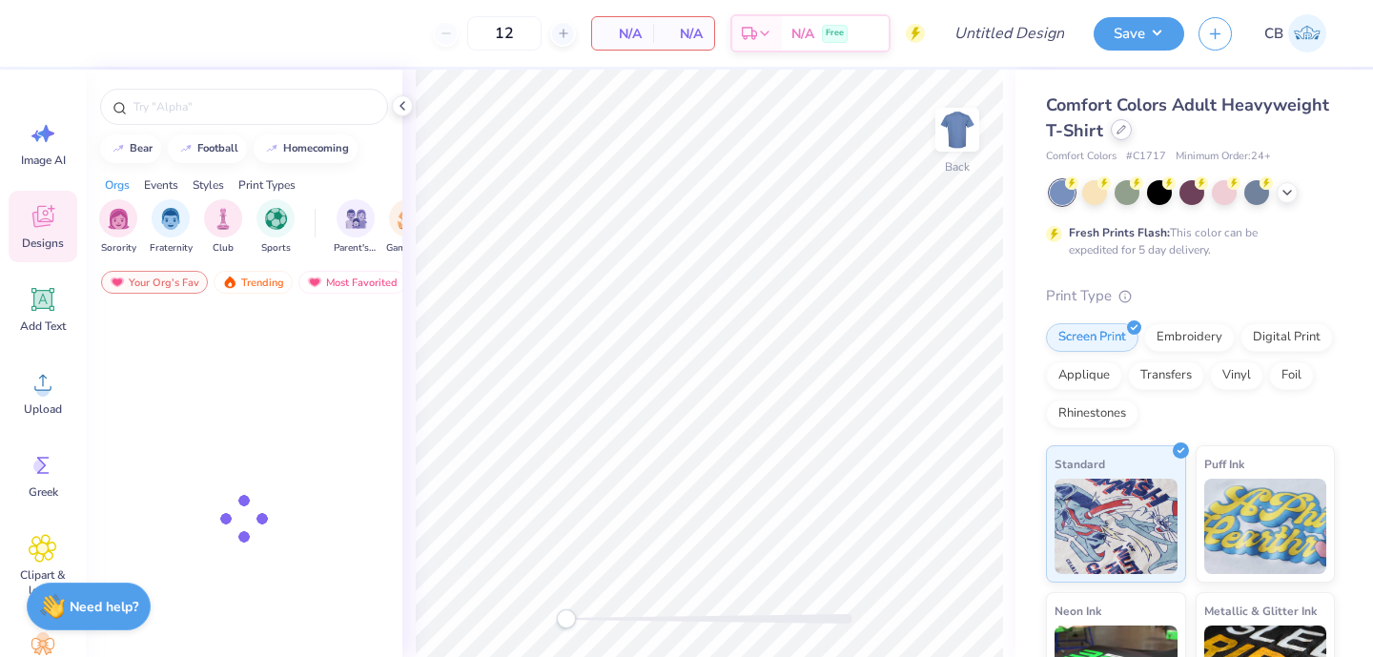
click at [1119, 139] on div at bounding box center [1121, 129] width 21 height 21
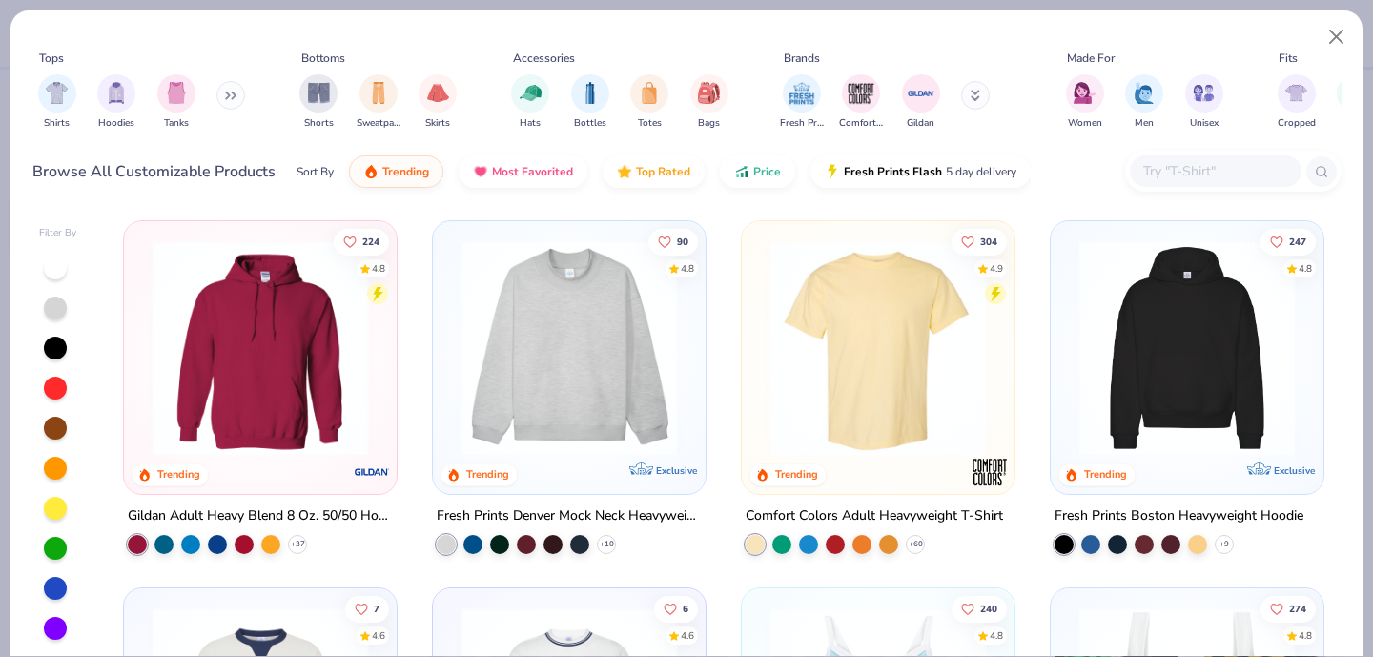
click at [1158, 169] on input "text" at bounding box center [1214, 171] width 147 height 22
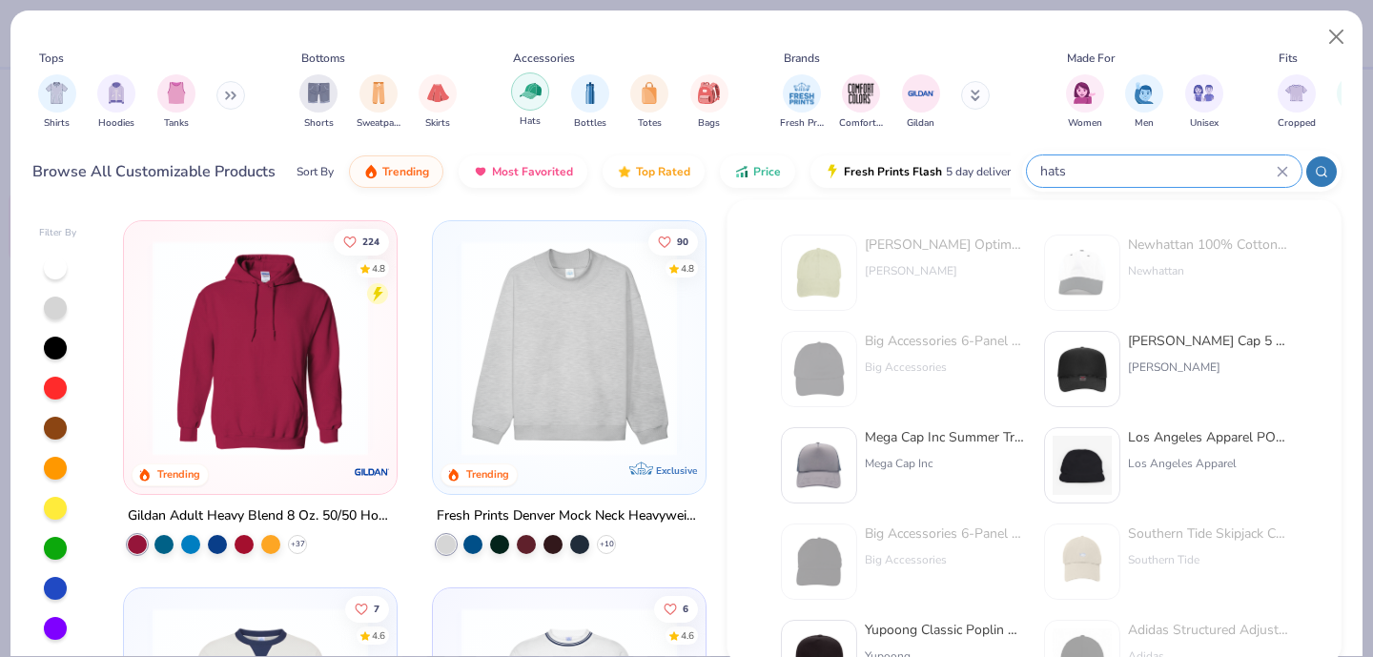
type input "hats"
click at [519, 102] on div "filter for Hats" at bounding box center [530, 91] width 38 height 38
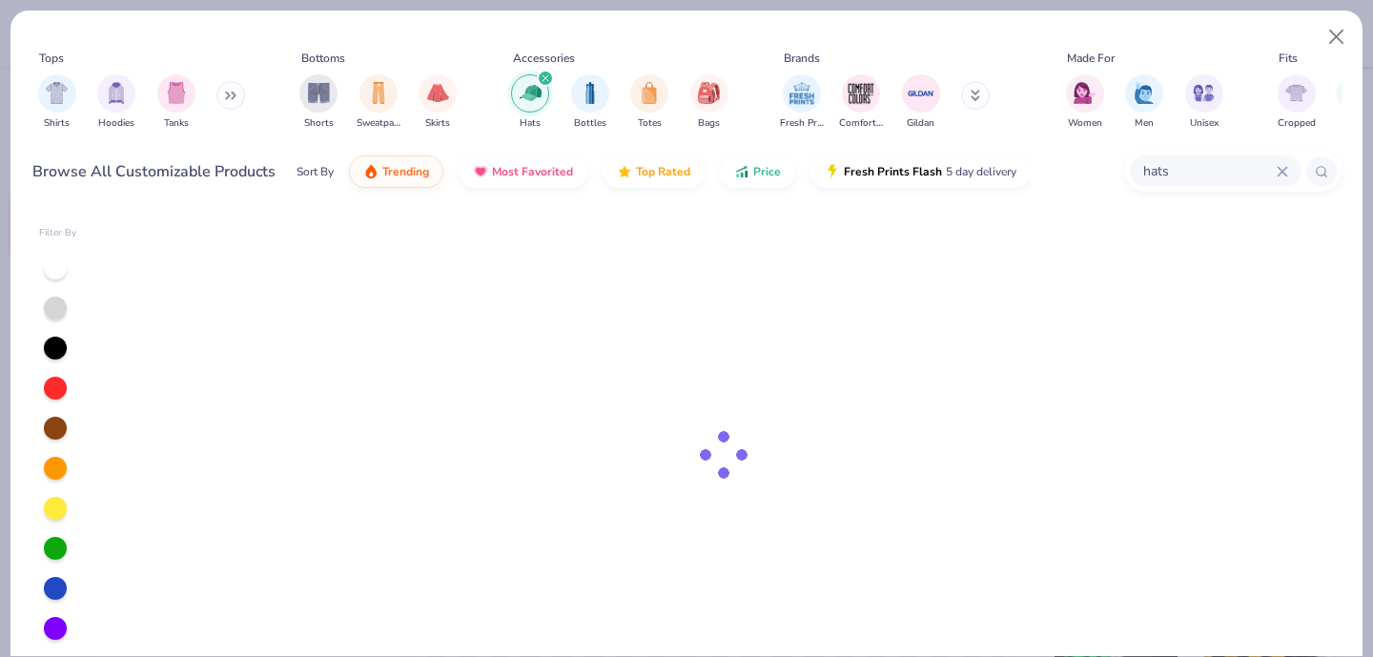
click at [1286, 173] on icon at bounding box center [1282, 171] width 11 height 11
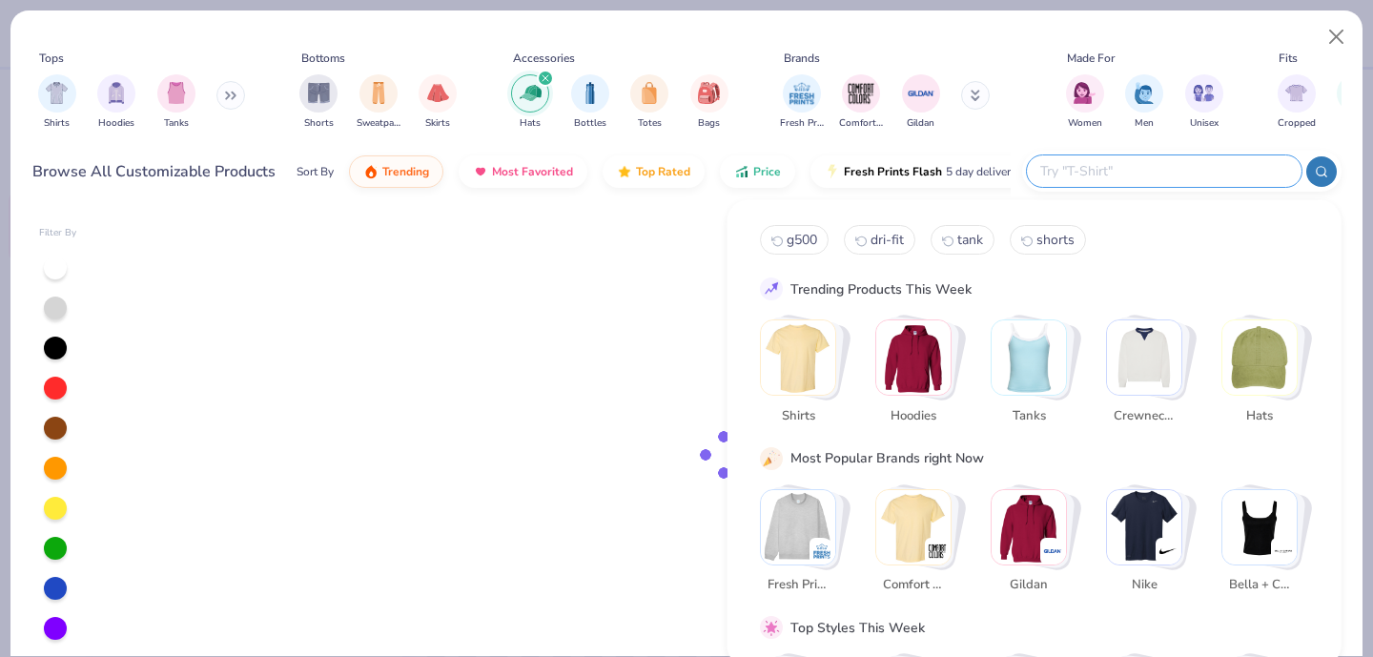
click at [1022, 29] on div "Tops Shirts Hoodies Tanks Bottoms Shorts Sweatpants Skirts Accessories Hats Bot…" at bounding box center [686, 107] width 1352 height 195
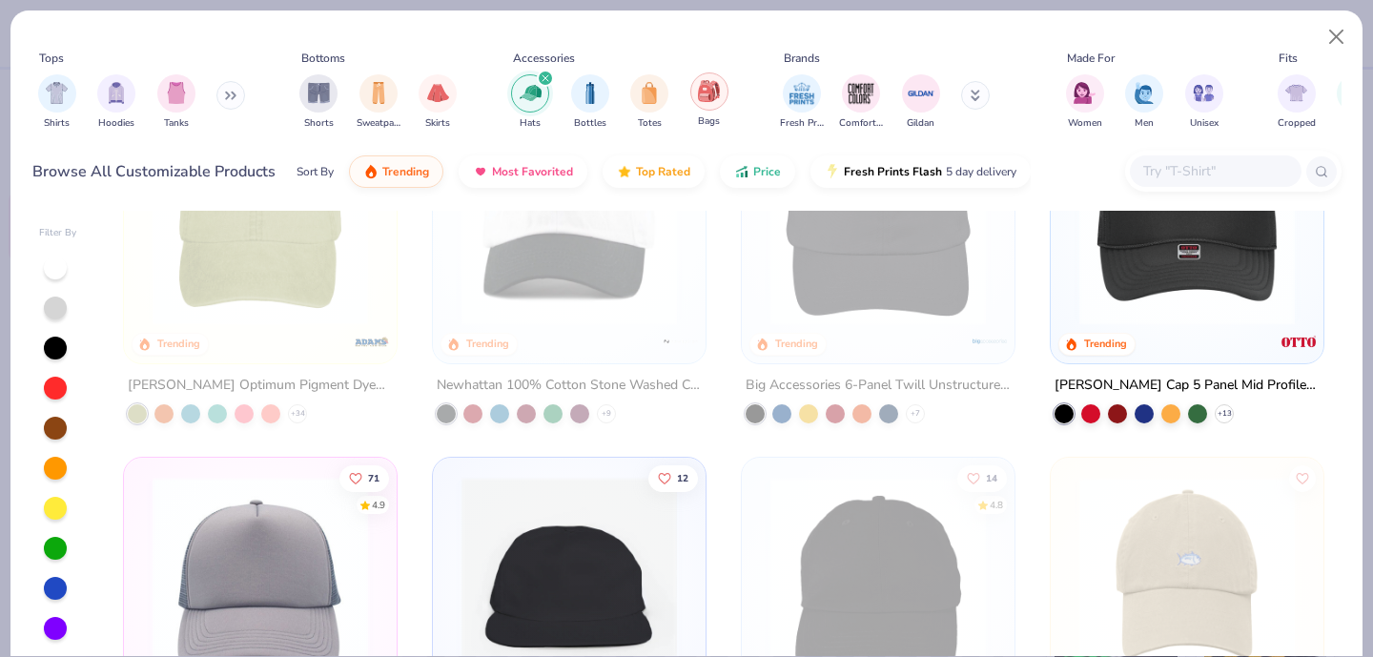
scroll to position [134, 0]
